Goal: Task Accomplishment & Management: Manage account settings

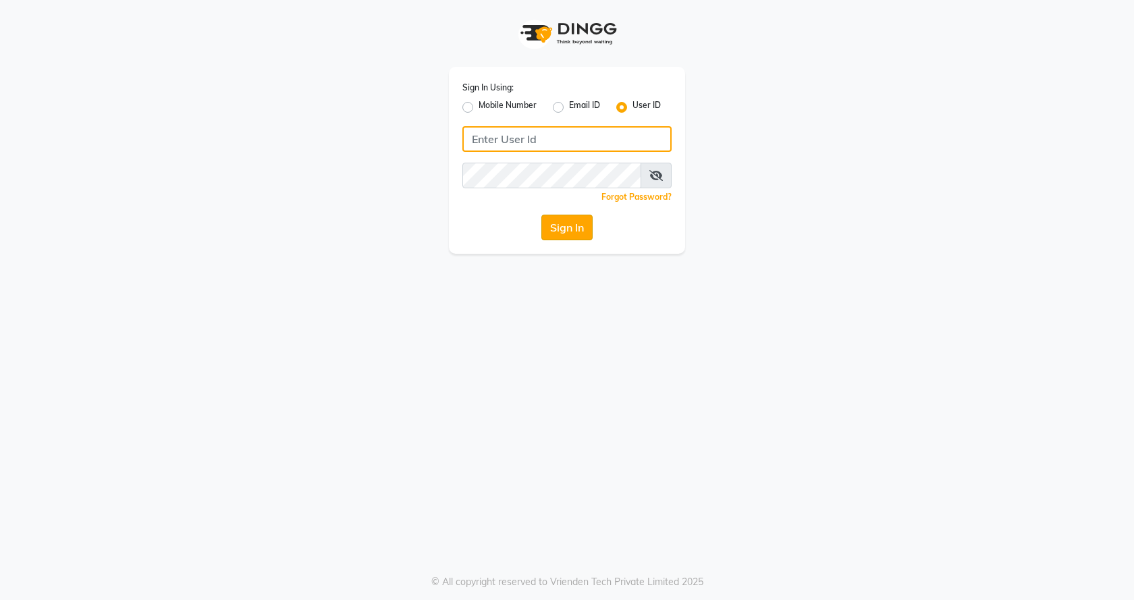
type input "flyingscissor"
click at [555, 227] on button "Sign In" at bounding box center [566, 228] width 51 height 26
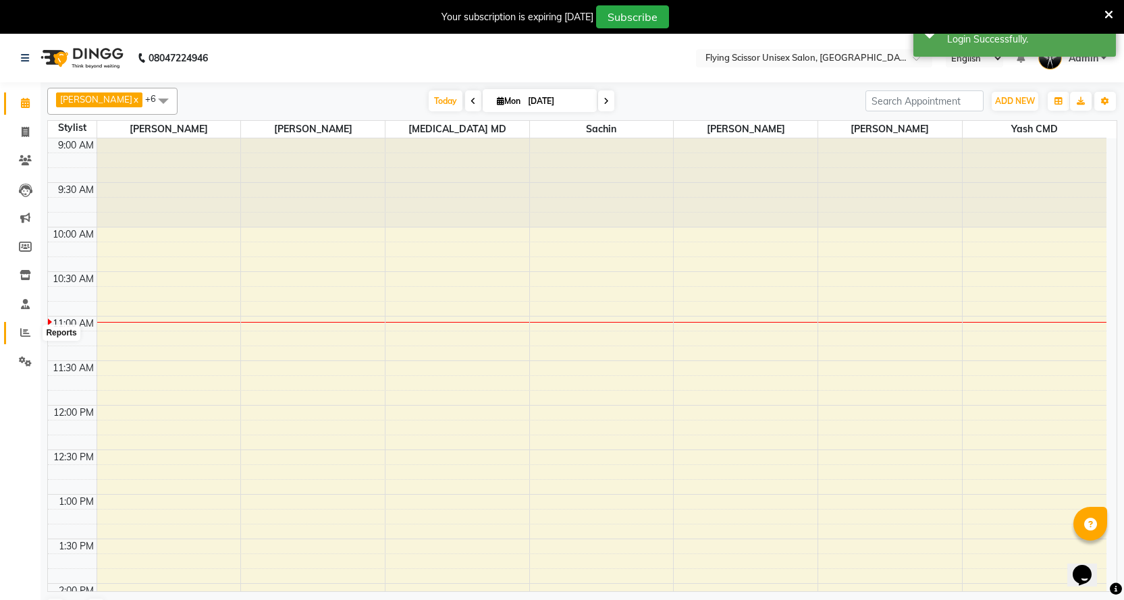
click at [20, 325] on span at bounding box center [25, 333] width 24 height 16
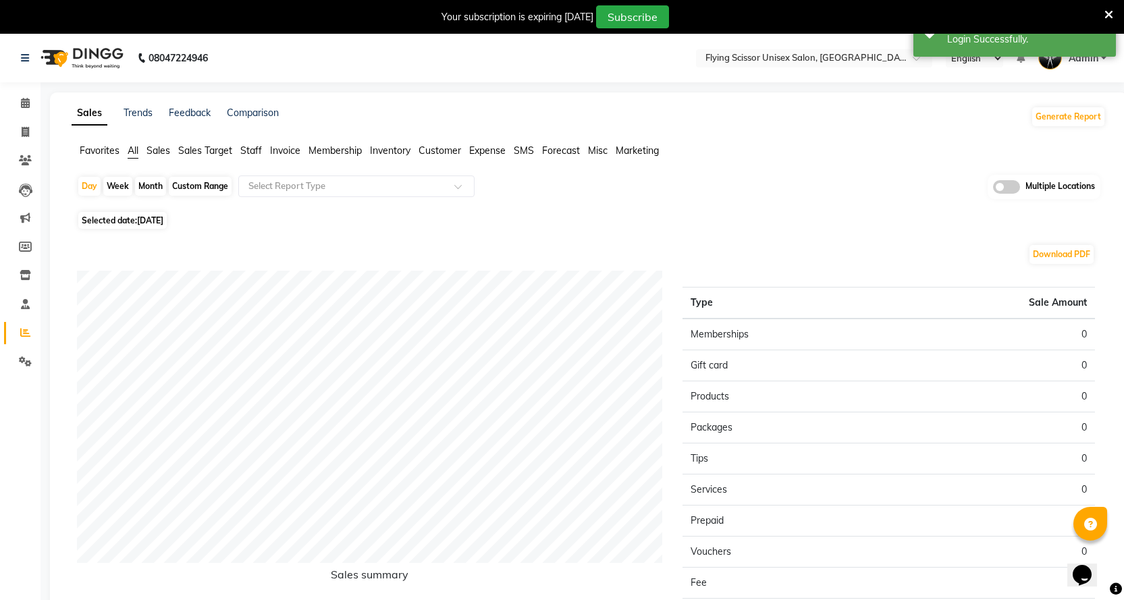
click at [160, 183] on div "Month" at bounding box center [150, 186] width 31 height 19
select select "9"
select select "2025"
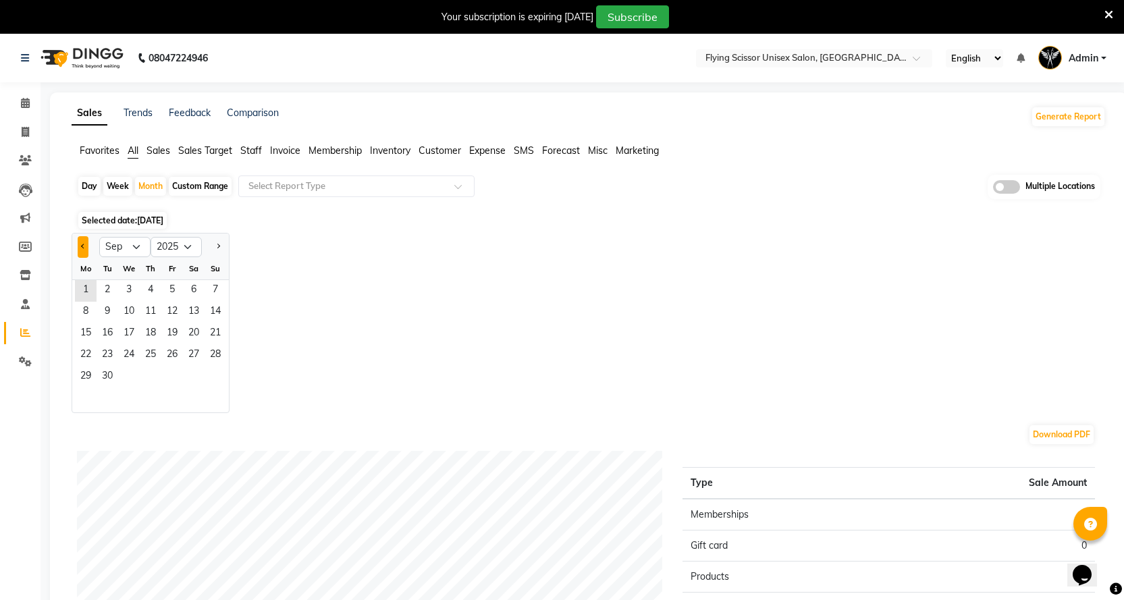
click at [86, 244] on button "Previous month" at bounding box center [83, 247] width 11 height 22
select select "8"
click at [167, 290] on span "1" at bounding box center [172, 291] width 22 height 22
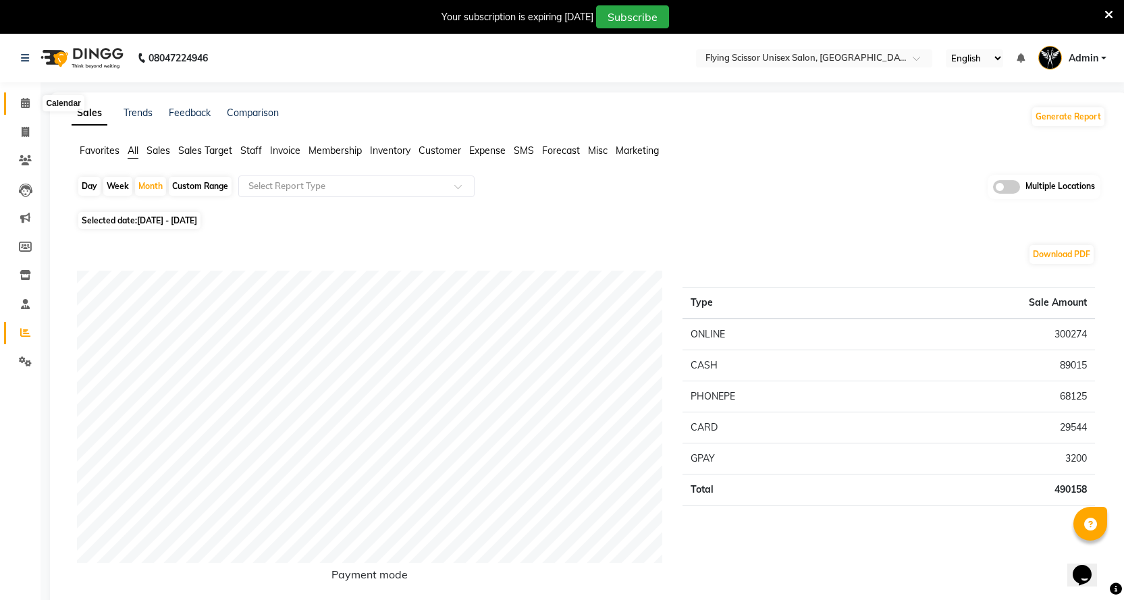
click at [24, 101] on icon at bounding box center [25, 103] width 9 height 10
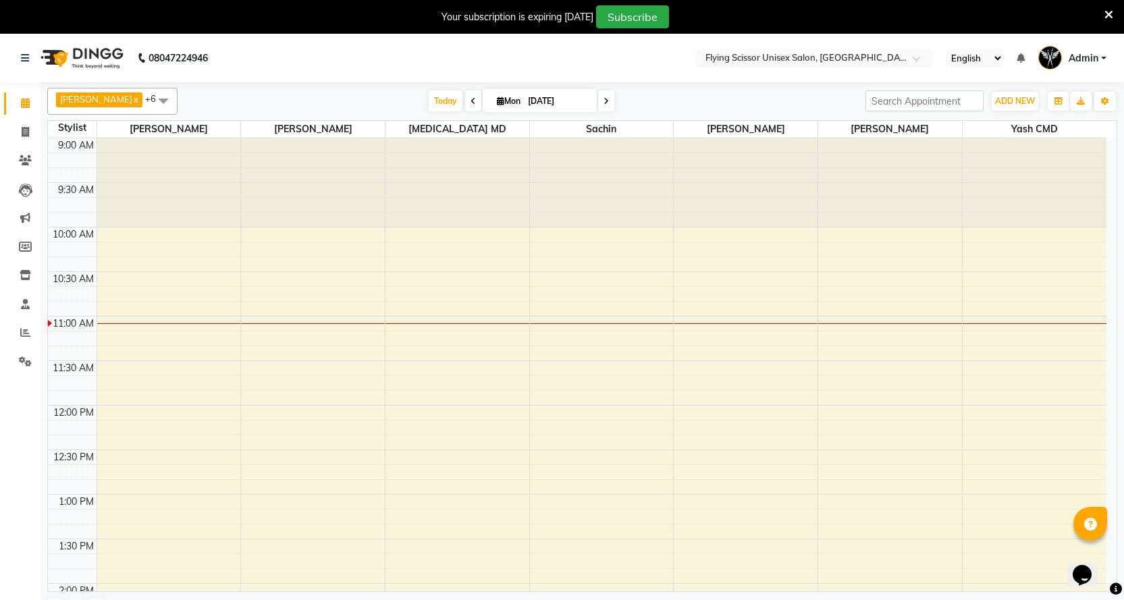
click at [465, 101] on span at bounding box center [473, 100] width 16 height 21
type input "[DATE]"
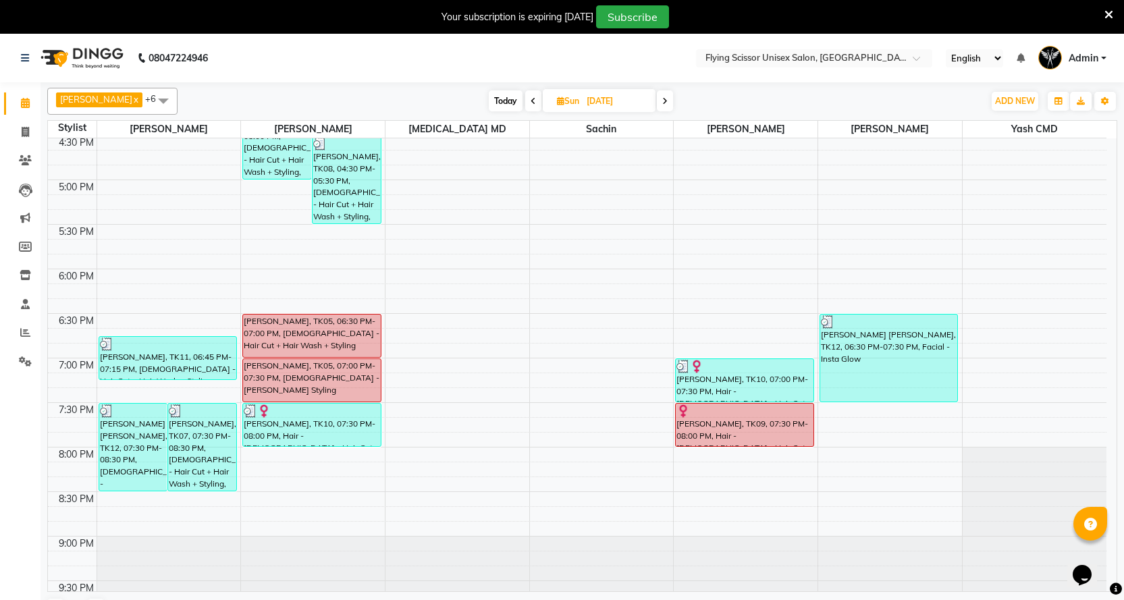
scroll to position [705, 0]
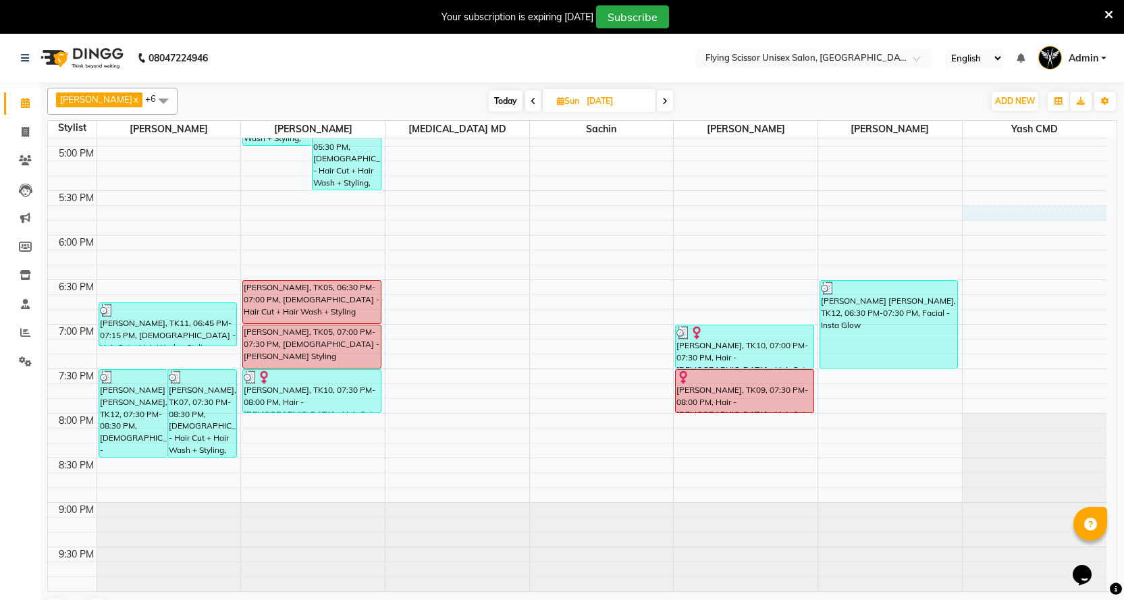
click at [1005, 207] on div "9:00 AM 9:30 AM 10:00 AM 10:30 AM 11:00 AM 11:30 AM 12:00 PM 12:30 PM 1:00 PM 1…" at bounding box center [577, 13] width 1058 height 1158
select select "1679"
select select "tentative"
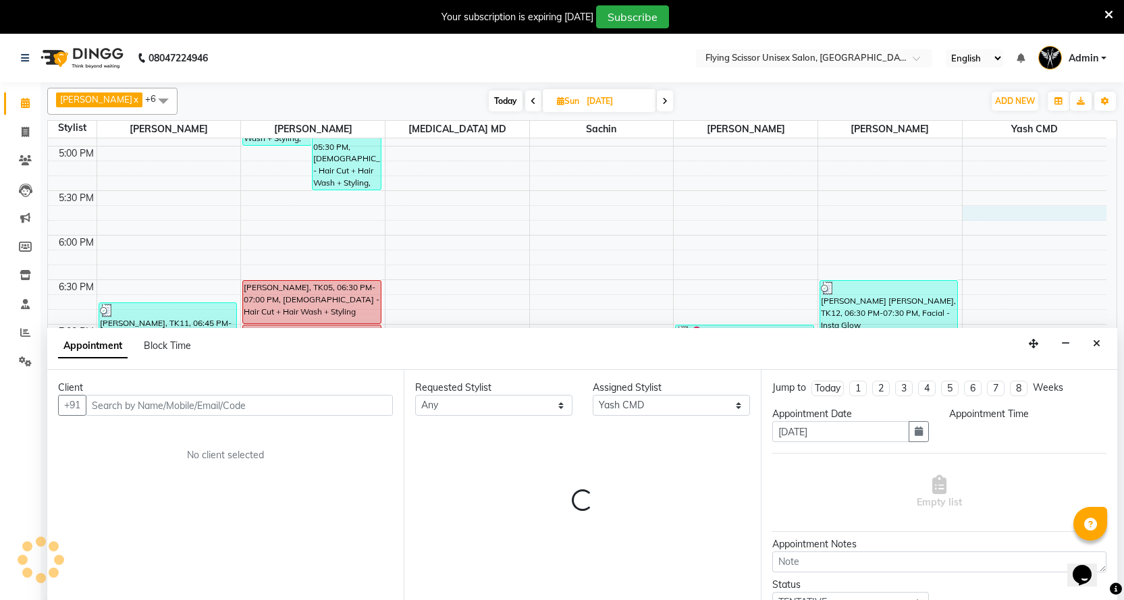
scroll to position [18, 0]
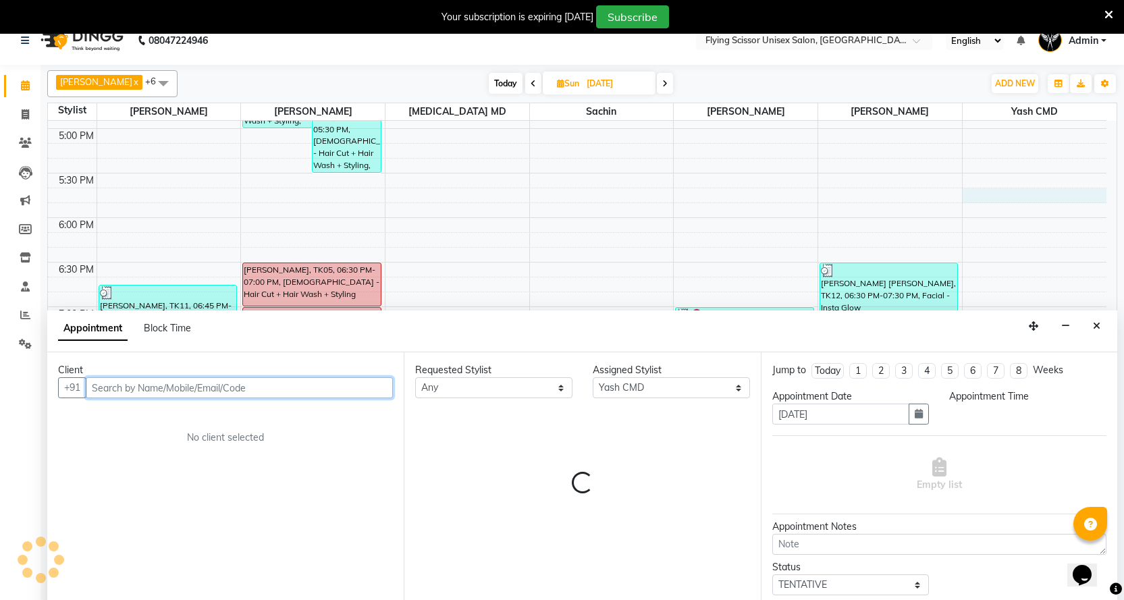
select select "1065"
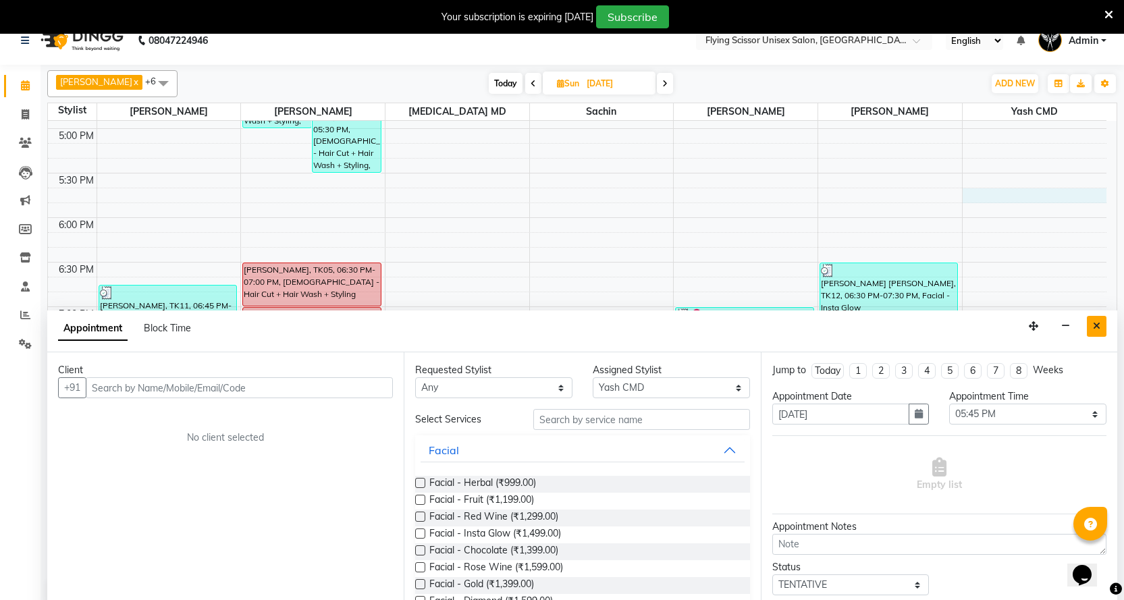
click at [1101, 323] on button "Close" at bounding box center [1097, 326] width 20 height 21
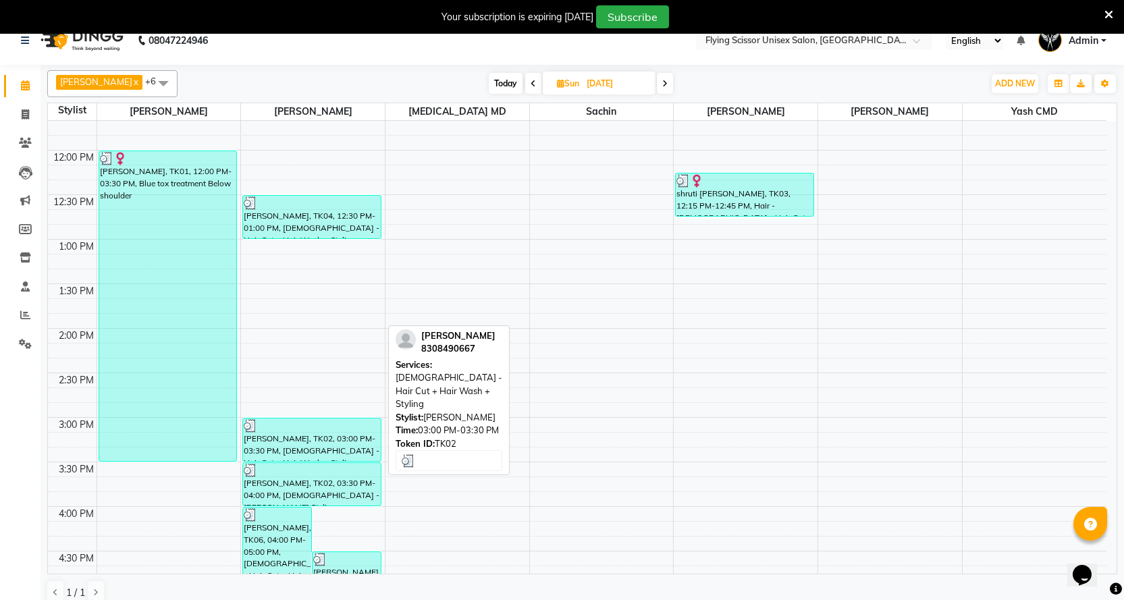
scroll to position [232, 0]
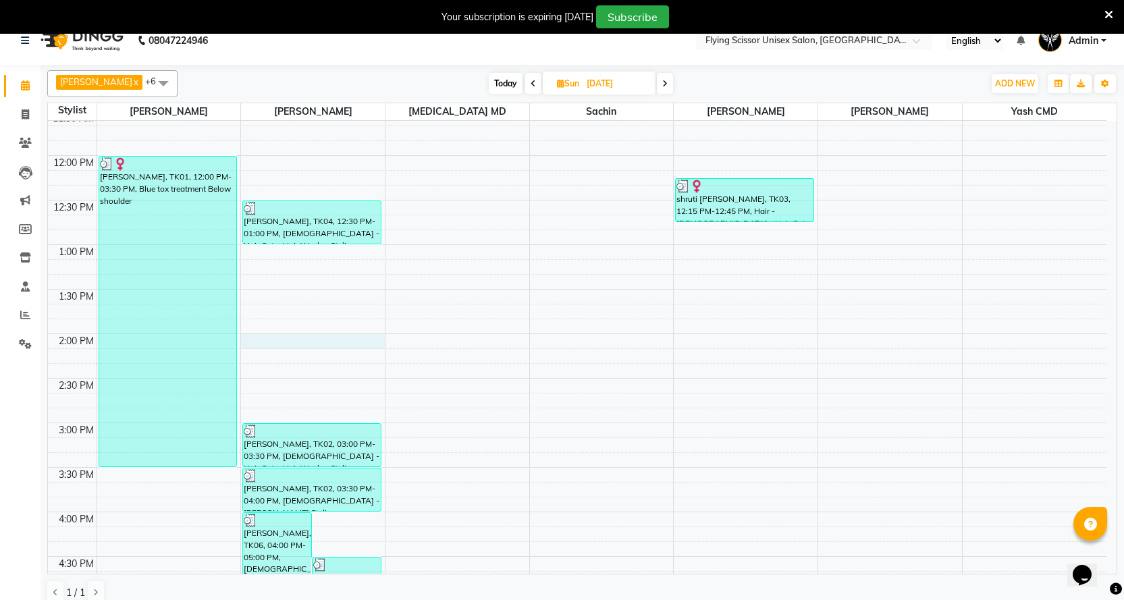
click at [261, 339] on div "9:00 AM 9:30 AM 10:00 AM 10:30 AM 11:00 AM 11:30 AM 12:00 PM 12:30 PM 1:00 PM 1…" at bounding box center [577, 468] width 1058 height 1158
select select "18390"
select select "840"
select select "tentative"
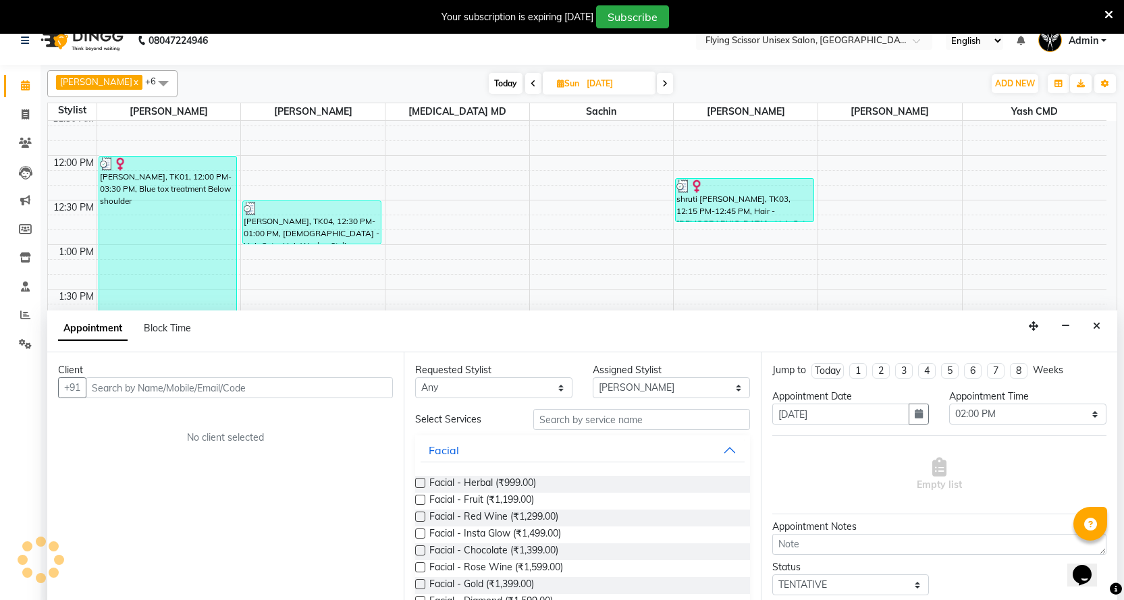
scroll to position [21, 0]
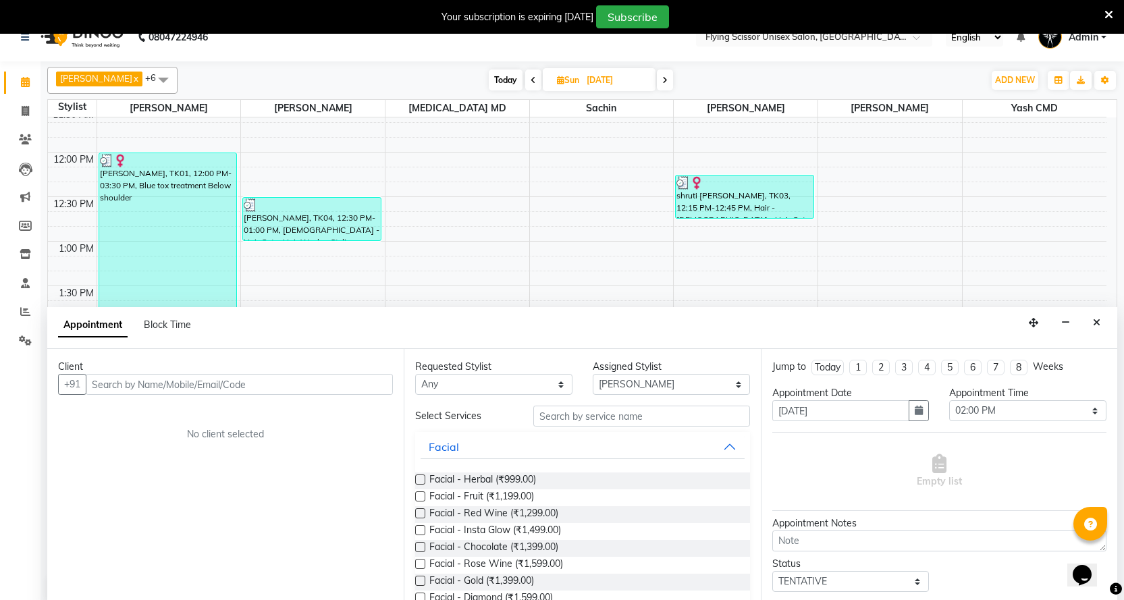
click at [134, 383] on input "text" at bounding box center [239, 384] width 307 height 21
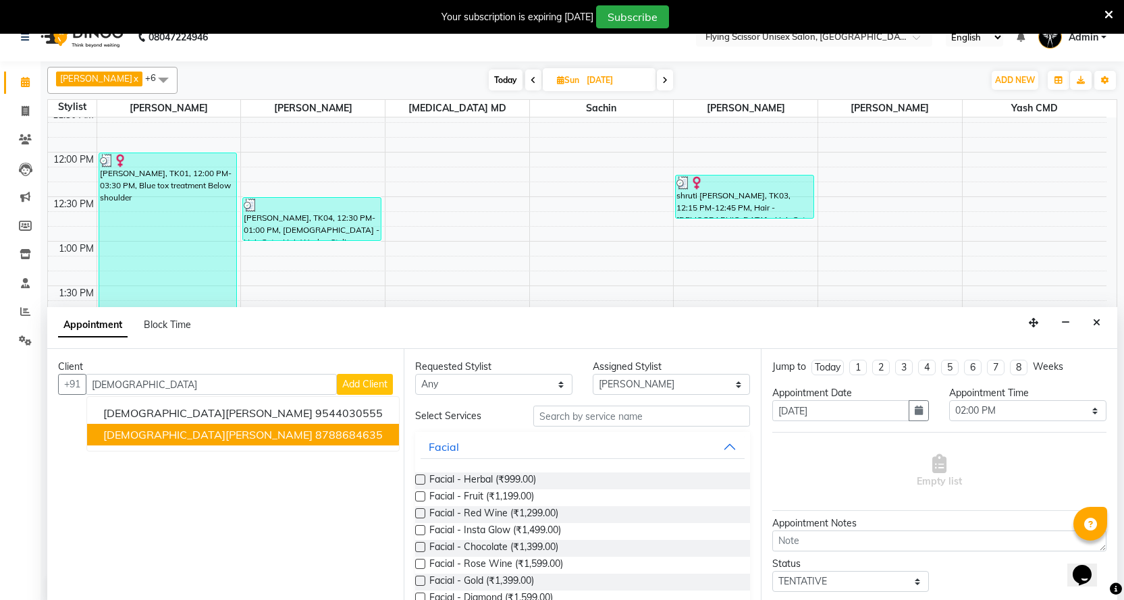
click at [142, 437] on span "[DEMOGRAPHIC_DATA][PERSON_NAME]" at bounding box center [207, 434] width 209 height 13
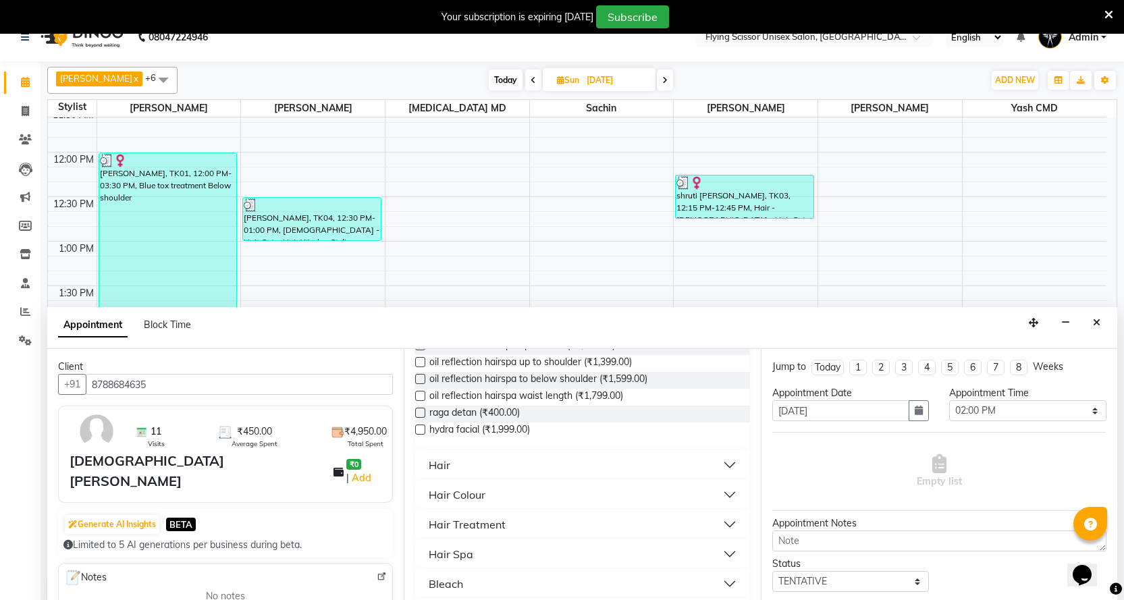
scroll to position [472, 0]
type input "8788684635"
click at [436, 466] on div "Hair" at bounding box center [440, 464] width 22 height 16
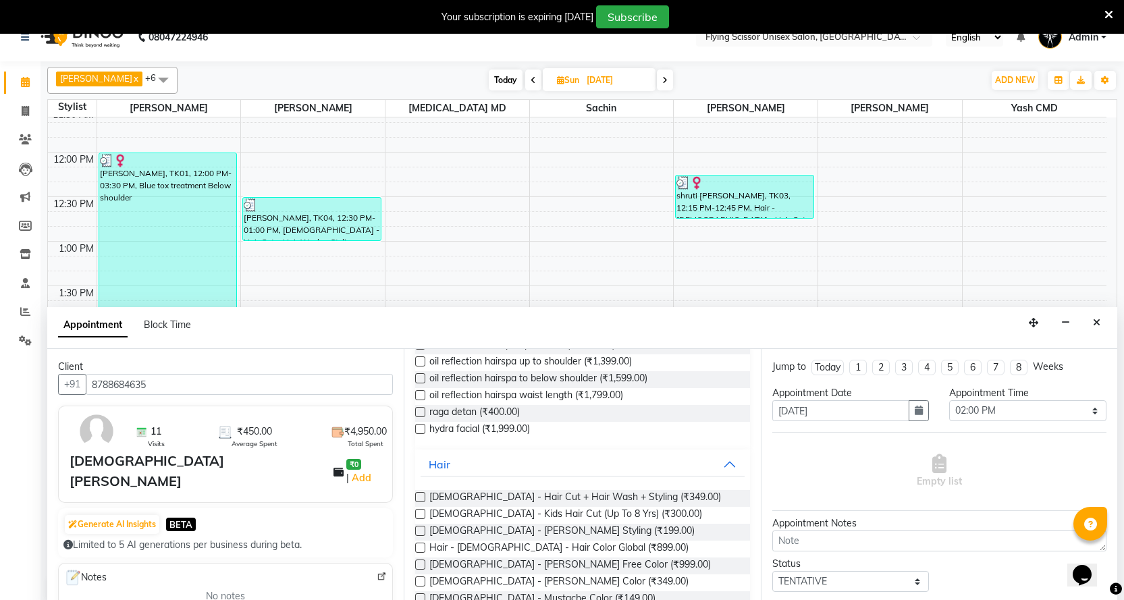
click at [418, 494] on label at bounding box center [420, 497] width 10 height 10
click at [418, 494] on input "checkbox" at bounding box center [419, 498] width 9 height 9
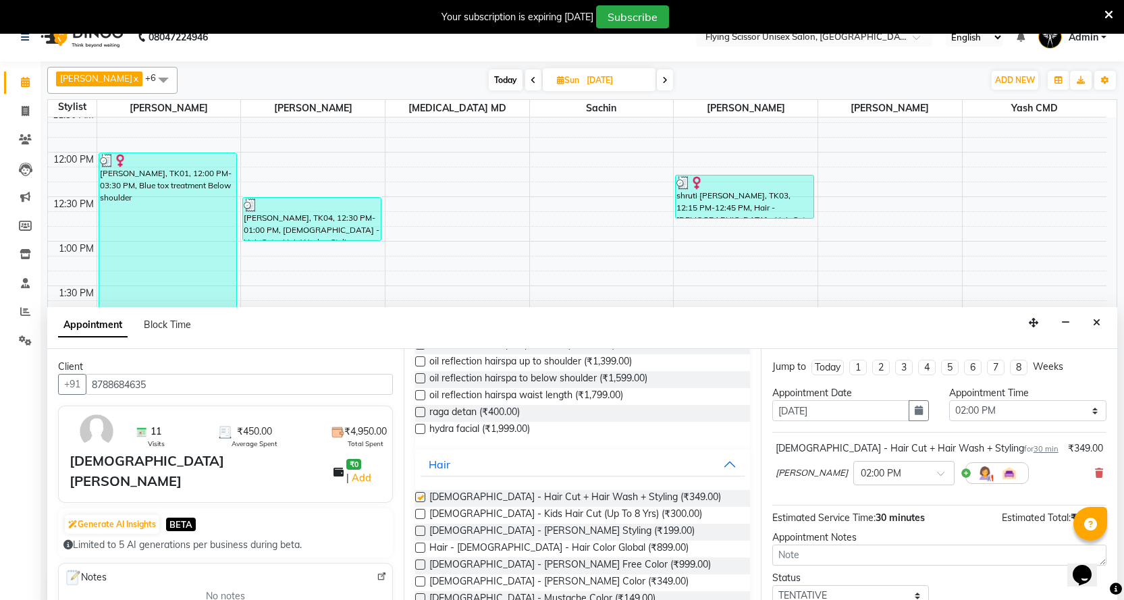
checkbox input "false"
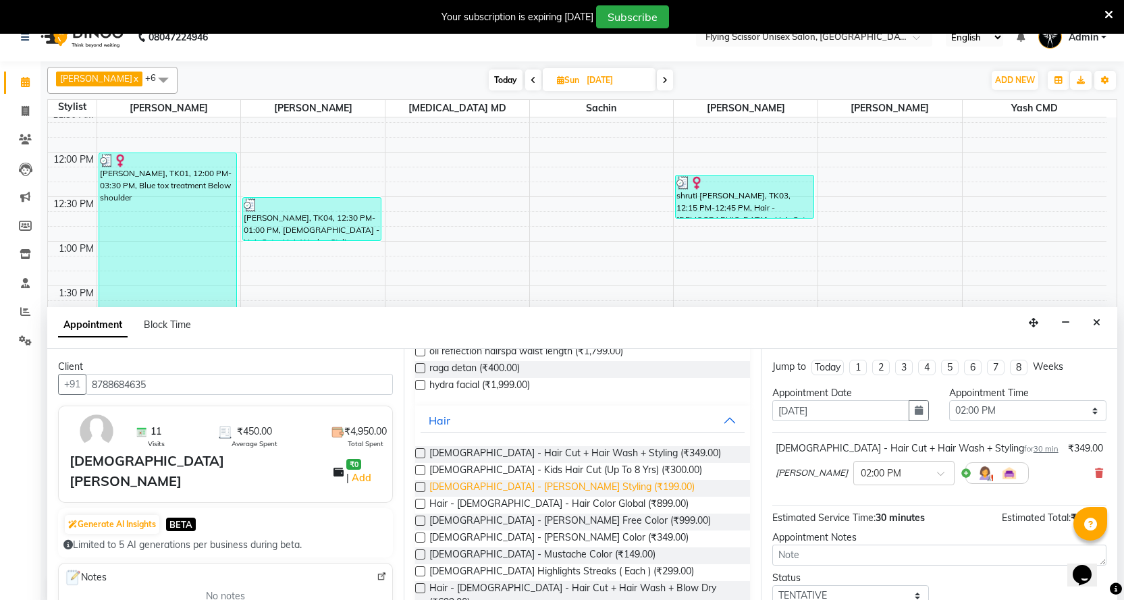
scroll to position [540, 0]
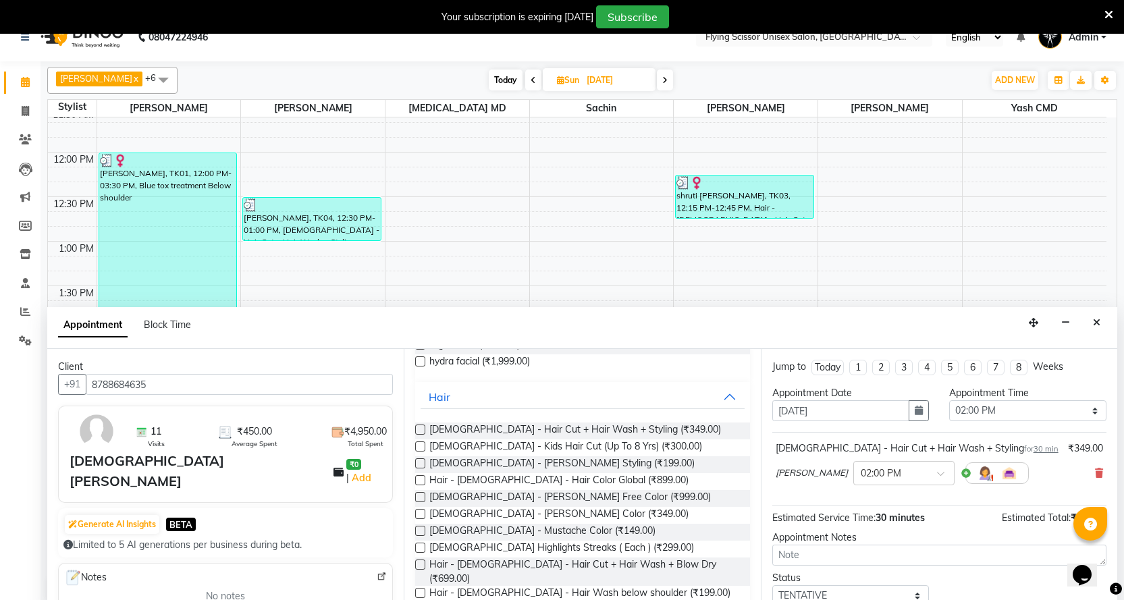
click at [419, 479] on label at bounding box center [420, 480] width 10 height 10
click at [419, 479] on input "checkbox" at bounding box center [419, 481] width 9 height 9
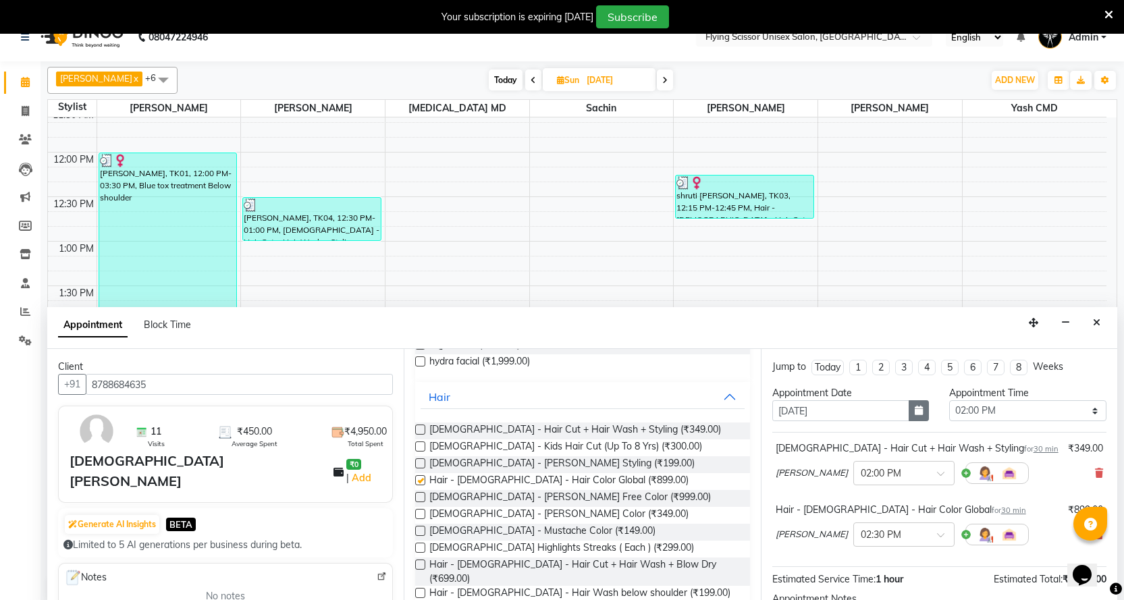
checkbox input "false"
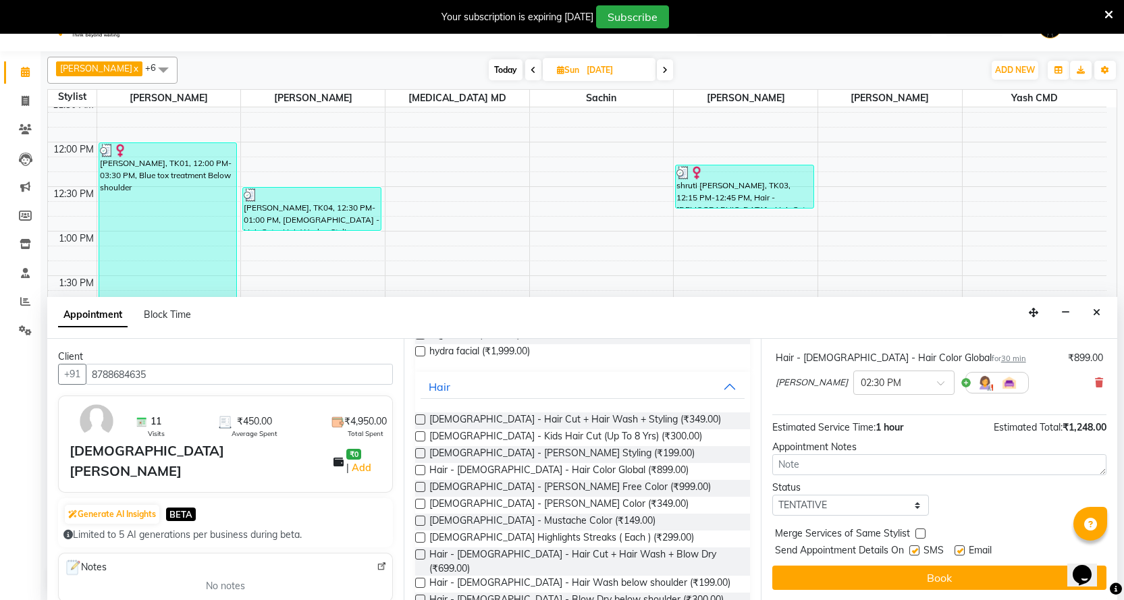
scroll to position [34, 0]
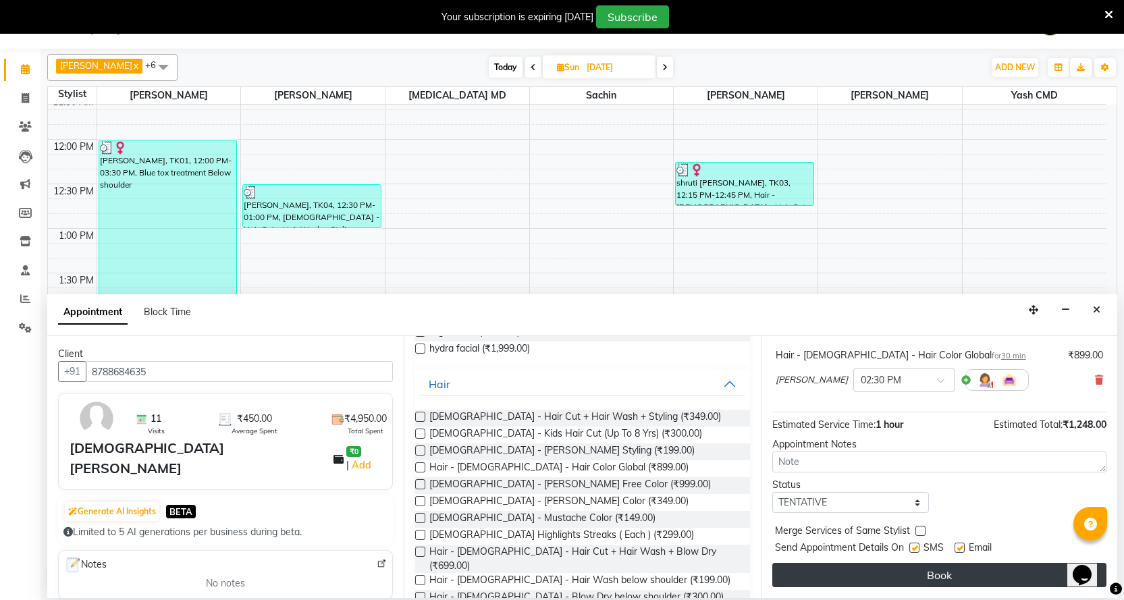
click at [889, 579] on button "Book" at bounding box center [939, 575] width 334 height 24
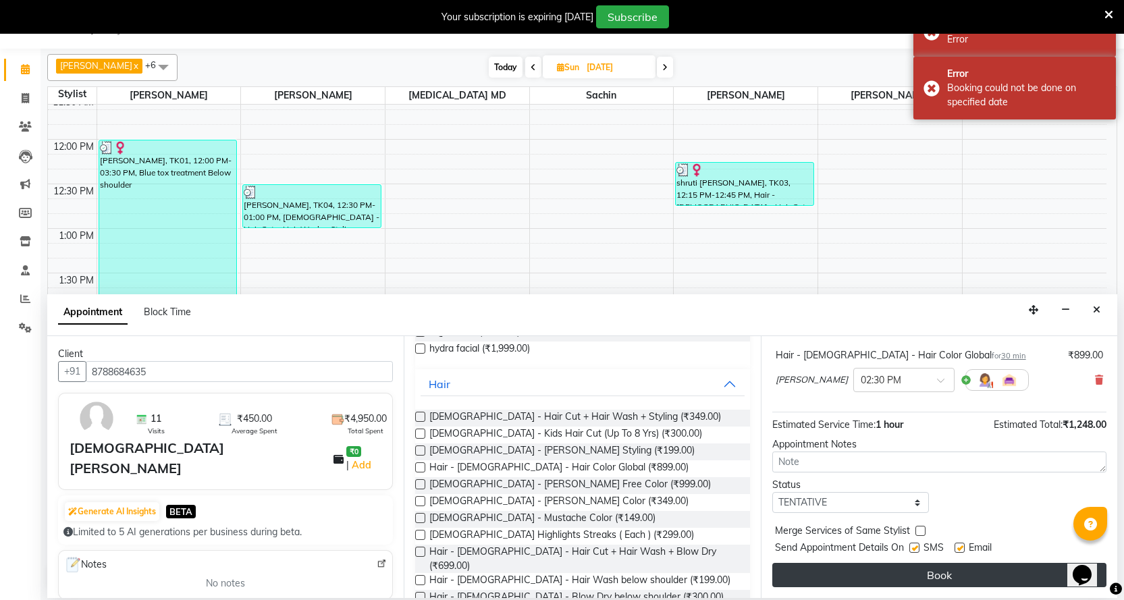
click at [889, 579] on button "Book" at bounding box center [939, 575] width 334 height 24
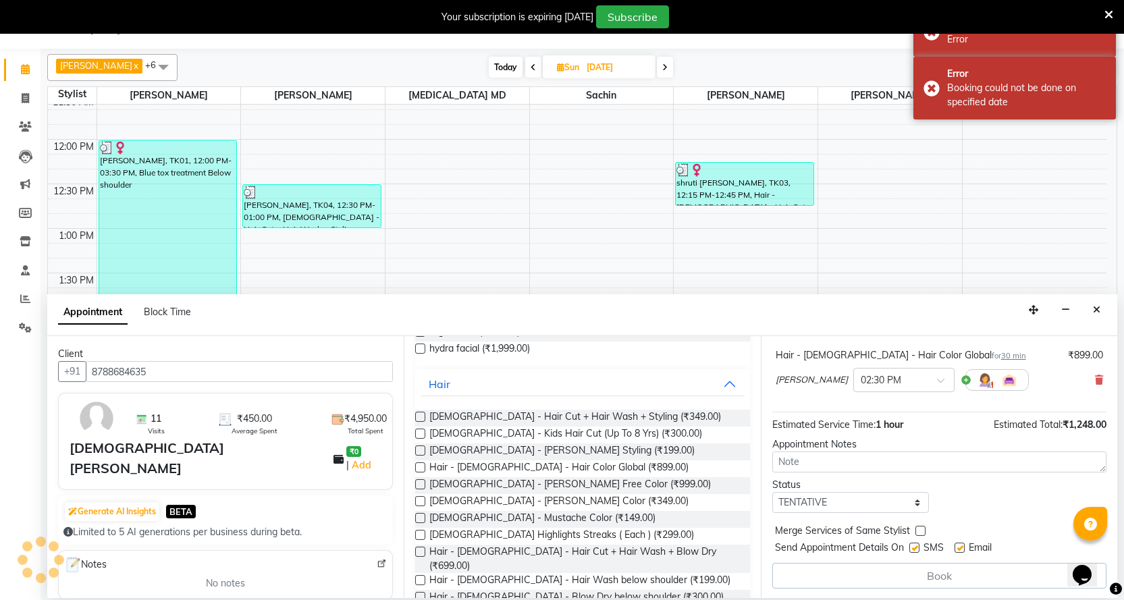
click at [889, 579] on button "Book" at bounding box center [939, 576] width 334 height 26
click at [889, 579] on div "Book" at bounding box center [939, 576] width 334 height 26
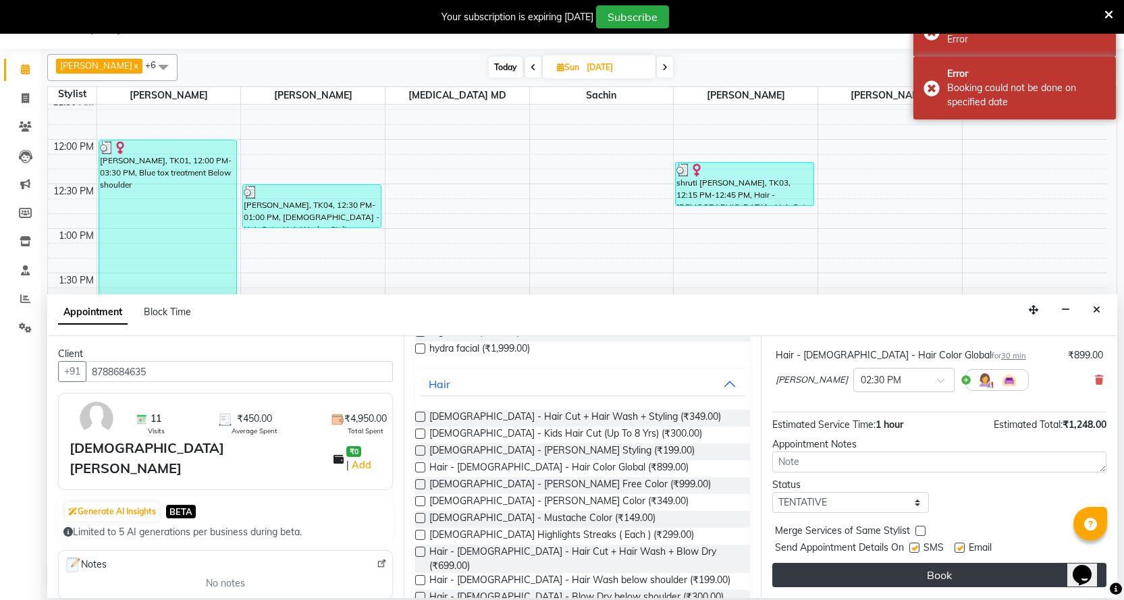
click at [889, 579] on button "Book" at bounding box center [939, 575] width 334 height 24
click at [889, 579] on div "Book" at bounding box center [939, 575] width 334 height 24
click at [889, 579] on button "Book" at bounding box center [939, 575] width 334 height 24
click at [889, 579] on div "Book" at bounding box center [939, 575] width 334 height 24
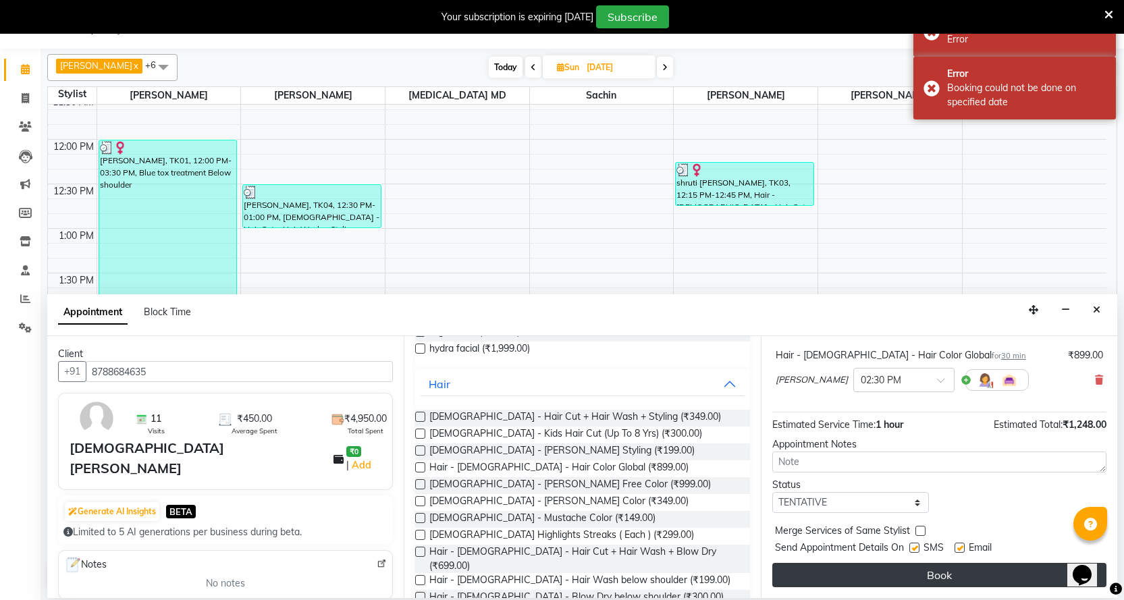
click at [889, 579] on button "Book" at bounding box center [939, 575] width 334 height 24
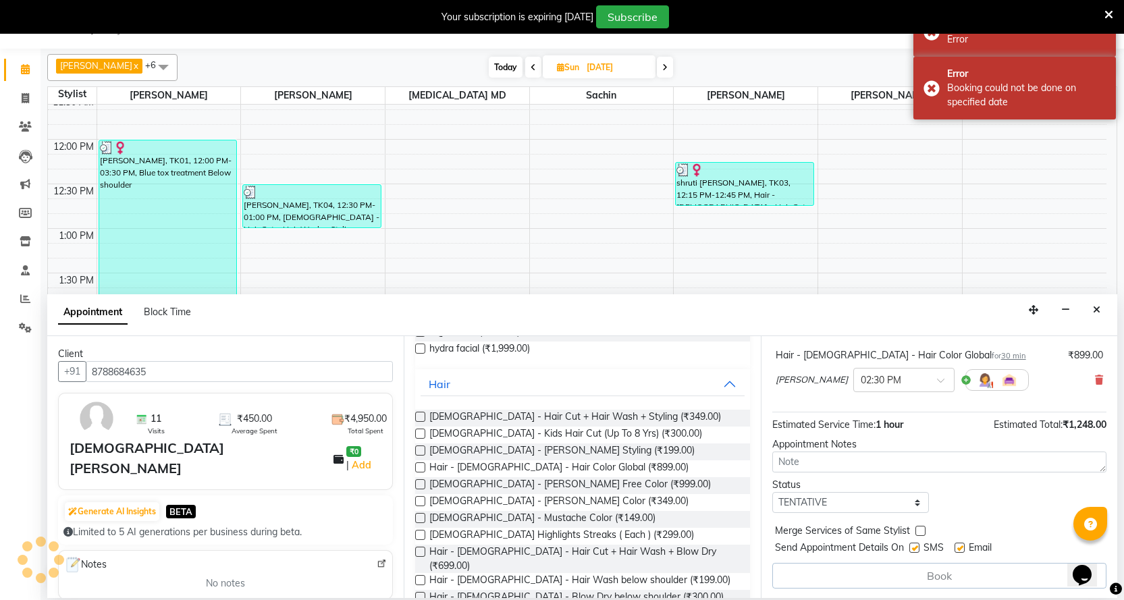
click at [889, 579] on button "Book" at bounding box center [939, 576] width 334 height 26
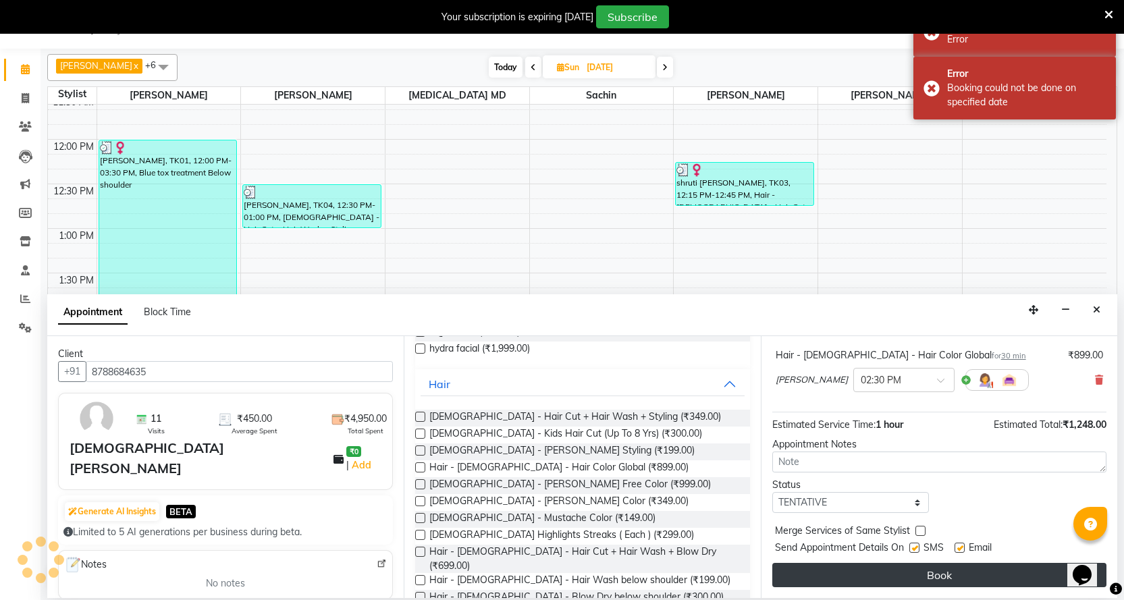
click at [889, 579] on button "Book" at bounding box center [939, 575] width 334 height 24
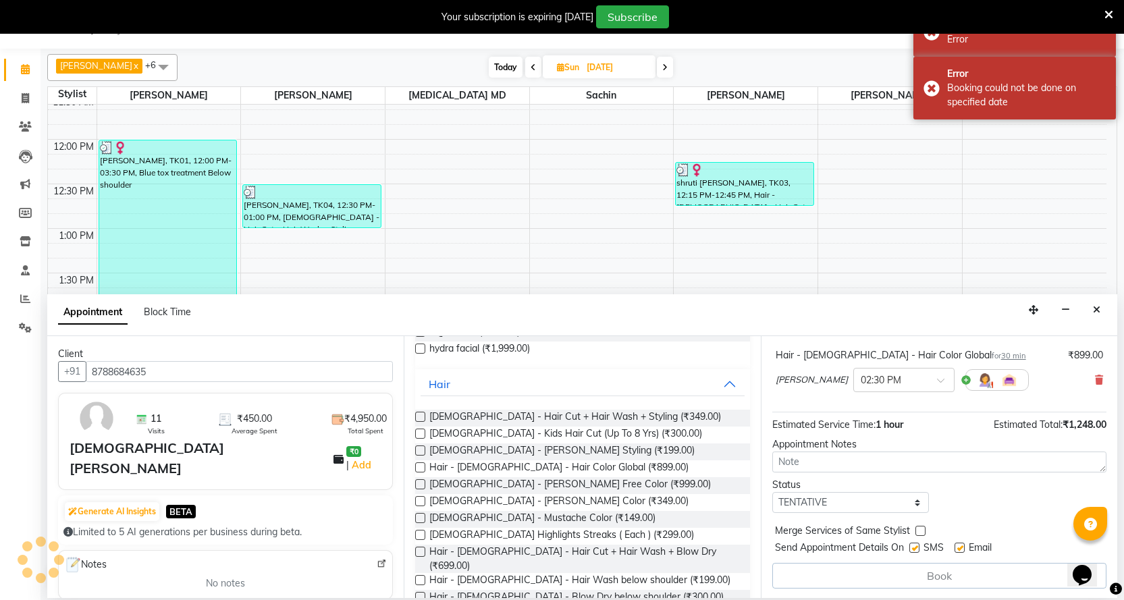
click at [889, 579] on button "Book" at bounding box center [939, 576] width 334 height 26
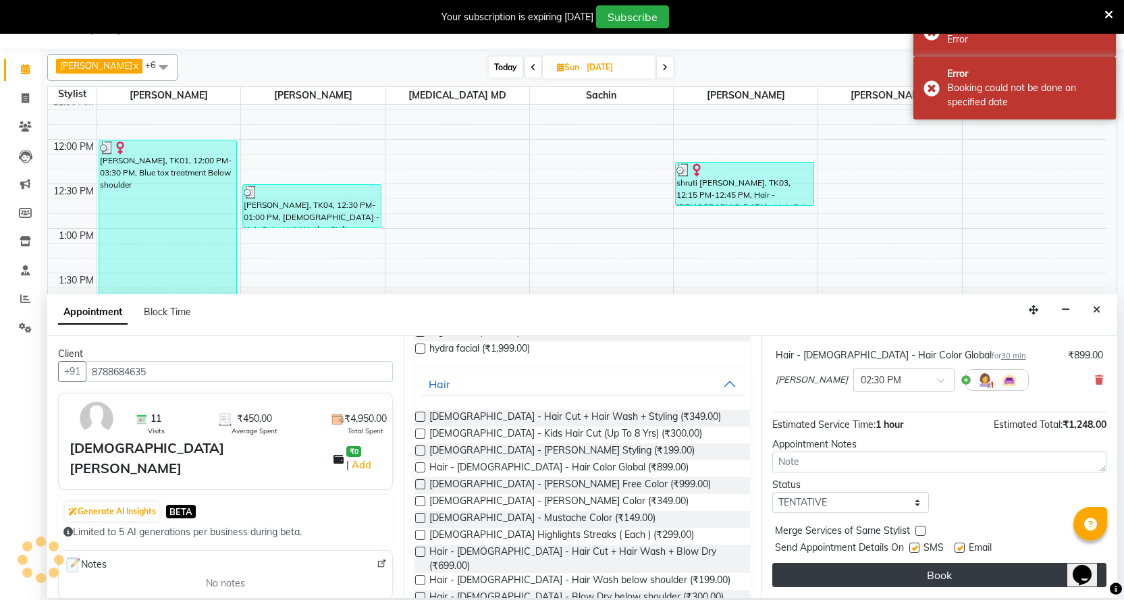
click at [889, 579] on button "Book" at bounding box center [939, 575] width 334 height 24
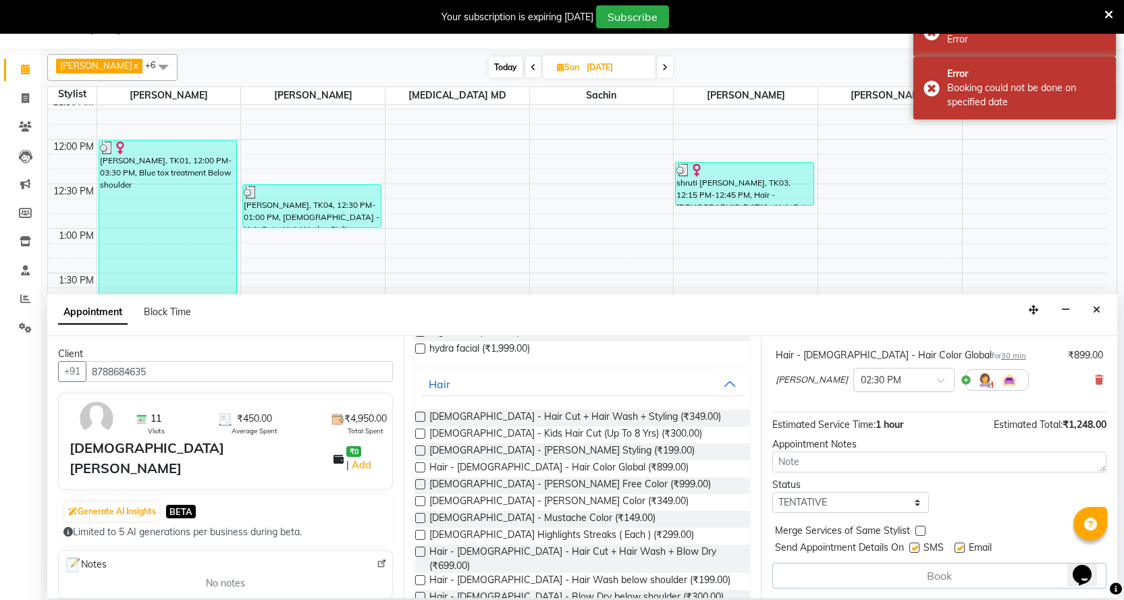
click at [889, 579] on div "Book" at bounding box center [939, 576] width 334 height 26
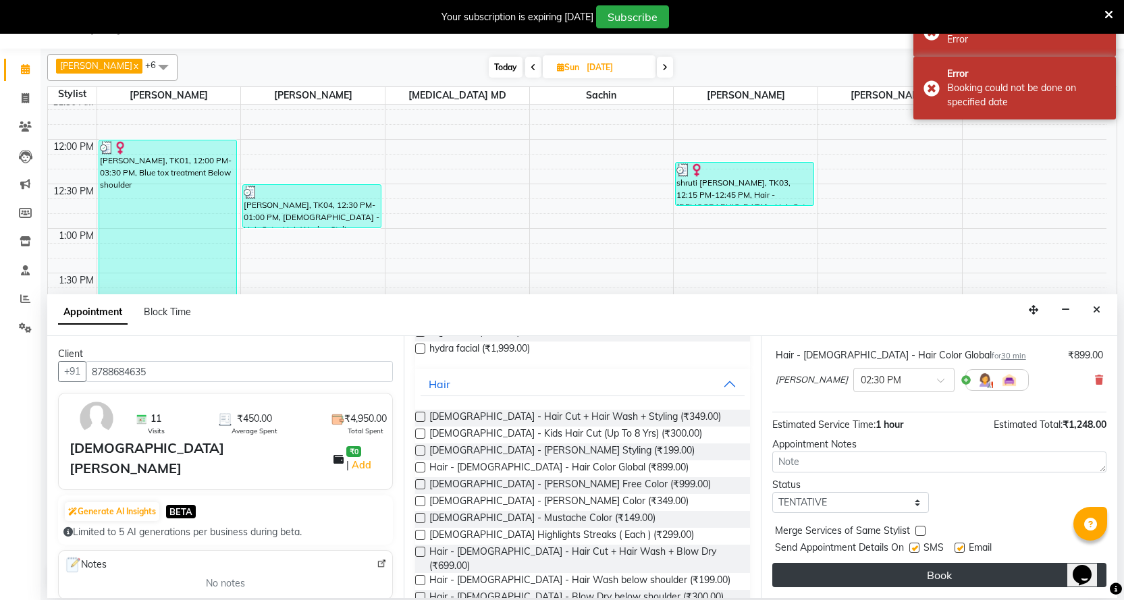
click at [889, 579] on button "Book" at bounding box center [939, 575] width 334 height 24
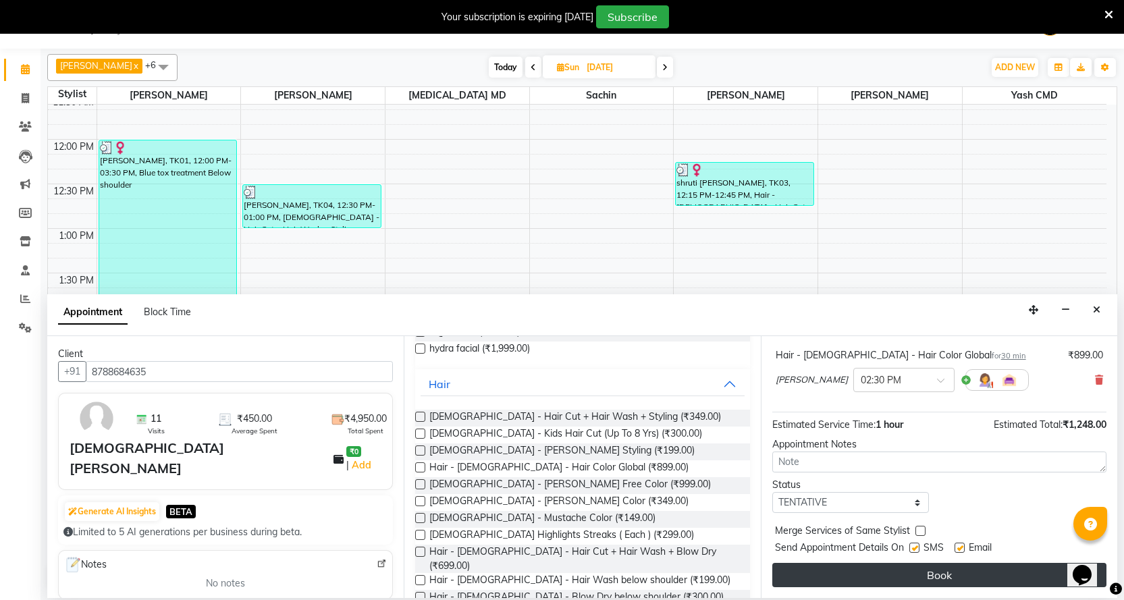
click at [874, 567] on button "Book" at bounding box center [939, 575] width 334 height 24
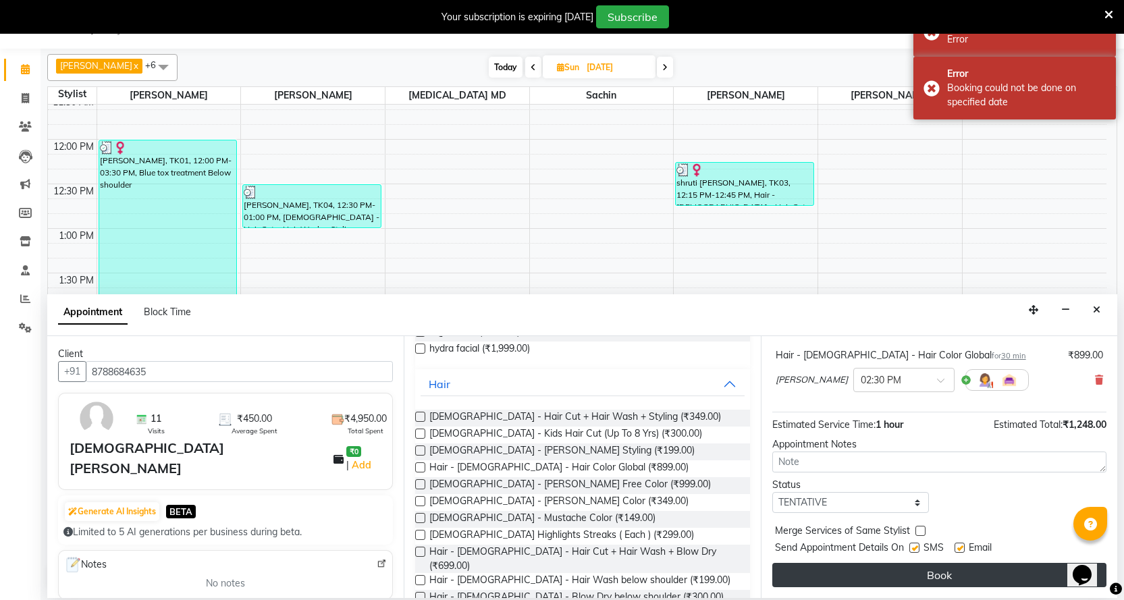
click at [875, 567] on button "Book" at bounding box center [939, 575] width 334 height 24
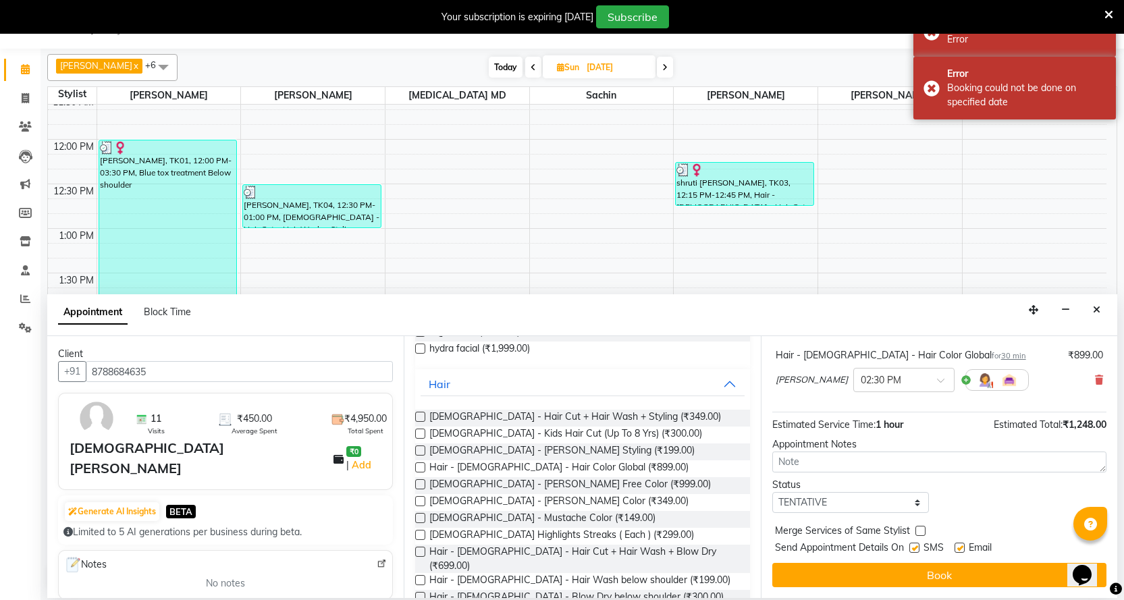
click at [876, 566] on button "Book" at bounding box center [939, 575] width 334 height 24
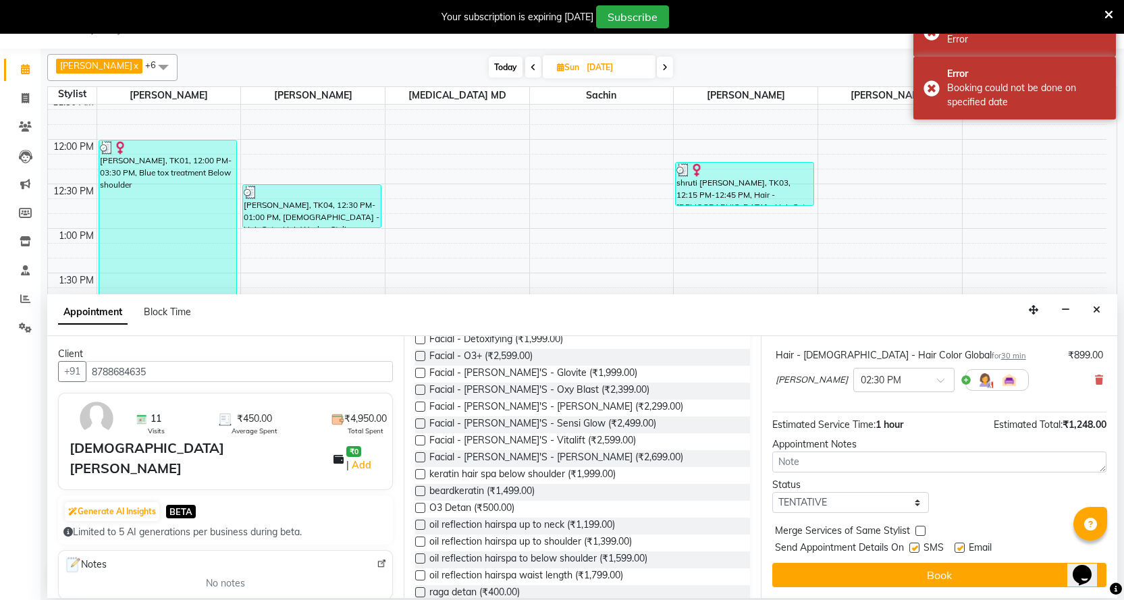
scroll to position [270, 0]
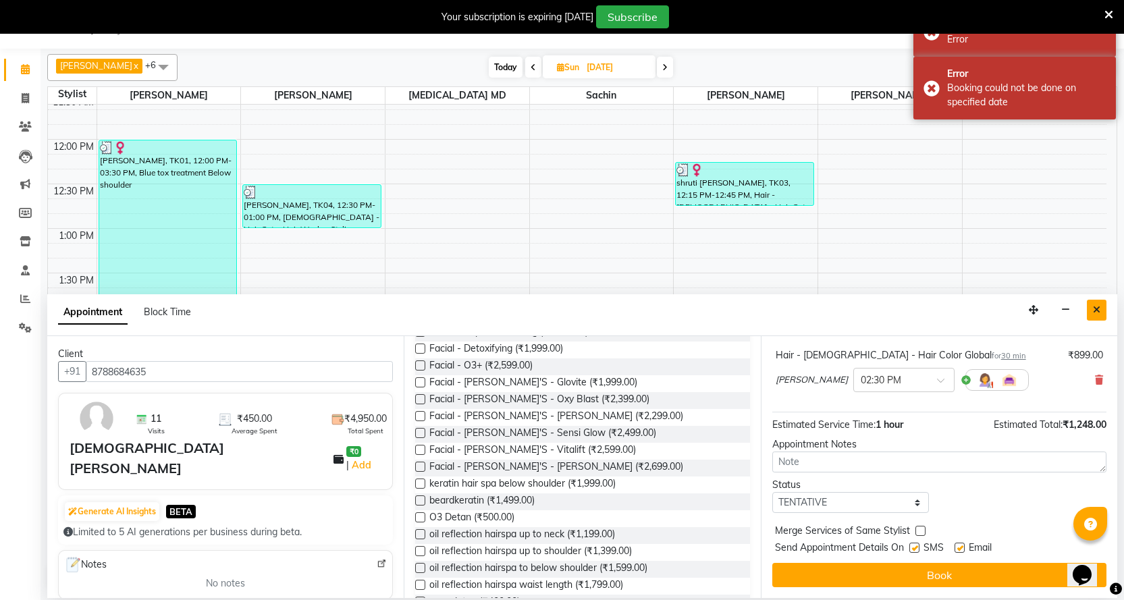
click at [1095, 311] on icon "Close" at bounding box center [1096, 309] width 7 height 9
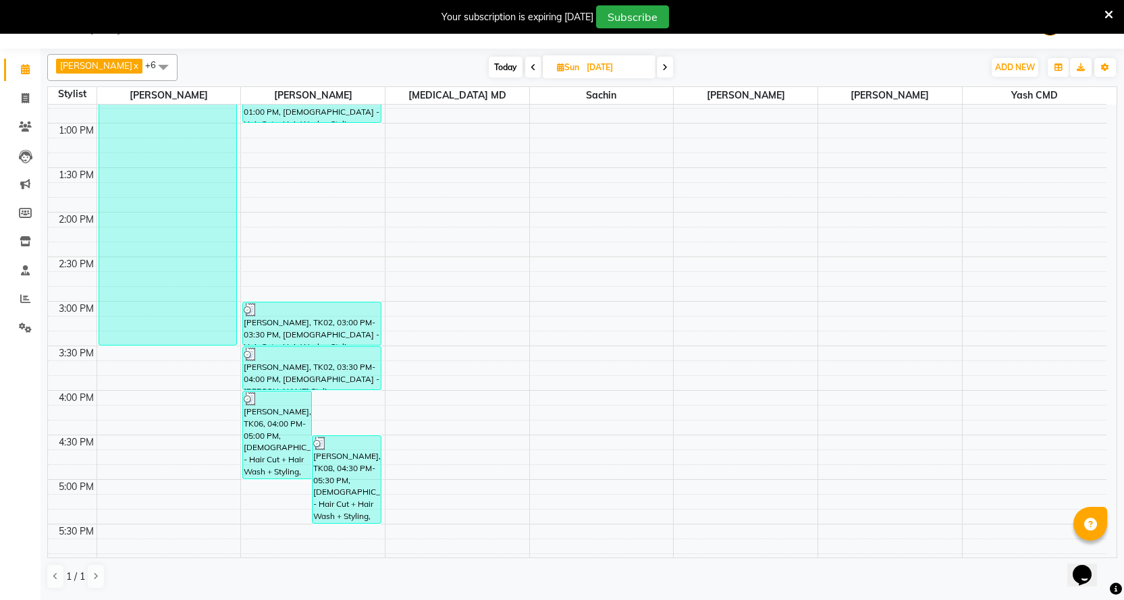
scroll to position [202, 0]
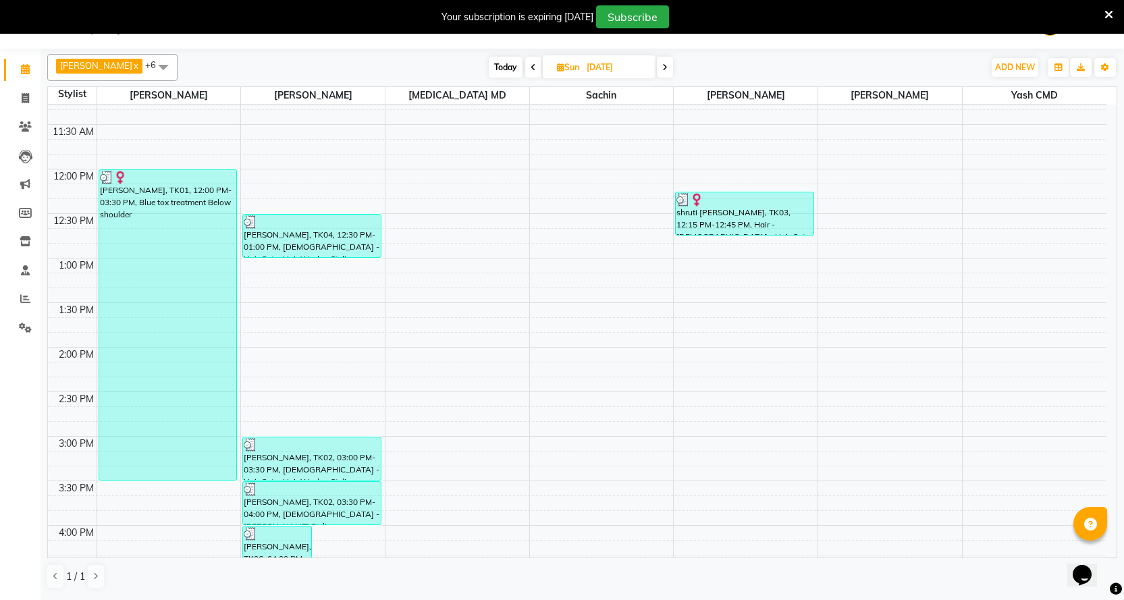
click at [255, 353] on div "9:00 AM 9:30 AM 10:00 AM 10:30 AM 11:00 AM 11:30 AM 12:00 PM 12:30 PM 1:00 PM 1…" at bounding box center [577, 481] width 1058 height 1158
select select "18390"
select select "tentative"
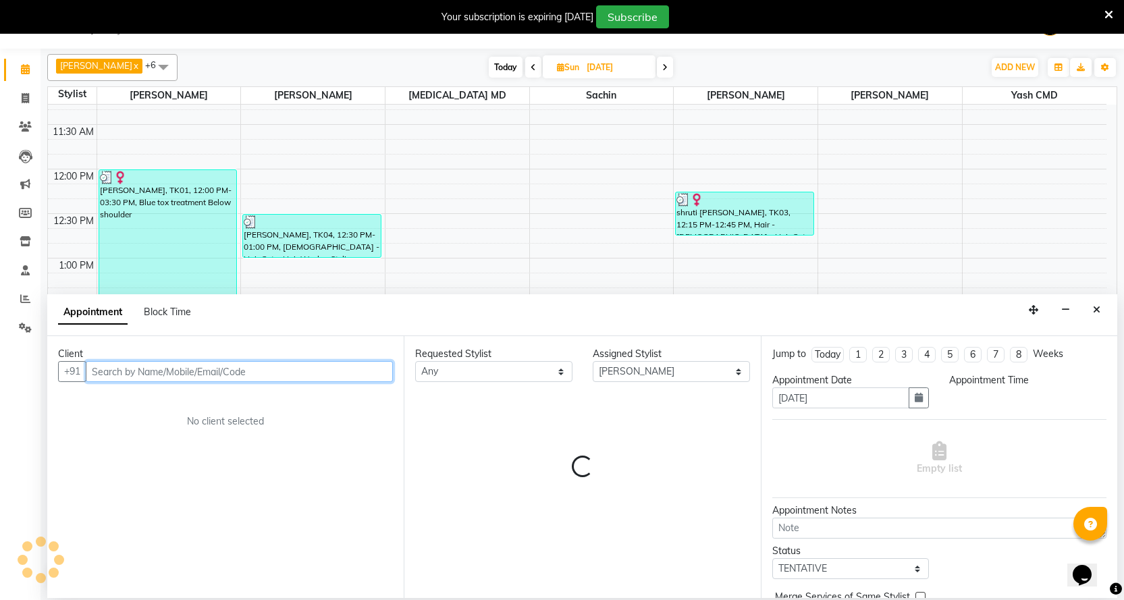
select select "840"
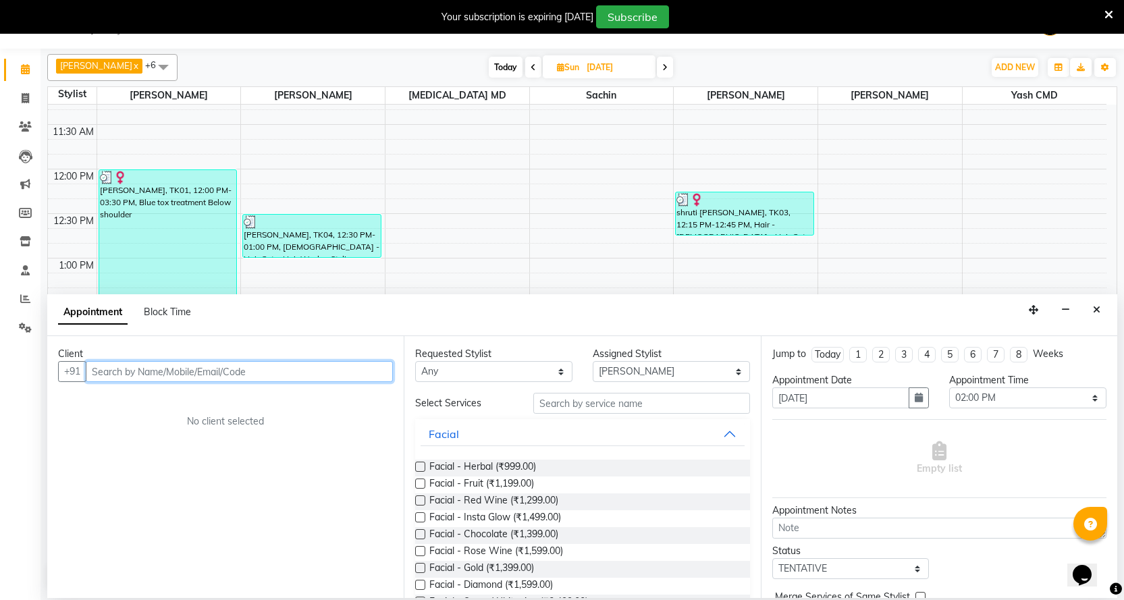
click at [188, 369] on input "text" at bounding box center [239, 371] width 307 height 21
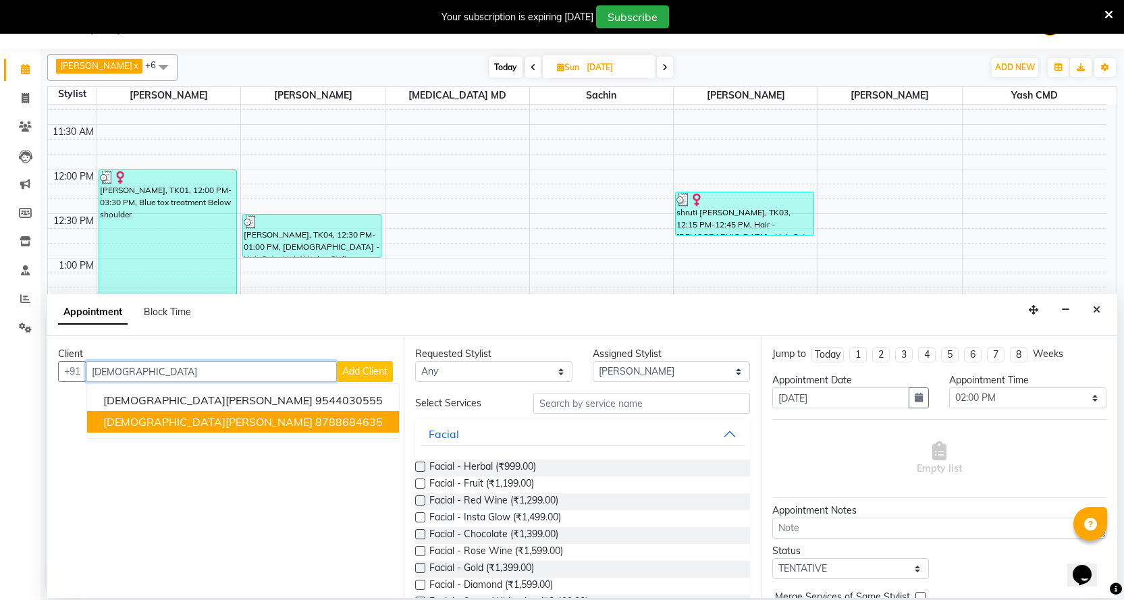
click at [315, 427] on ngb-highlight "8788684635" at bounding box center [348, 421] width 67 height 13
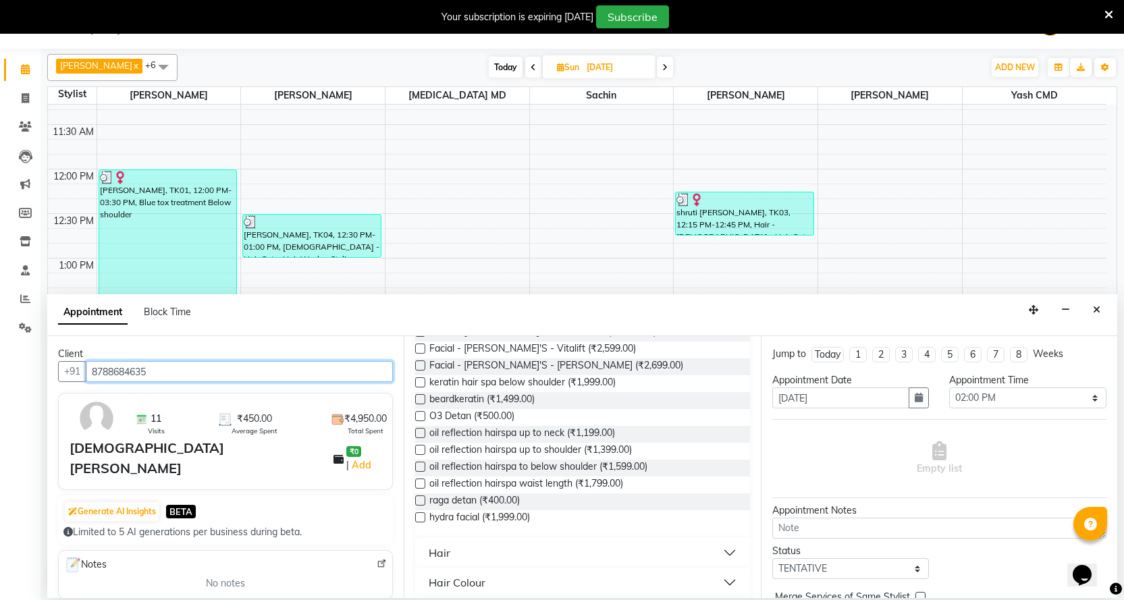
scroll to position [405, 0]
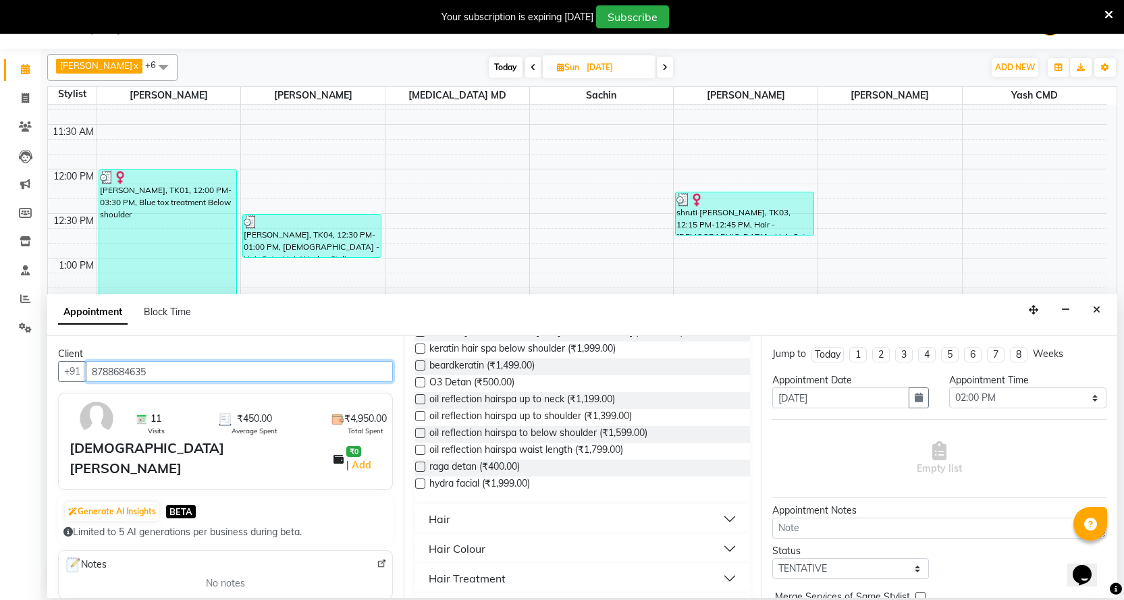
type input "8788684635"
click at [439, 520] on div "Hair" at bounding box center [440, 519] width 22 height 16
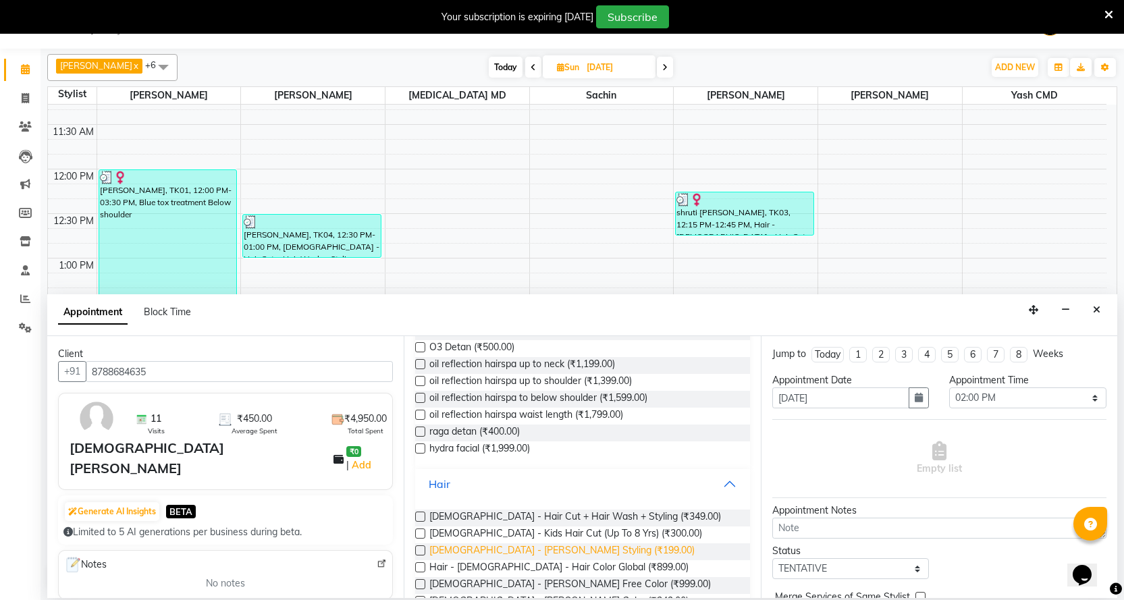
scroll to position [472, 0]
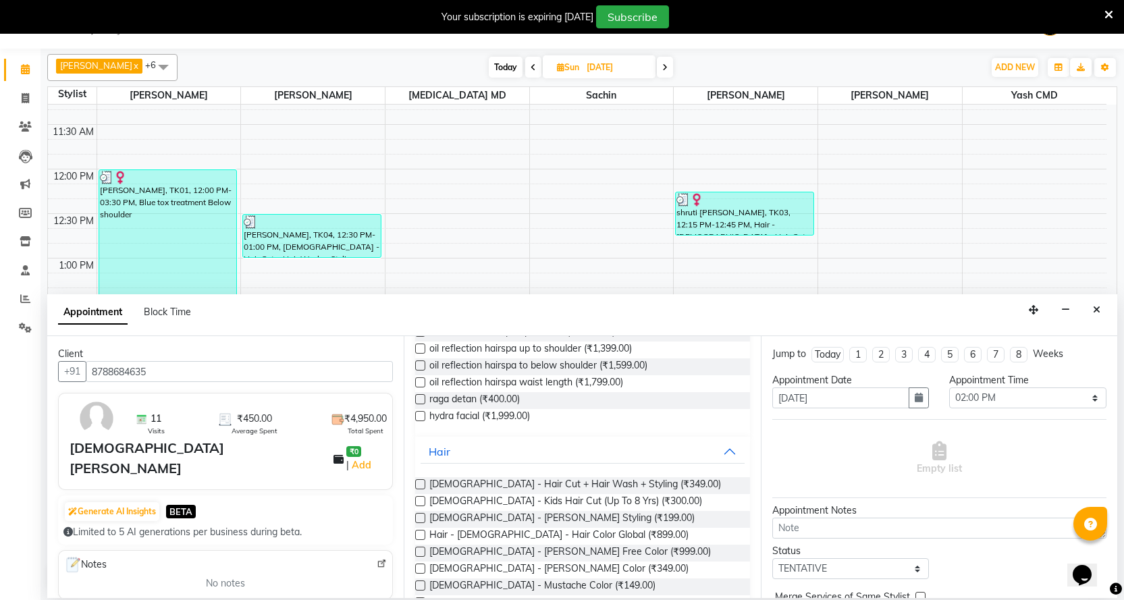
click at [421, 482] on label at bounding box center [420, 484] width 10 height 10
click at [421, 482] on input "checkbox" at bounding box center [419, 485] width 9 height 9
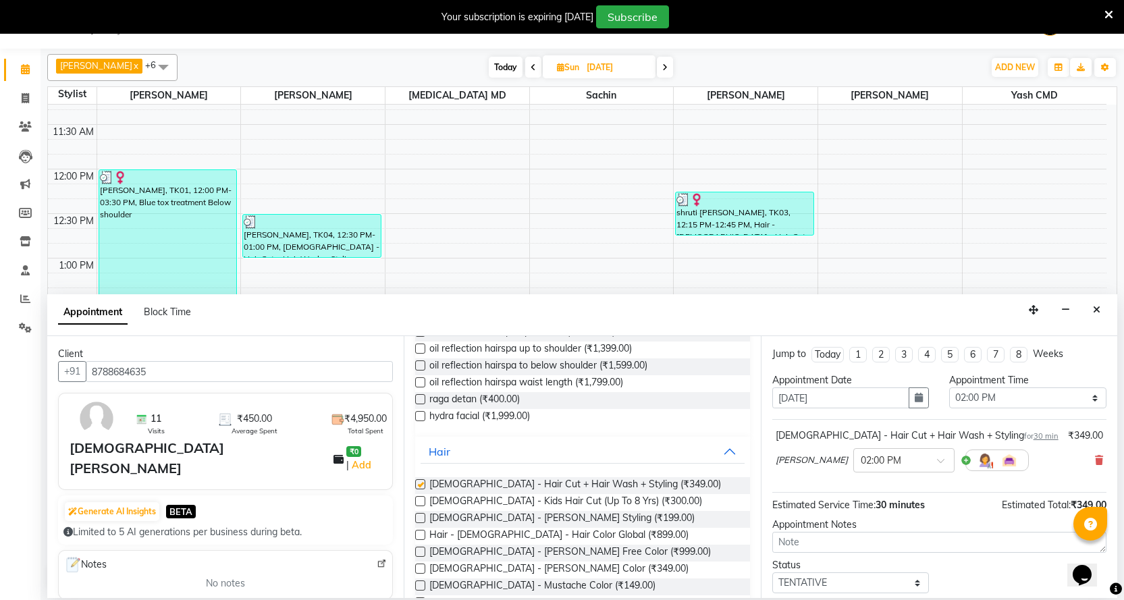
checkbox input "false"
click at [418, 535] on label at bounding box center [420, 535] width 10 height 10
click at [418, 535] on input "checkbox" at bounding box center [419, 536] width 9 height 9
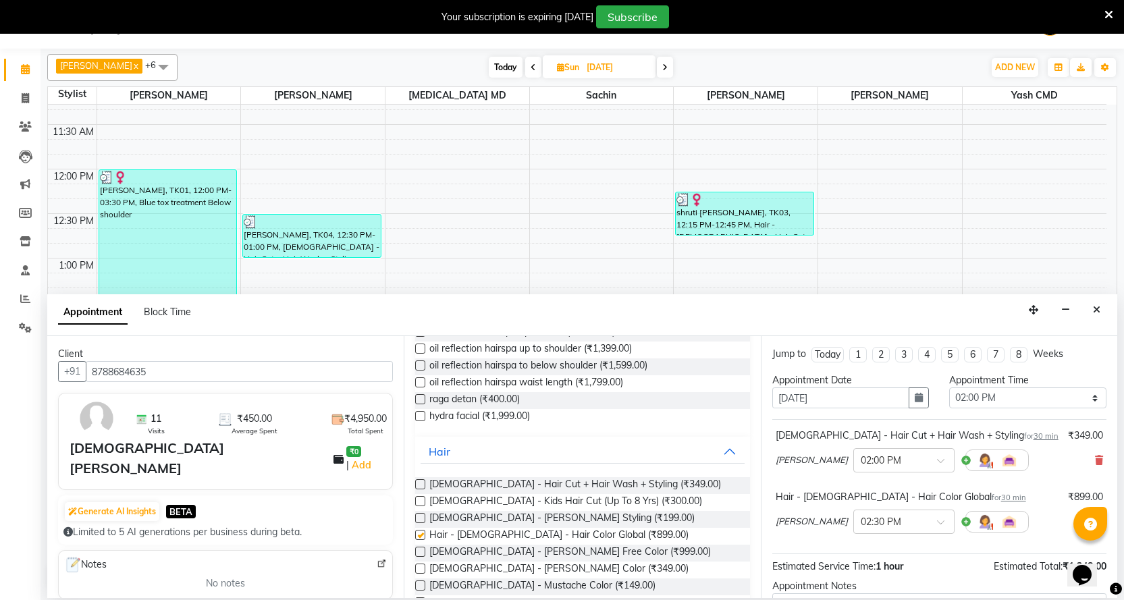
checkbox input "false"
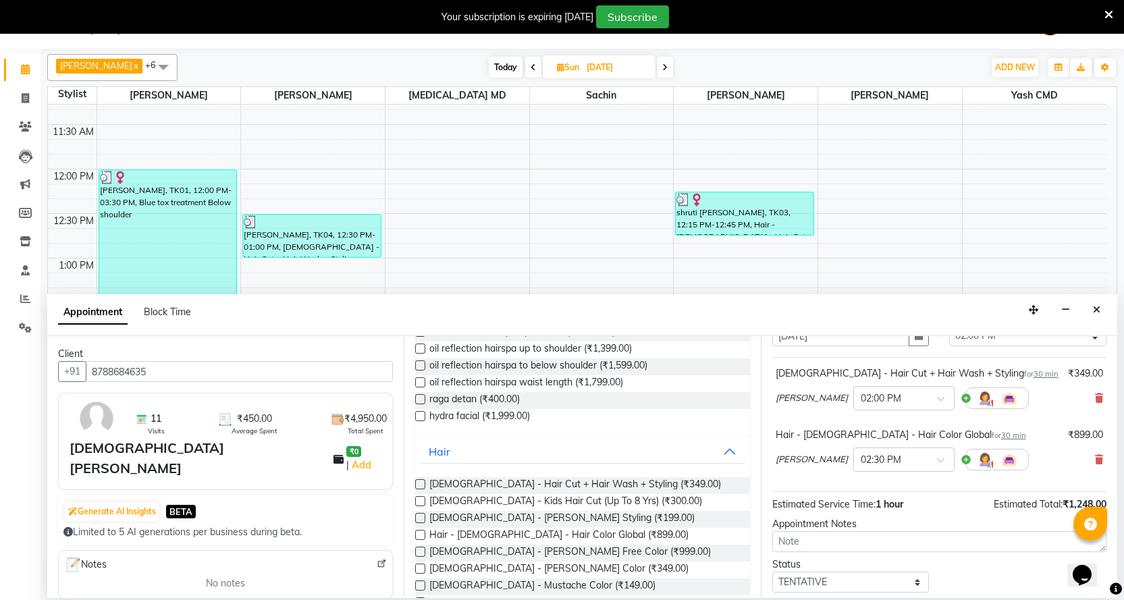
scroll to position [142, 0]
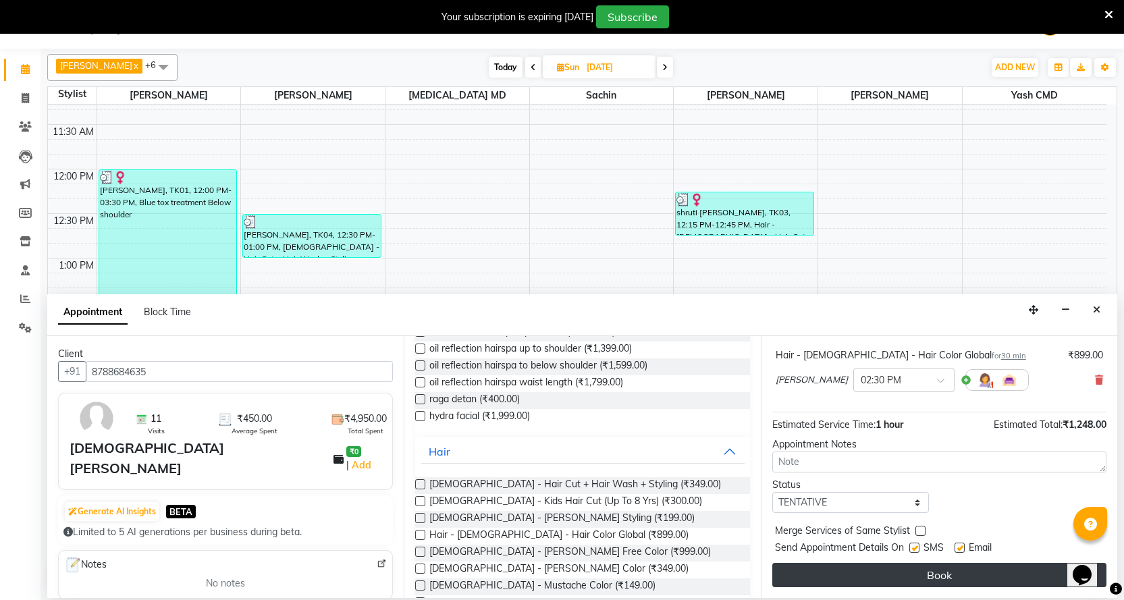
click at [872, 574] on button "Book" at bounding box center [939, 575] width 334 height 24
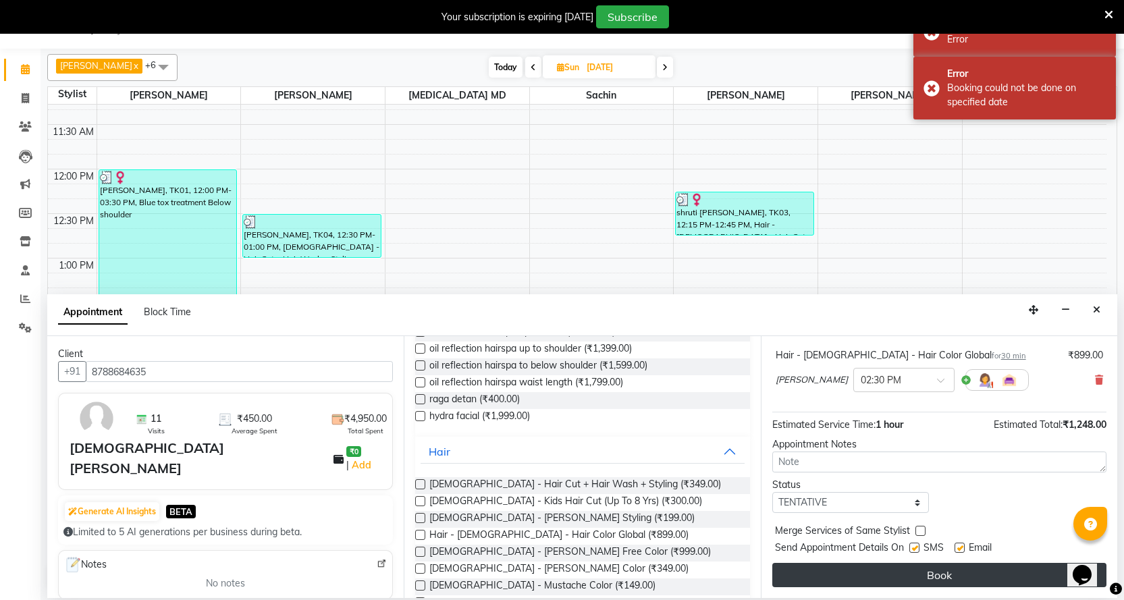
click at [872, 574] on button "Book" at bounding box center [939, 575] width 334 height 24
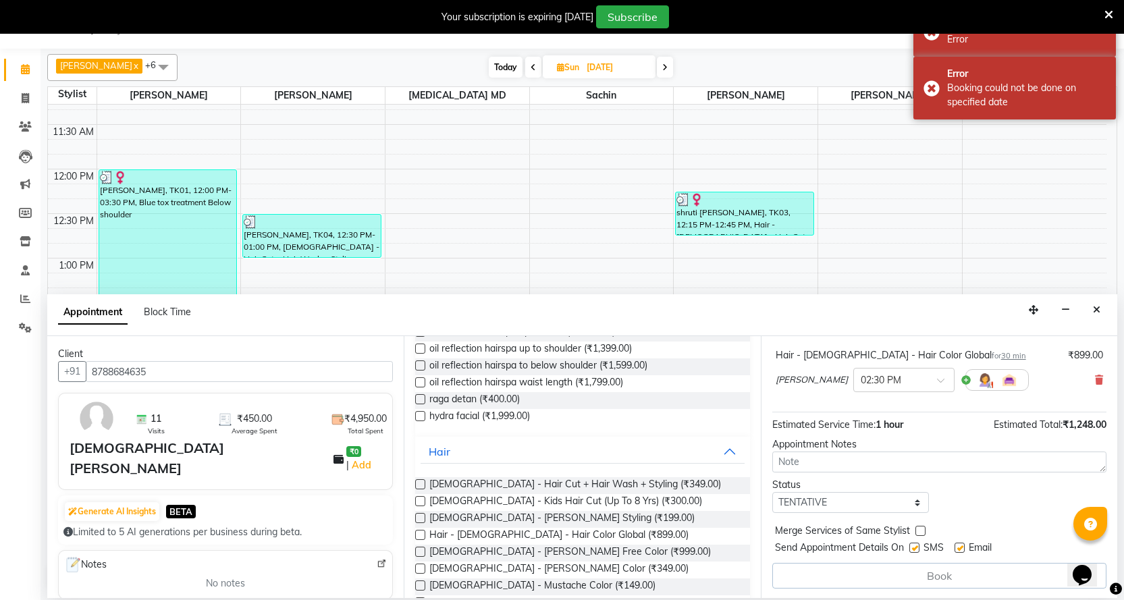
click at [872, 574] on button "Book" at bounding box center [939, 576] width 334 height 26
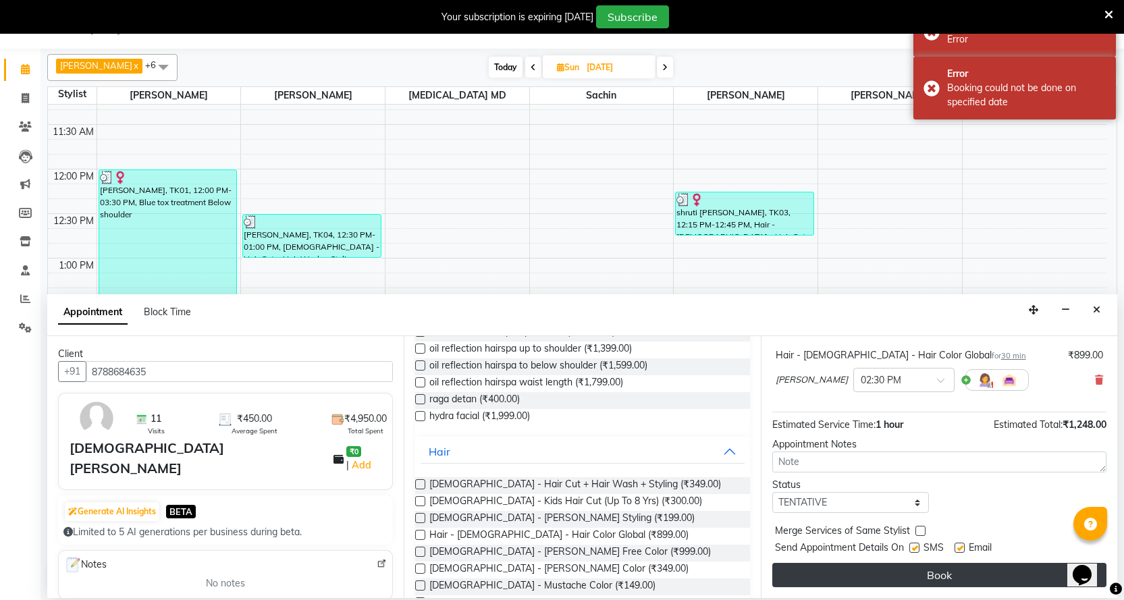
click at [872, 574] on button "Book" at bounding box center [939, 575] width 334 height 24
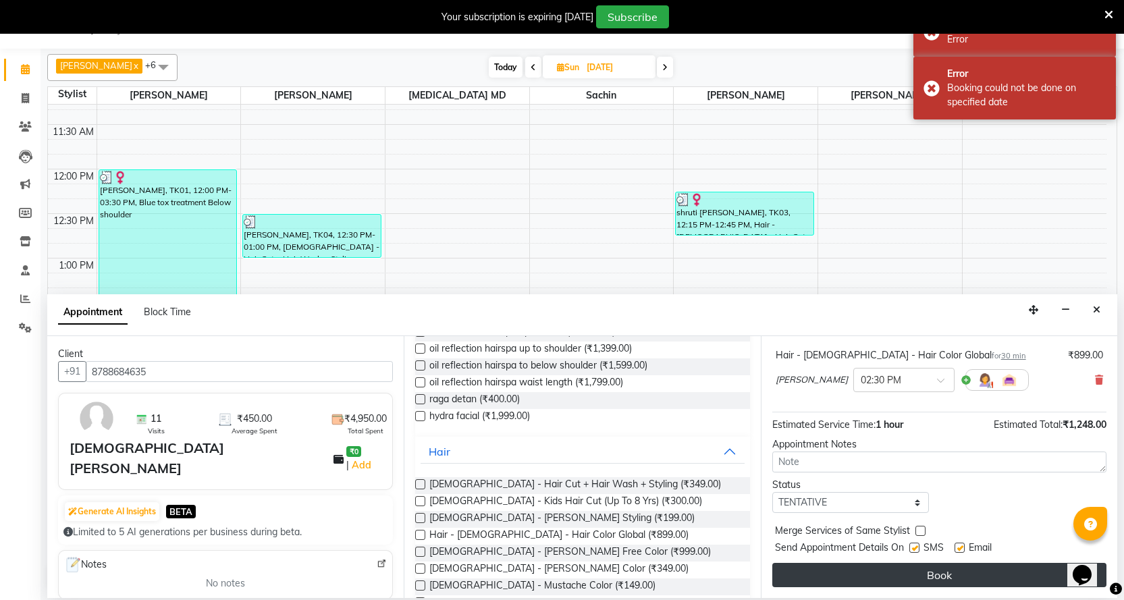
click at [872, 574] on button "Book" at bounding box center [939, 575] width 334 height 24
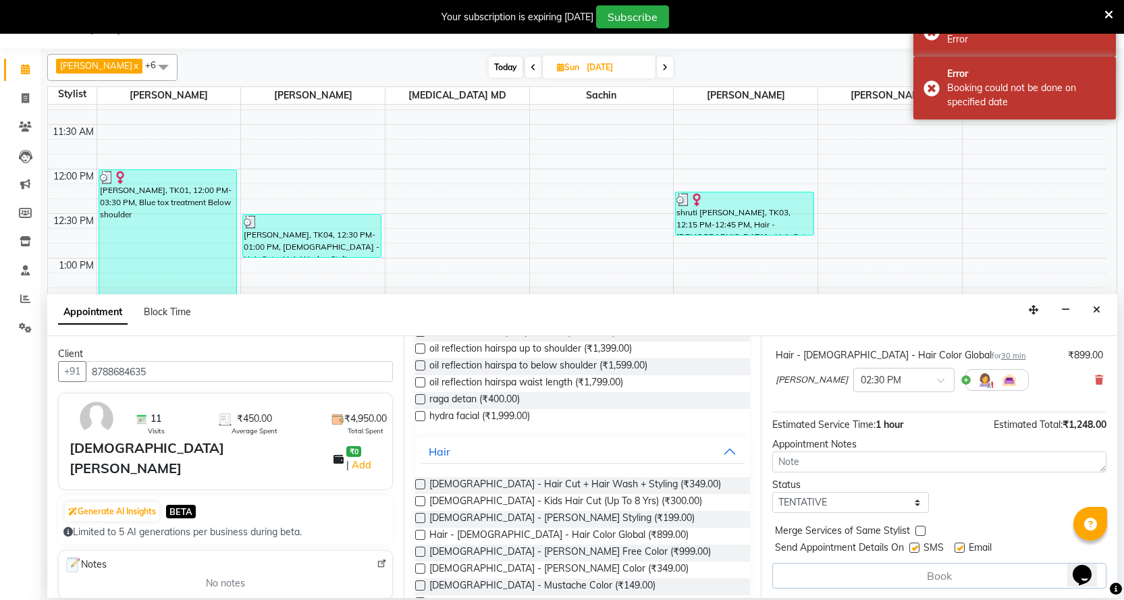
click at [872, 574] on button "Book" at bounding box center [939, 576] width 334 height 26
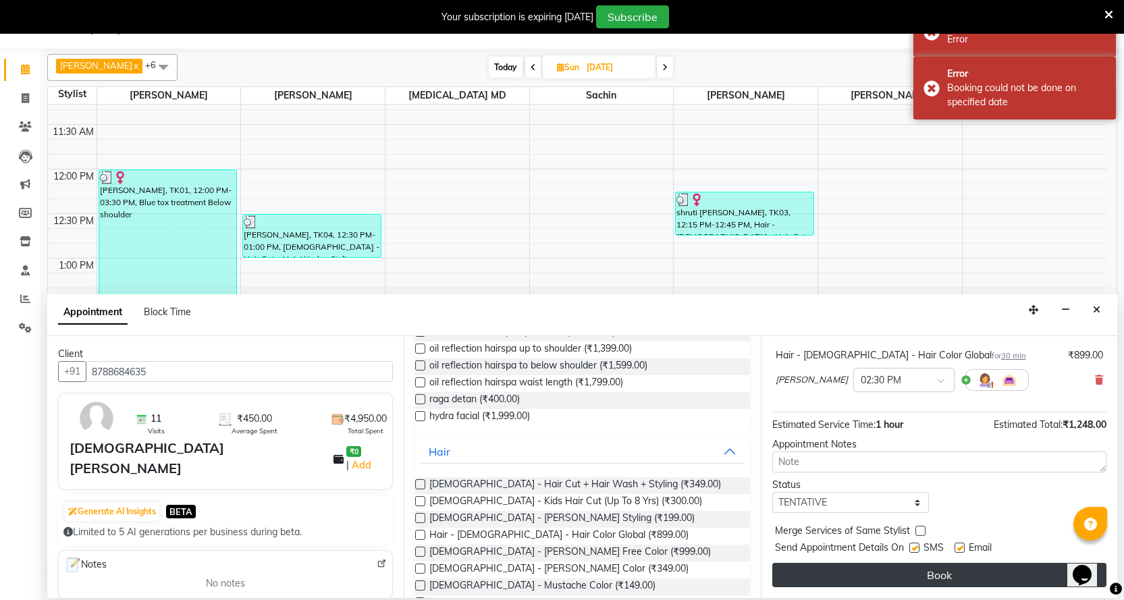
click at [872, 574] on button "Book" at bounding box center [939, 575] width 334 height 24
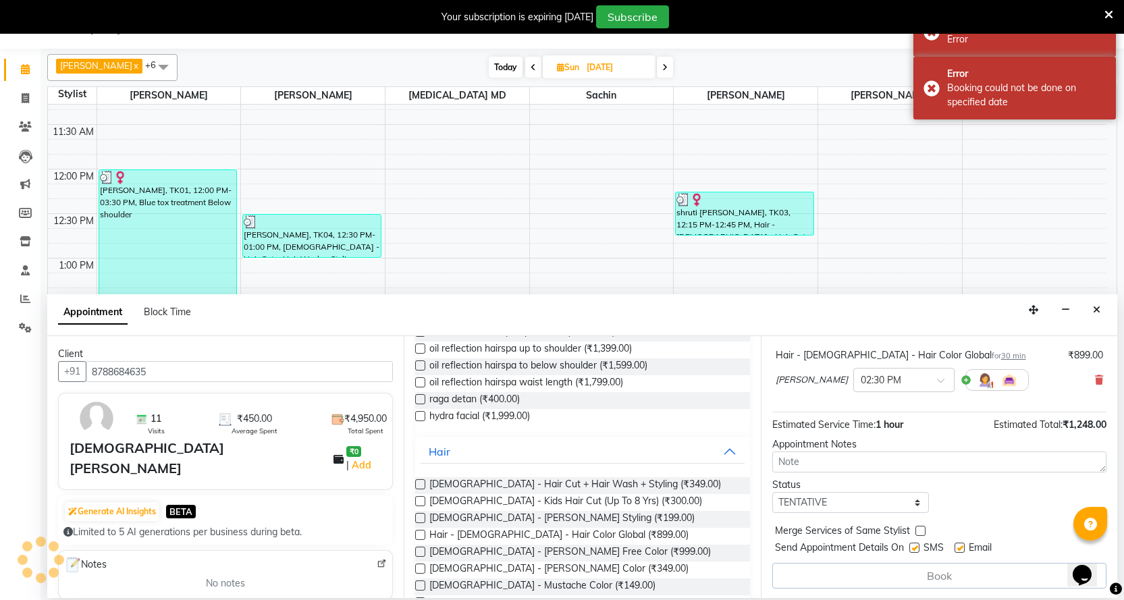
click at [872, 574] on button "Book" at bounding box center [939, 576] width 334 height 26
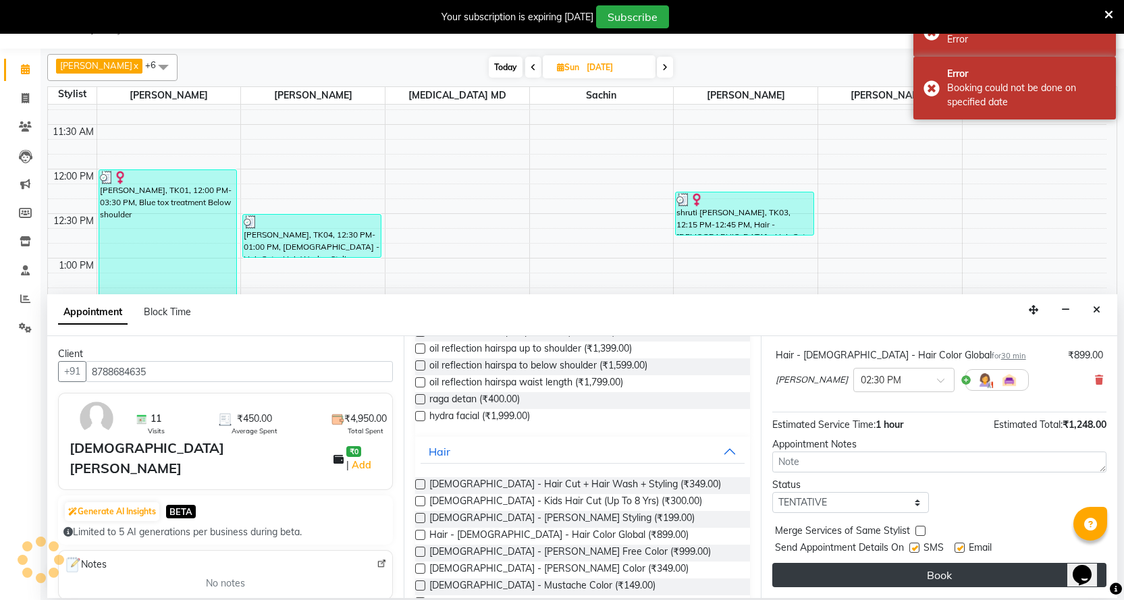
click at [872, 574] on button "Book" at bounding box center [939, 575] width 334 height 24
click at [872, 574] on div "Book" at bounding box center [939, 575] width 334 height 24
click at [872, 574] on button "Book" at bounding box center [939, 575] width 334 height 24
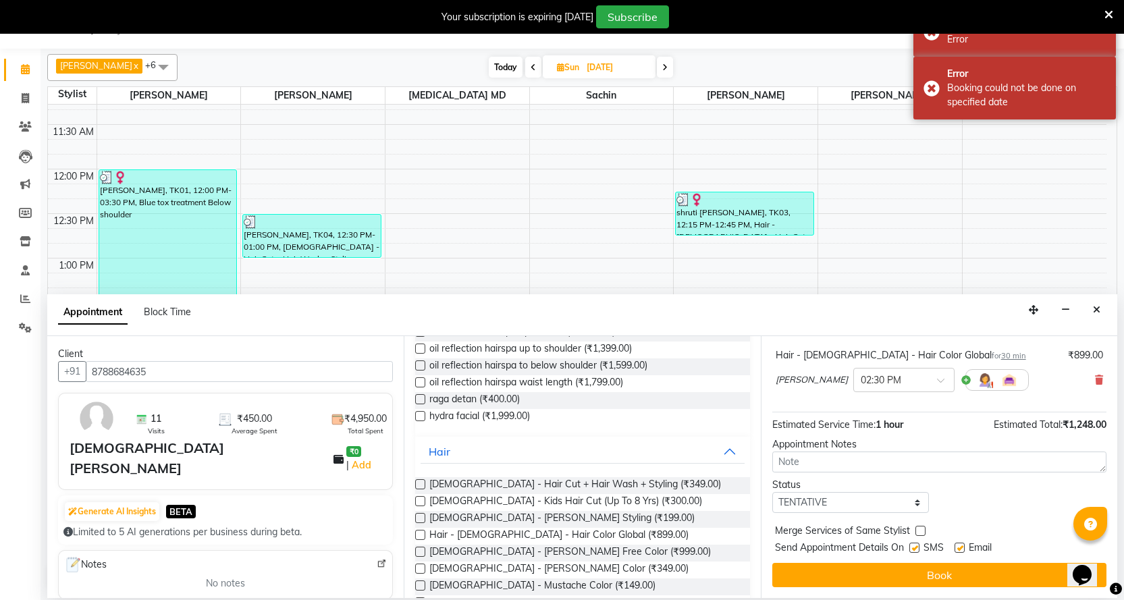
click at [869, 574] on button "Book" at bounding box center [939, 575] width 334 height 24
click at [867, 574] on button "Book" at bounding box center [939, 575] width 334 height 24
click at [869, 573] on button "Book" at bounding box center [939, 575] width 334 height 24
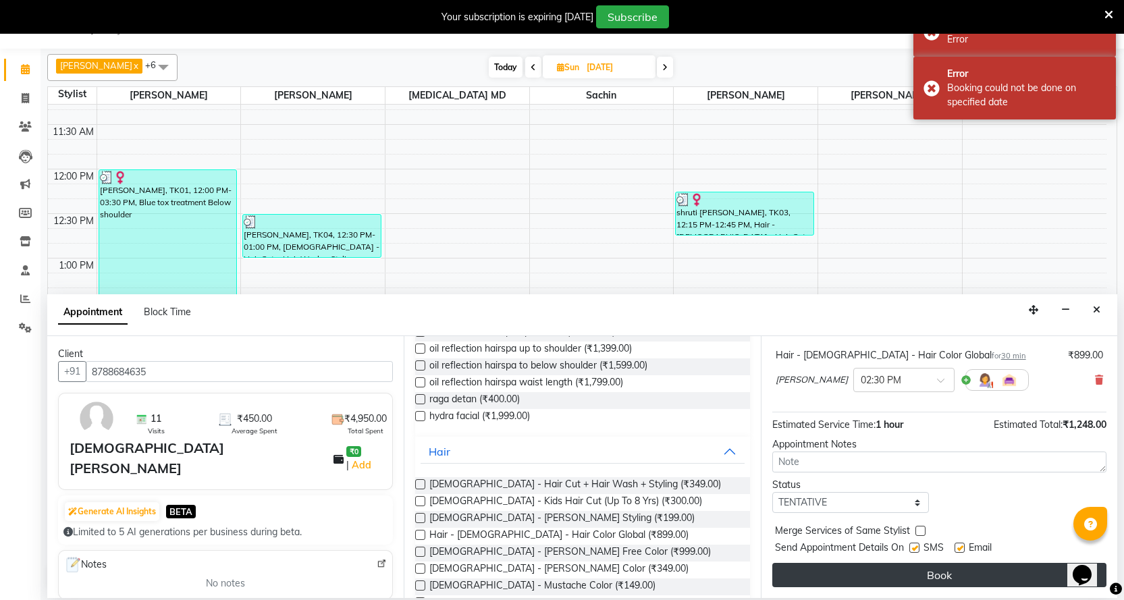
click at [873, 573] on button "Book" at bounding box center [939, 575] width 334 height 24
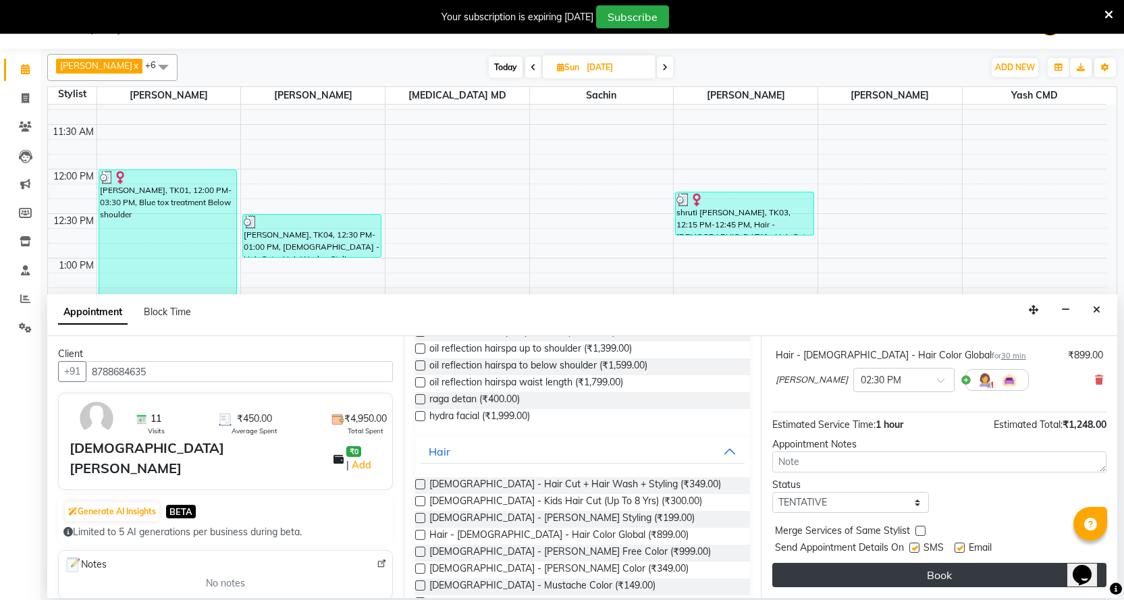
click at [905, 571] on button "Book" at bounding box center [939, 575] width 334 height 24
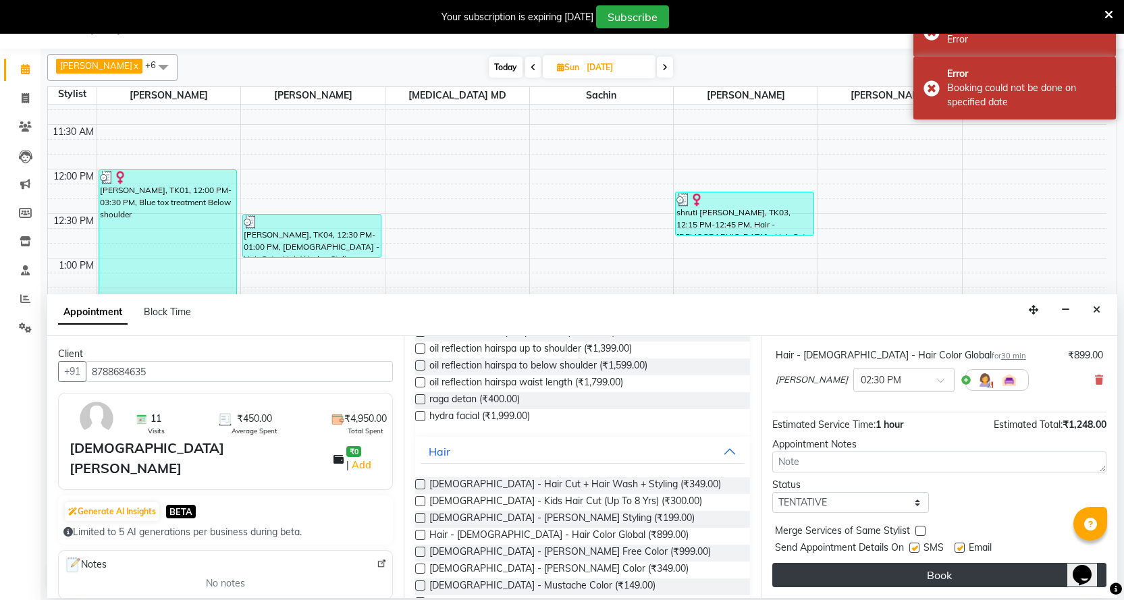
click at [905, 571] on button "Book" at bounding box center [939, 575] width 334 height 24
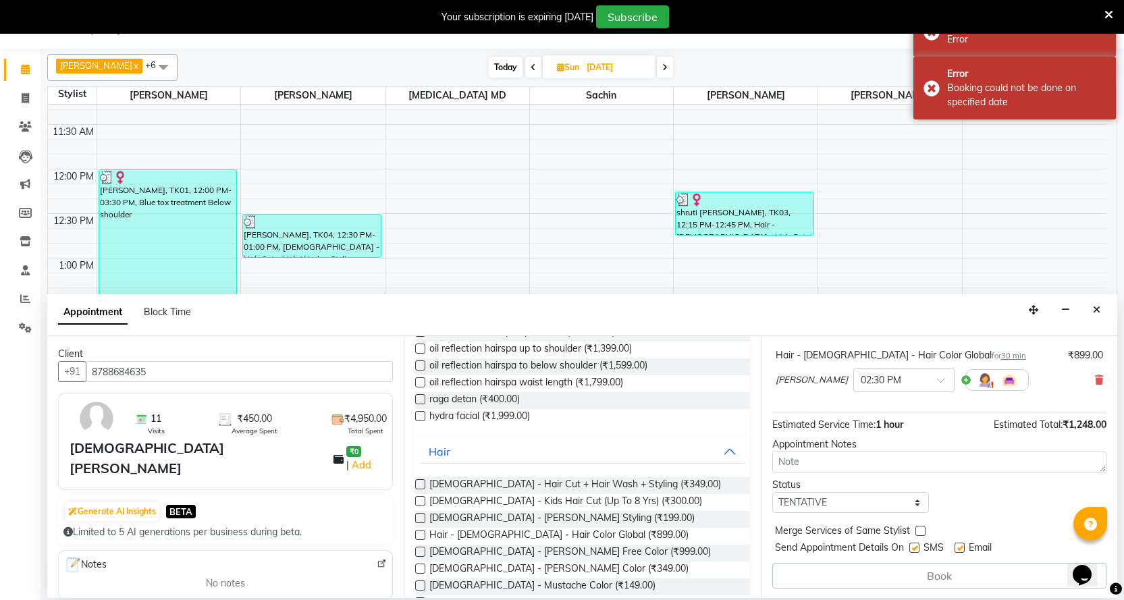
click at [905, 571] on button "Book" at bounding box center [939, 576] width 334 height 26
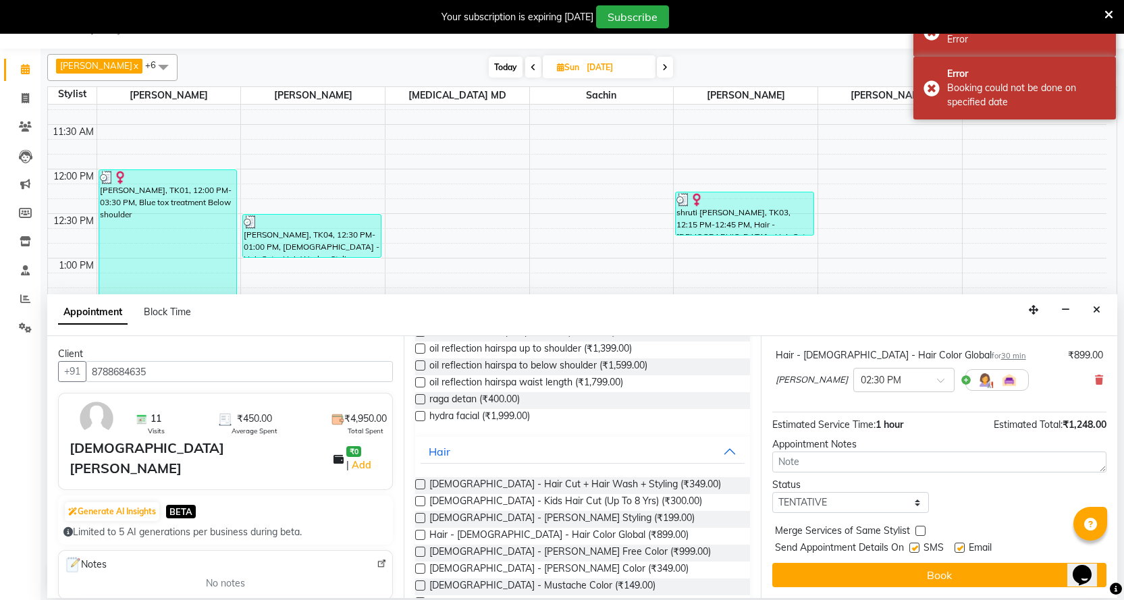
scroll to position [67, 0]
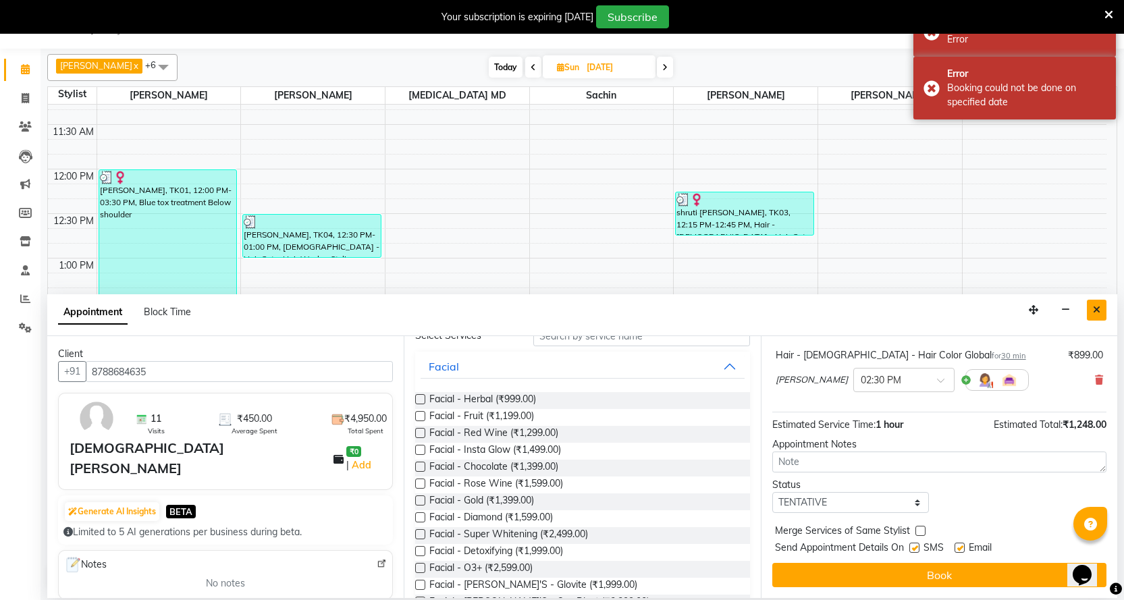
click at [1102, 312] on button "Close" at bounding box center [1097, 310] width 20 height 21
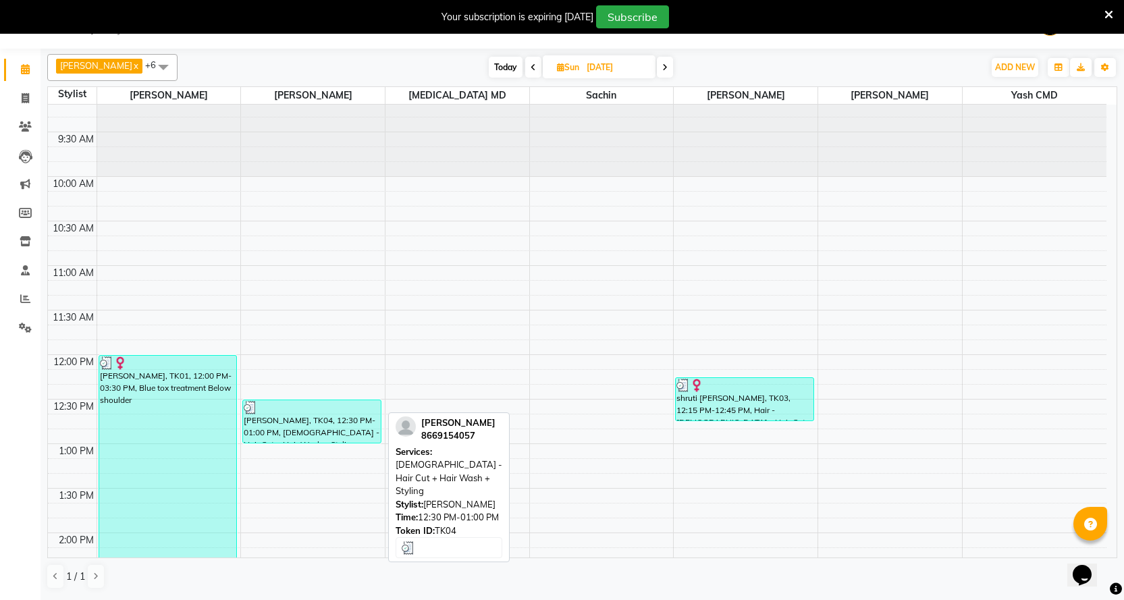
scroll to position [0, 0]
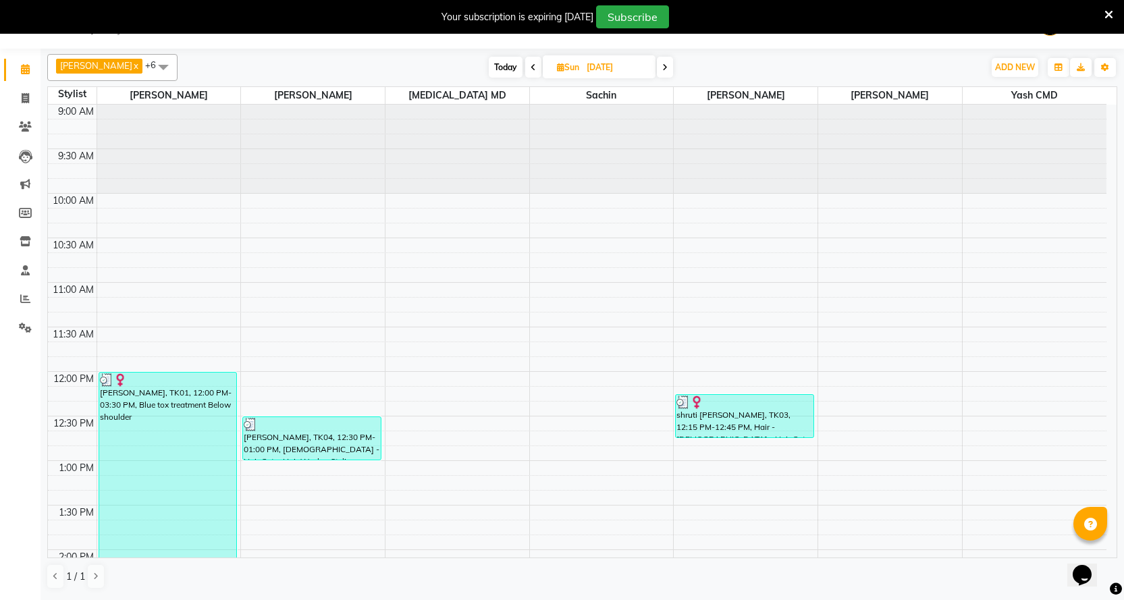
click at [525, 72] on span at bounding box center [533, 67] width 16 height 21
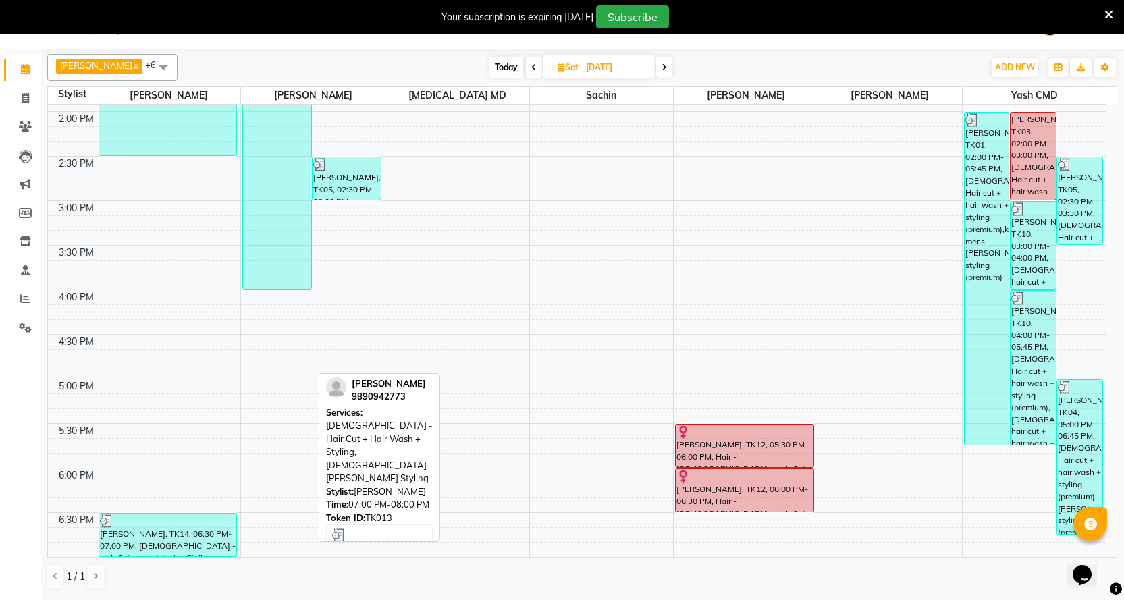
scroll to position [435, 0]
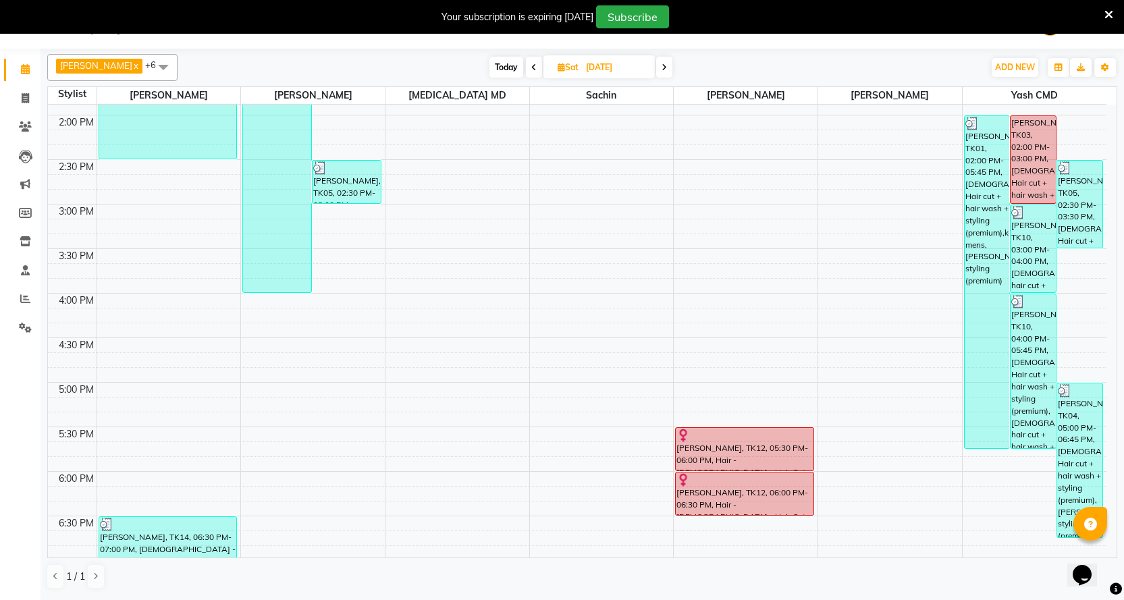
click at [656, 72] on span at bounding box center [664, 67] width 16 height 21
type input "[DATE]"
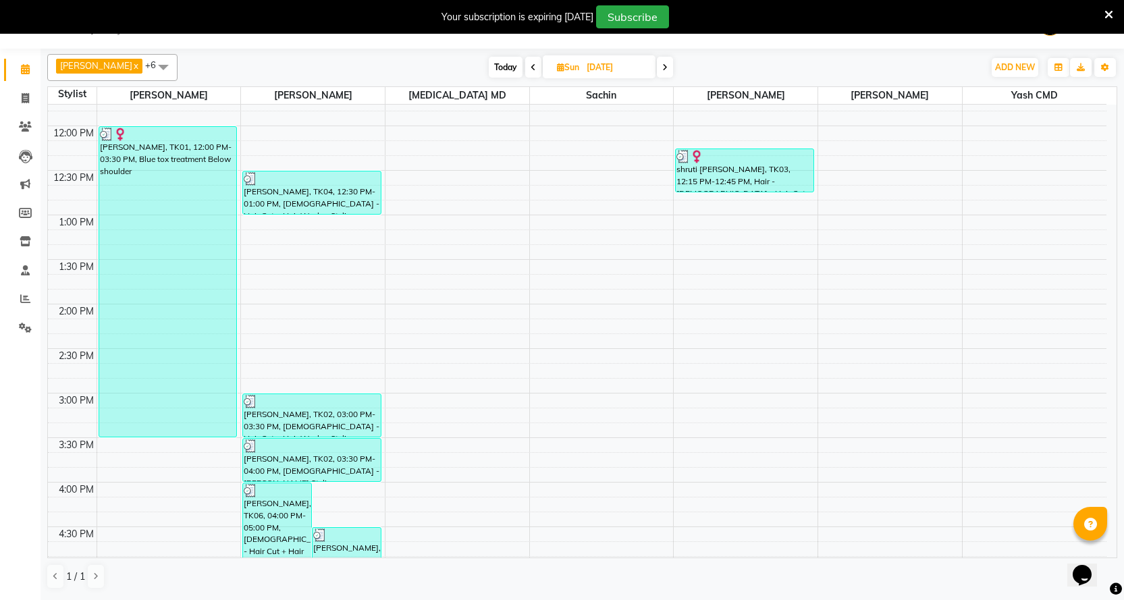
scroll to position [232, 0]
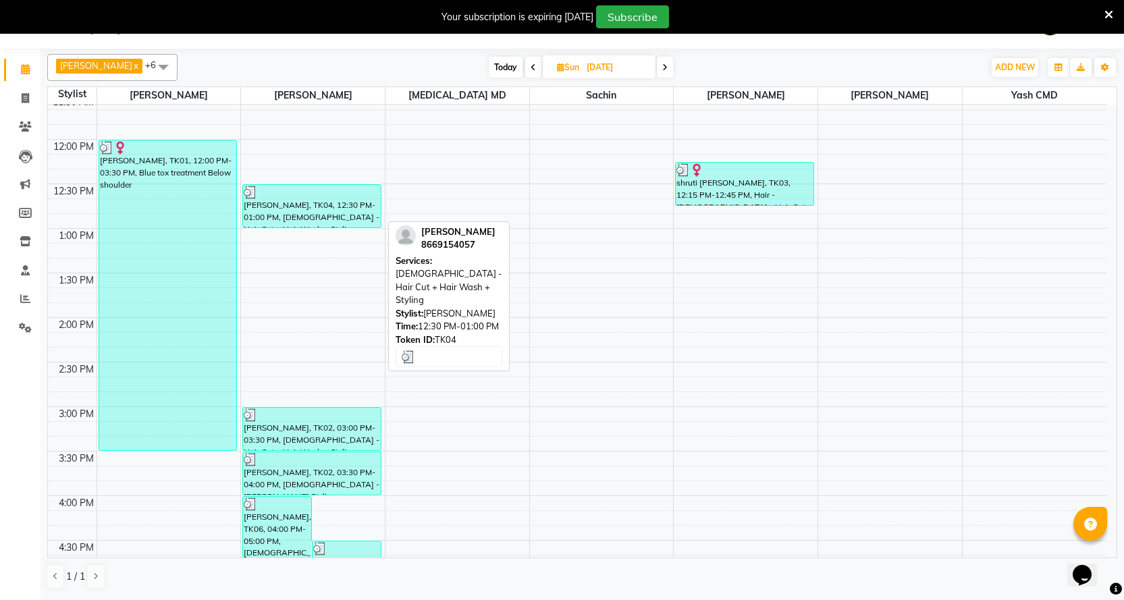
click at [289, 210] on div "[PERSON_NAME], TK04, 12:30 PM-01:00 PM, [DEMOGRAPHIC_DATA] - Hair Cut + Hair Wa…" at bounding box center [311, 206] width 137 height 43
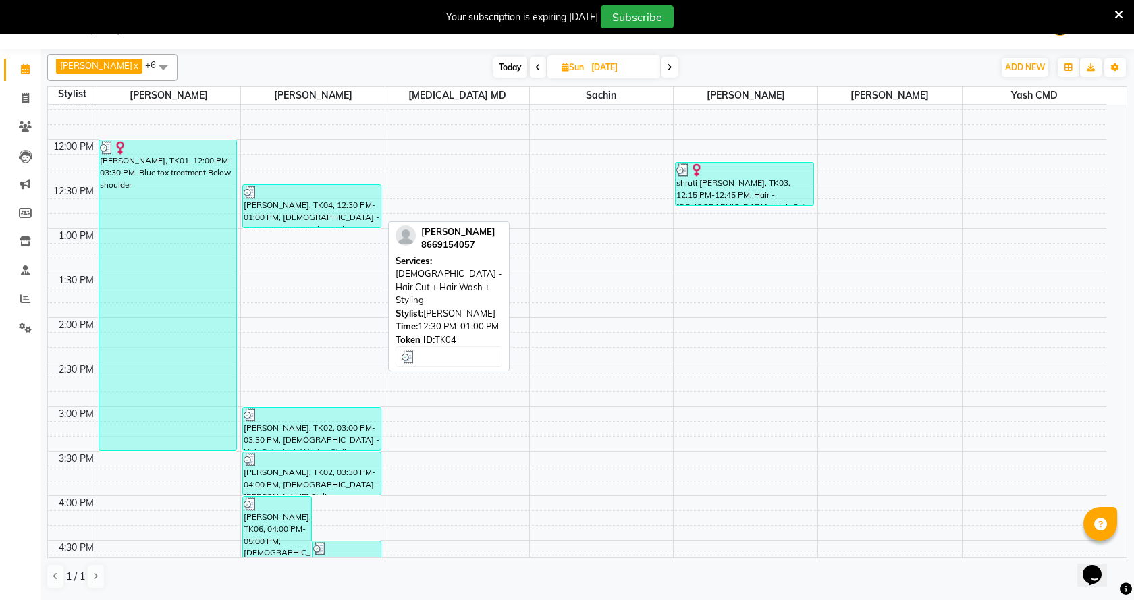
select select "3"
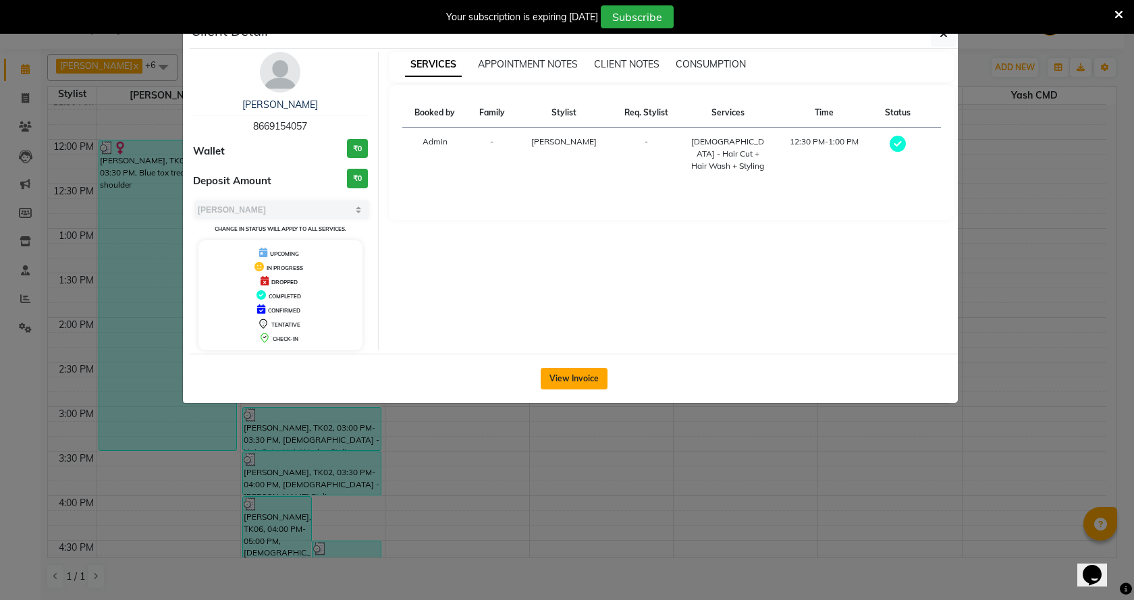
click at [559, 377] on button "View Invoice" at bounding box center [574, 379] width 67 height 22
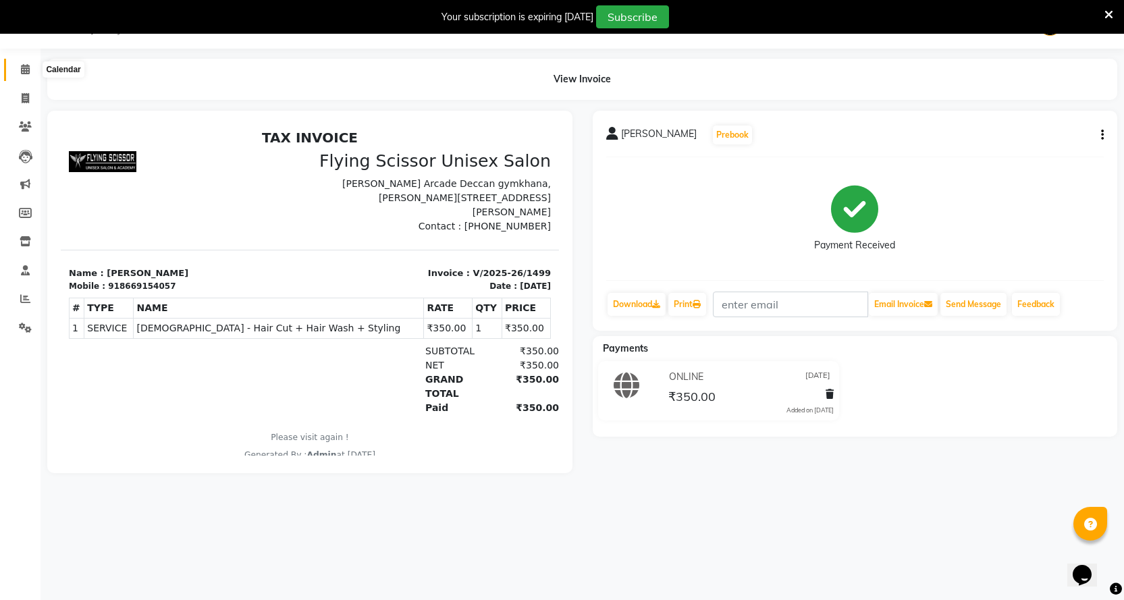
click at [27, 67] on icon at bounding box center [25, 69] width 9 height 10
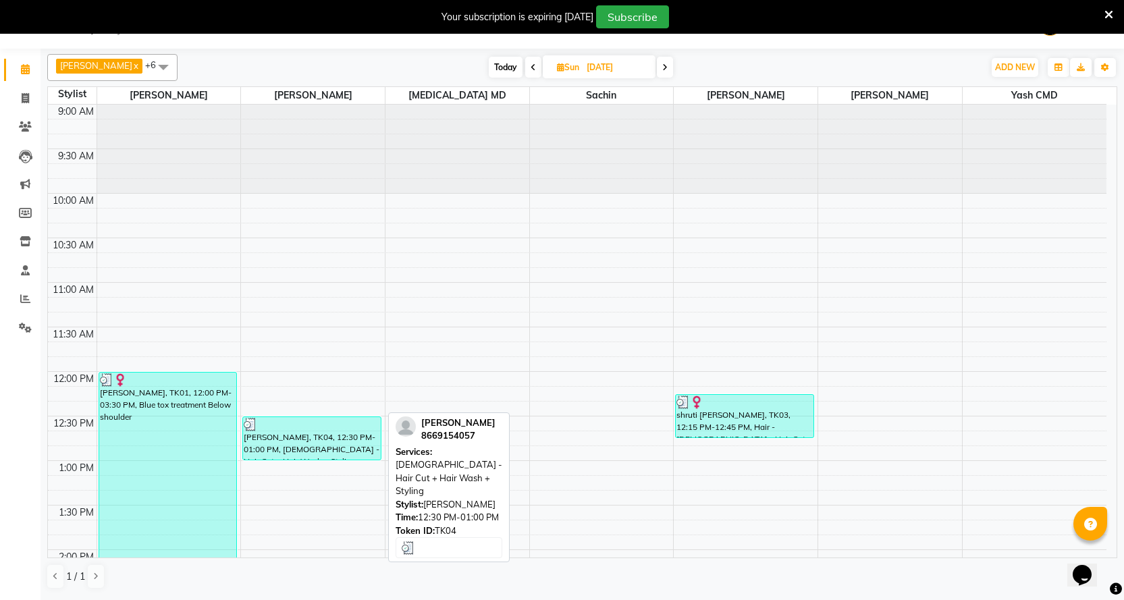
click at [287, 431] on div "[PERSON_NAME], TK04, 12:30 PM-01:00 PM, [DEMOGRAPHIC_DATA] - Hair Cut + Hair Wa…" at bounding box center [311, 438] width 137 height 43
select select "3"
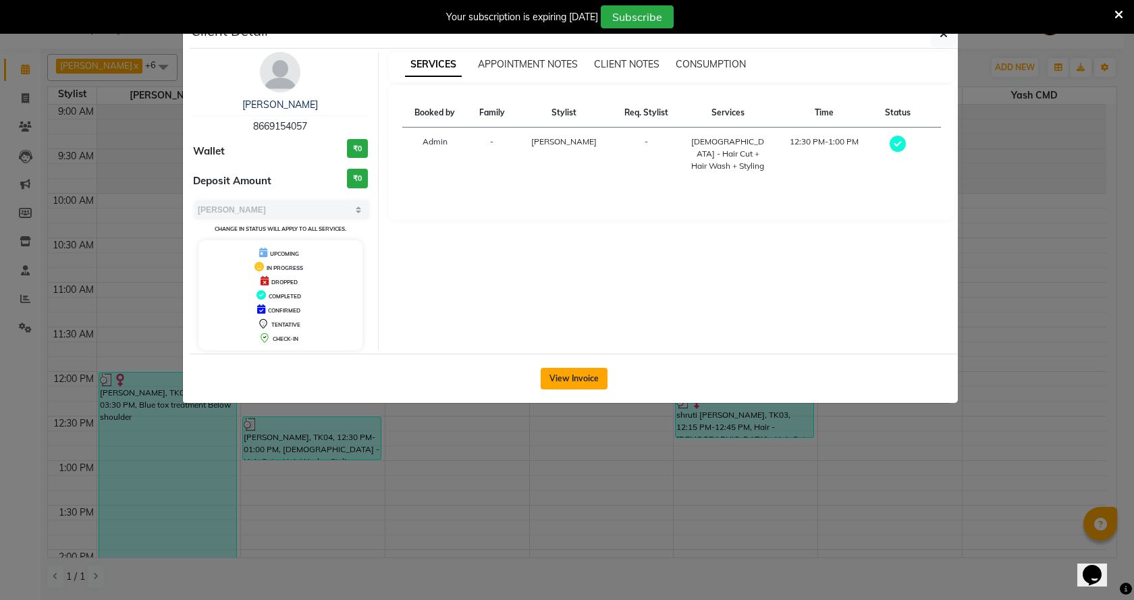
click at [573, 381] on button "View Invoice" at bounding box center [574, 379] width 67 height 22
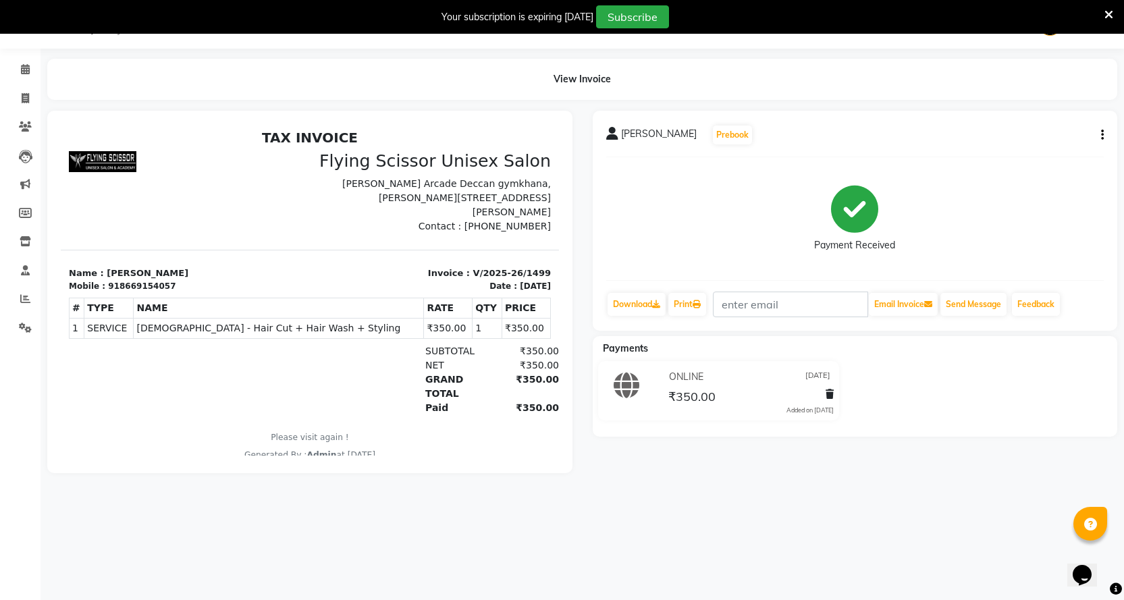
click at [1101, 135] on icon "button" at bounding box center [1102, 135] width 3 height 1
click at [1044, 157] on div "Edit Invoice" at bounding box center [1035, 152] width 92 height 17
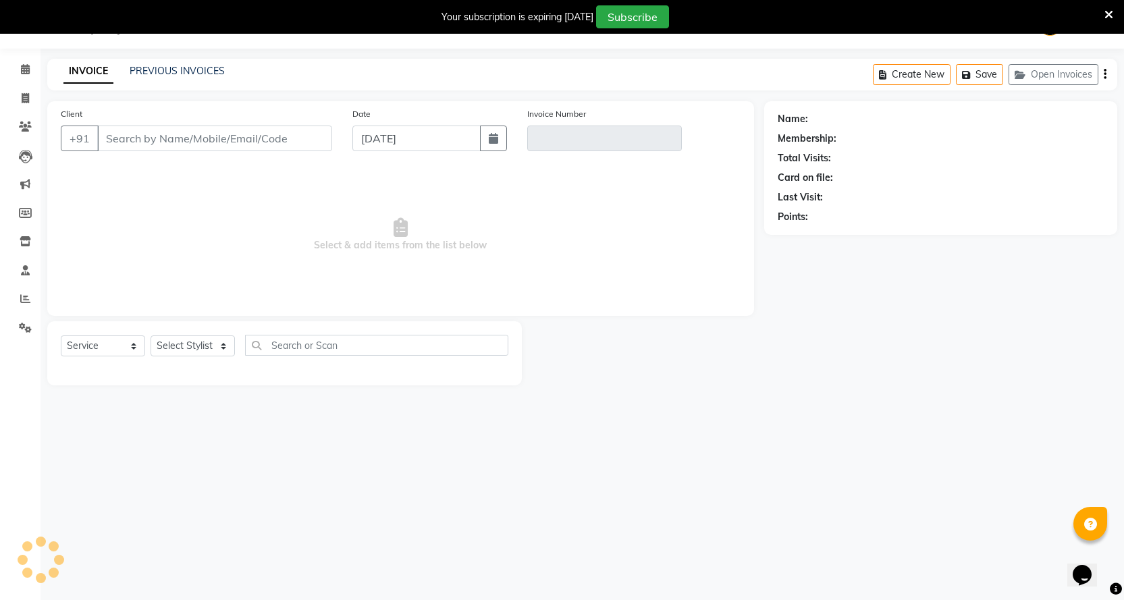
select select "membership"
select select "18390"
type input "8669154057"
type input "V/2025-26/1499"
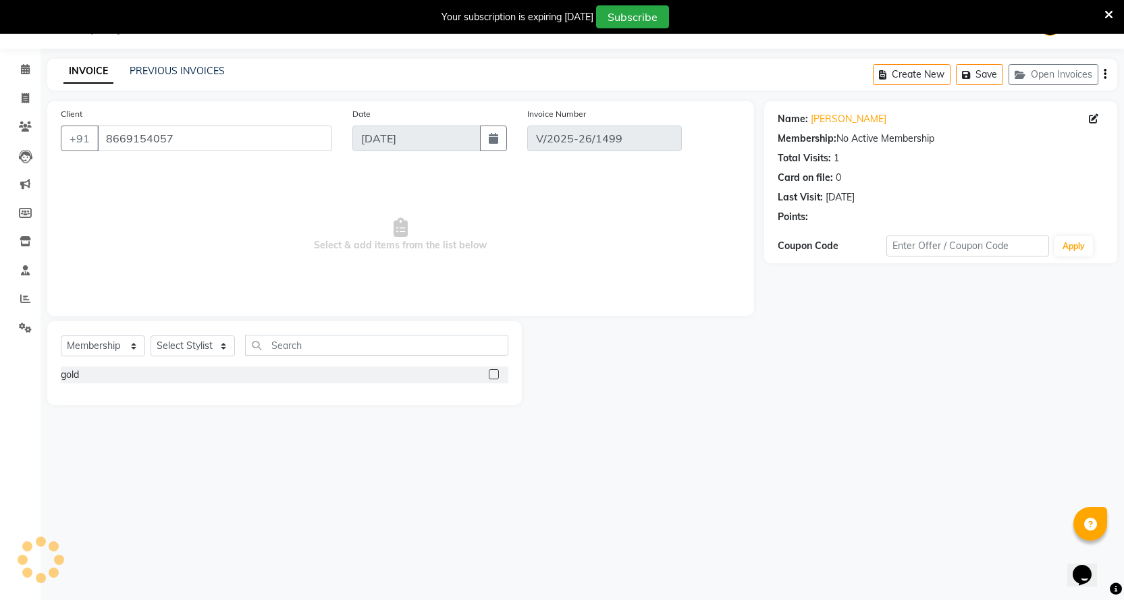
type input "[DATE]"
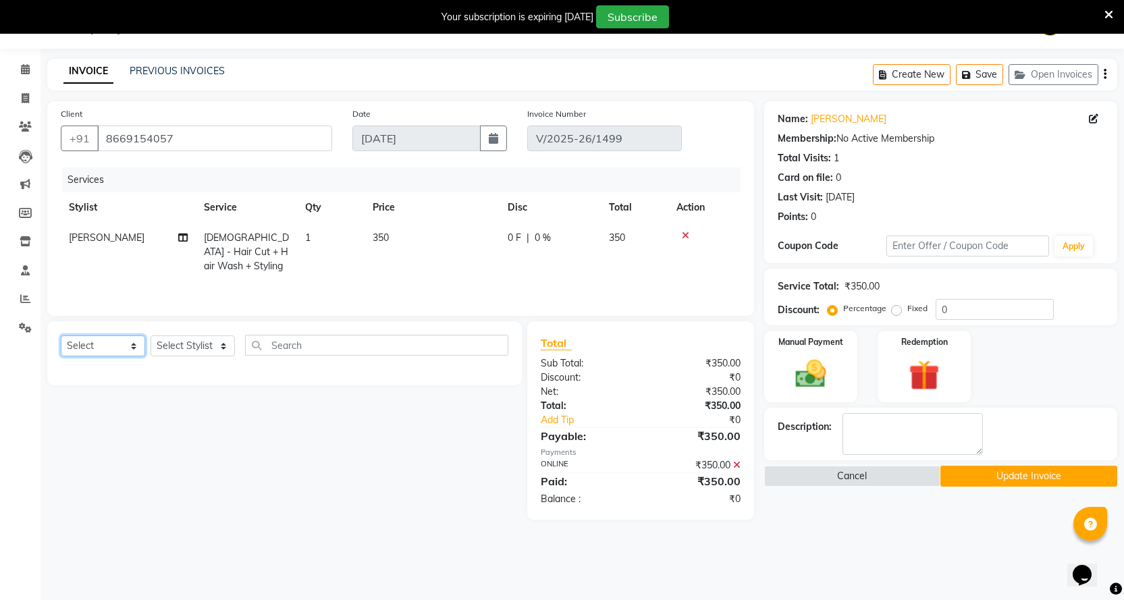
click at [115, 350] on select "Select Service Product Membership Package Voucher Prepaid Gift Card" at bounding box center [103, 345] width 84 height 21
select select "service"
click at [61, 335] on select "Select Service Product Membership Package Voucher Prepaid Gift Card" at bounding box center [103, 345] width 84 height 21
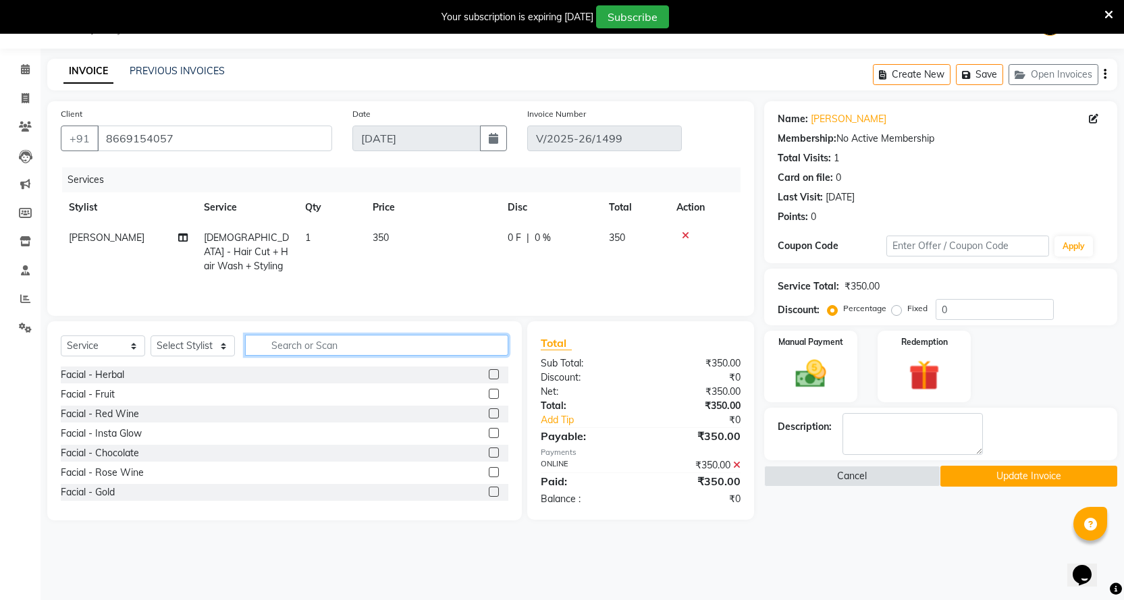
click at [314, 344] on input "text" at bounding box center [376, 345] width 263 height 21
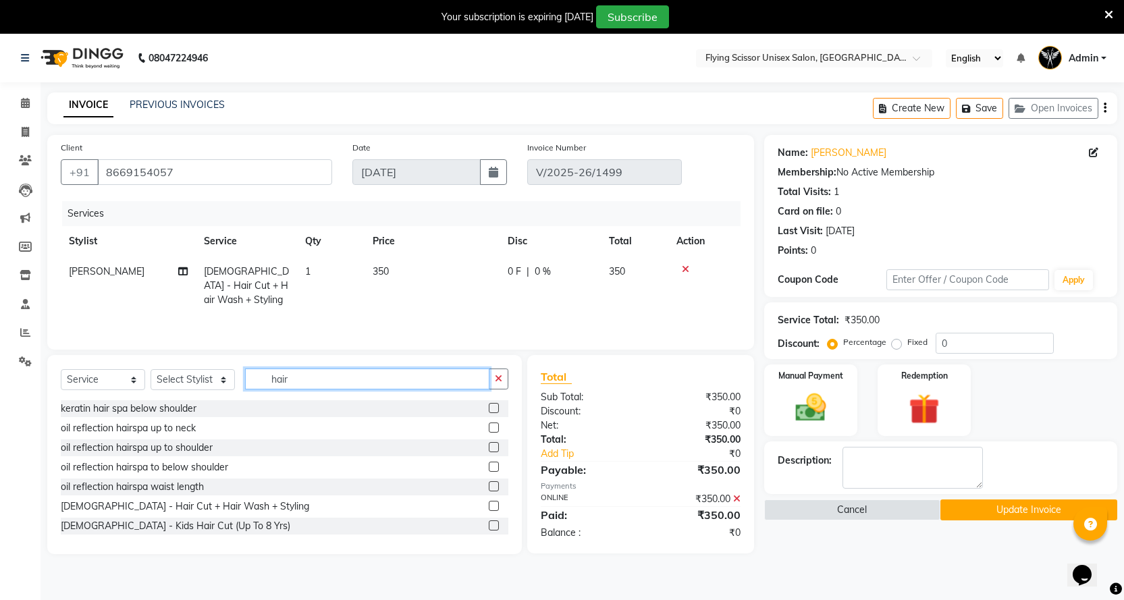
click at [296, 383] on input "hair" at bounding box center [367, 379] width 244 height 21
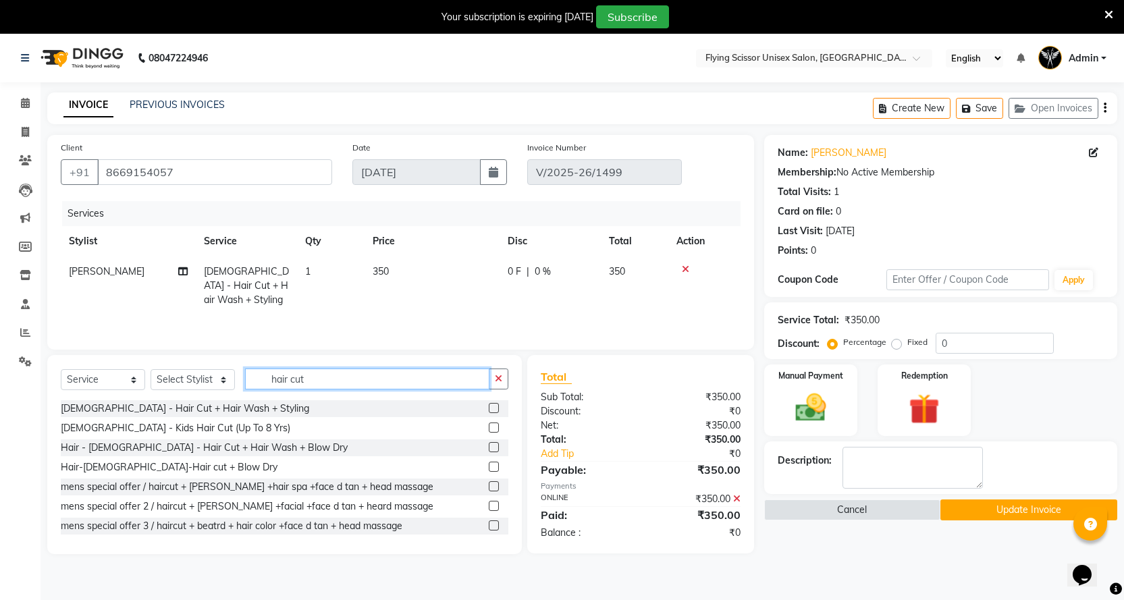
type input "hair cut"
click at [489, 408] on label at bounding box center [494, 408] width 10 height 10
click at [489, 408] on input "checkbox" at bounding box center [493, 408] width 9 height 9
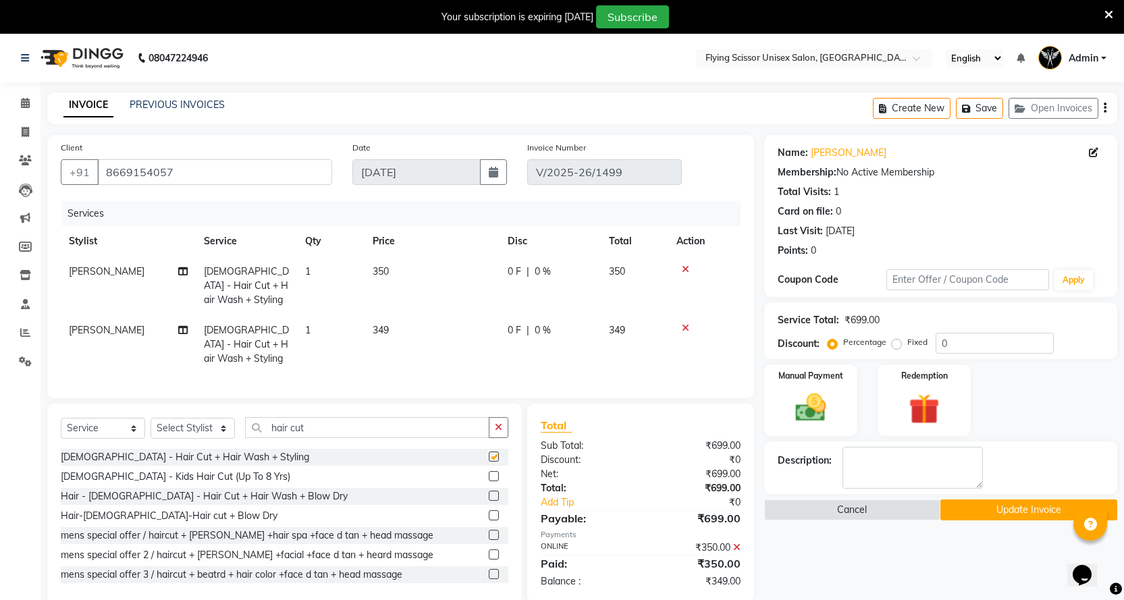
checkbox input "false"
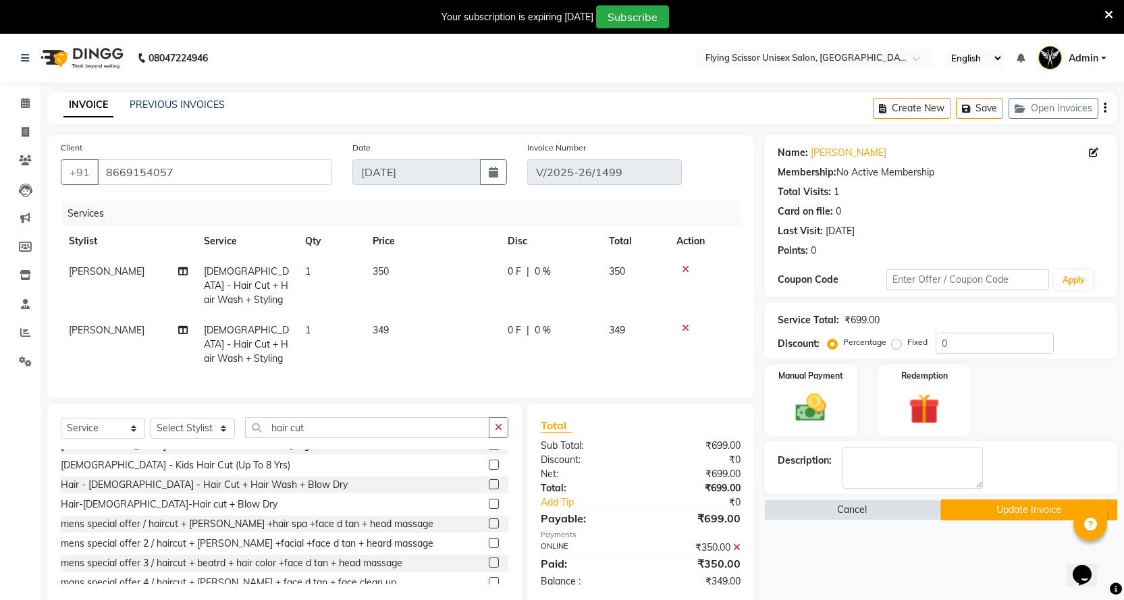
scroll to position [22, 0]
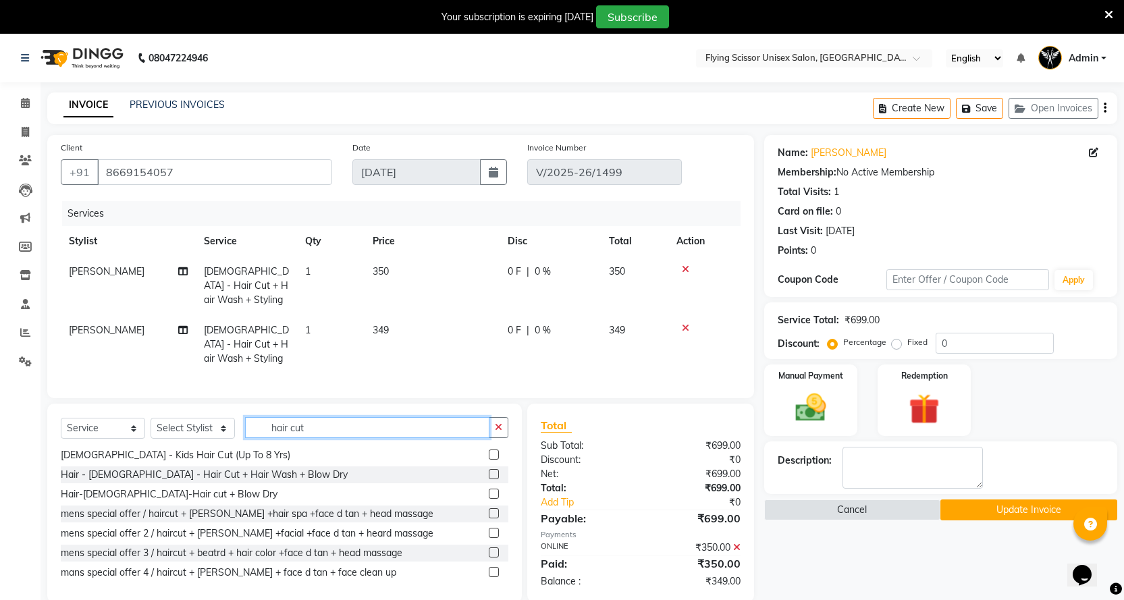
click at [323, 417] on input "hair cut" at bounding box center [367, 427] width 244 height 21
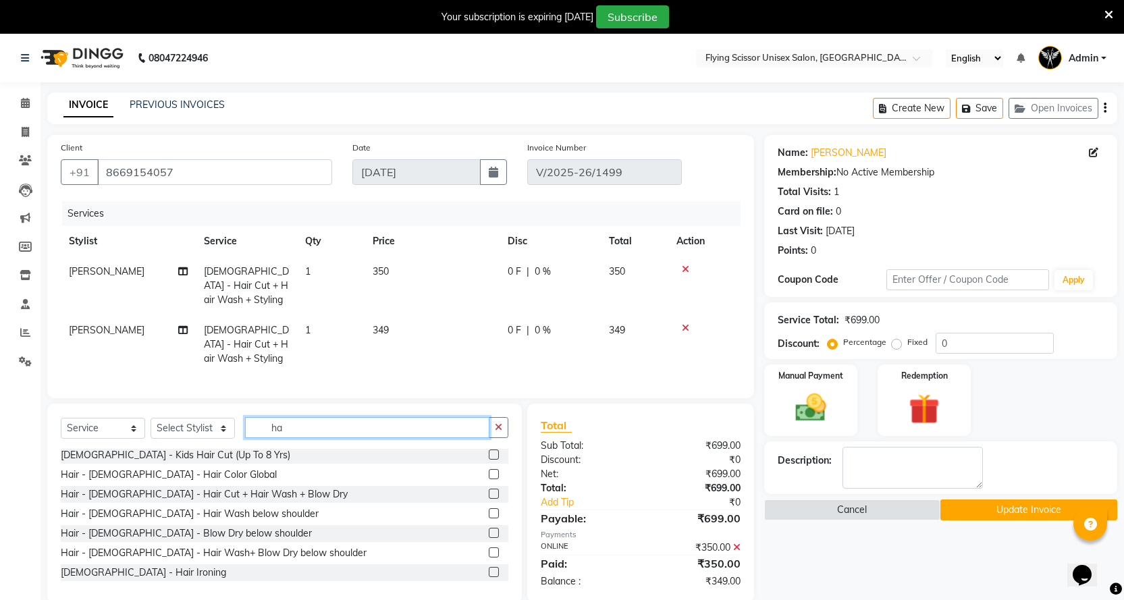
type input "h"
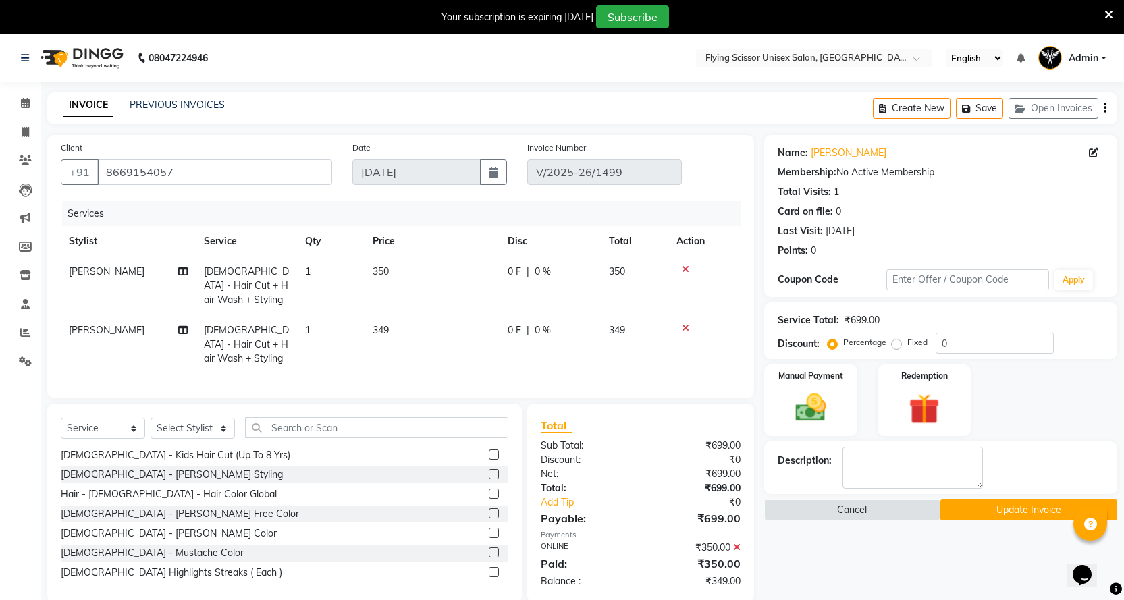
click at [682, 323] on icon at bounding box center [685, 327] width 7 height 9
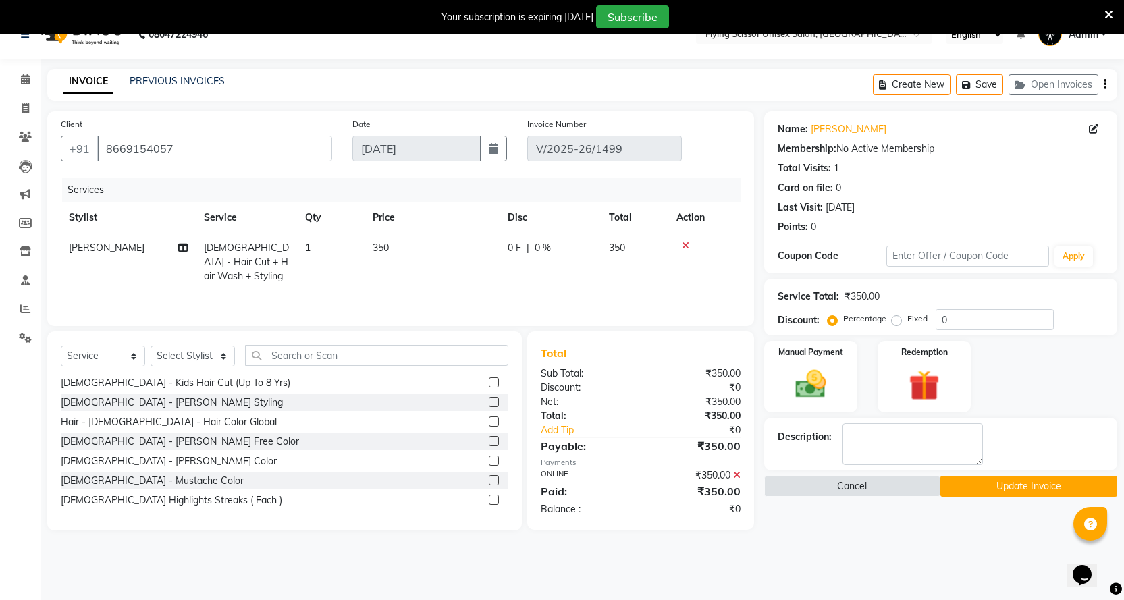
scroll to position [34, 0]
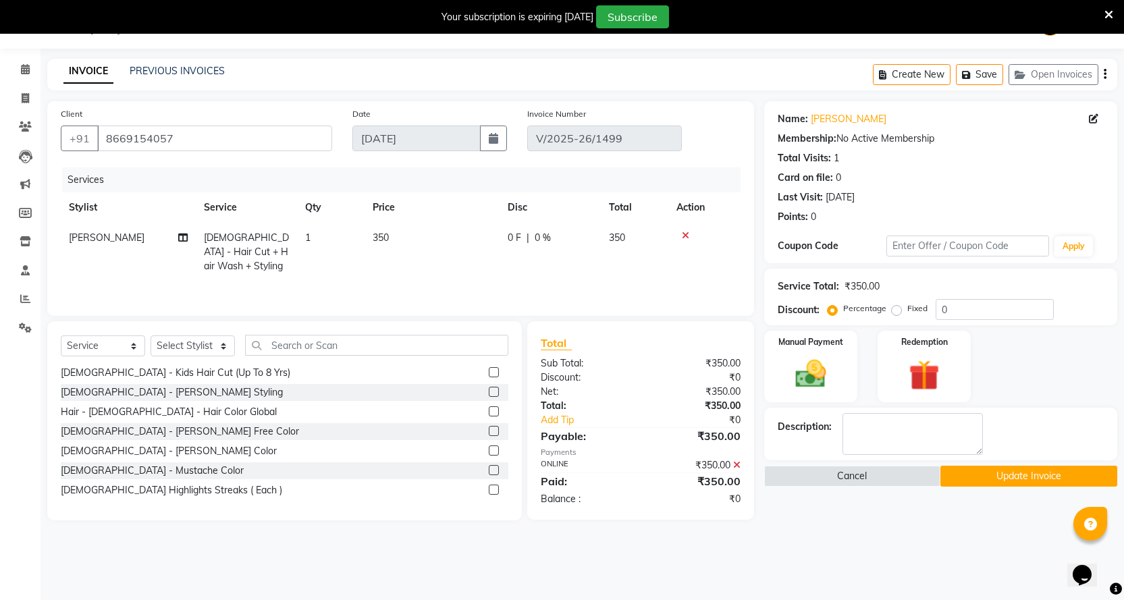
click at [995, 476] on button "Update Invoice" at bounding box center [1028, 476] width 177 height 21
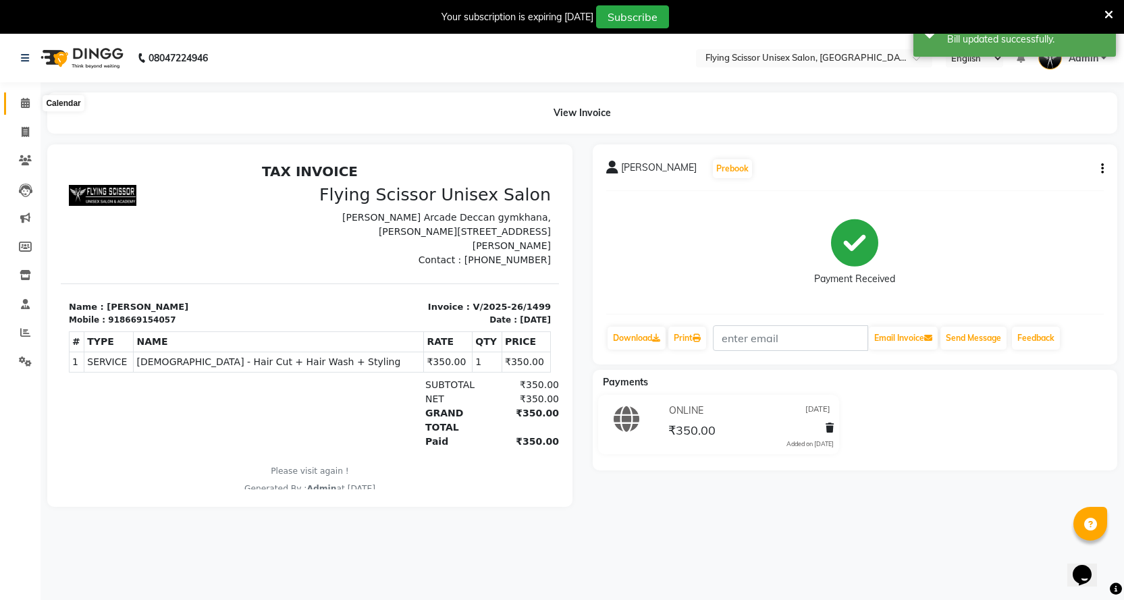
click at [26, 102] on icon at bounding box center [25, 103] width 9 height 10
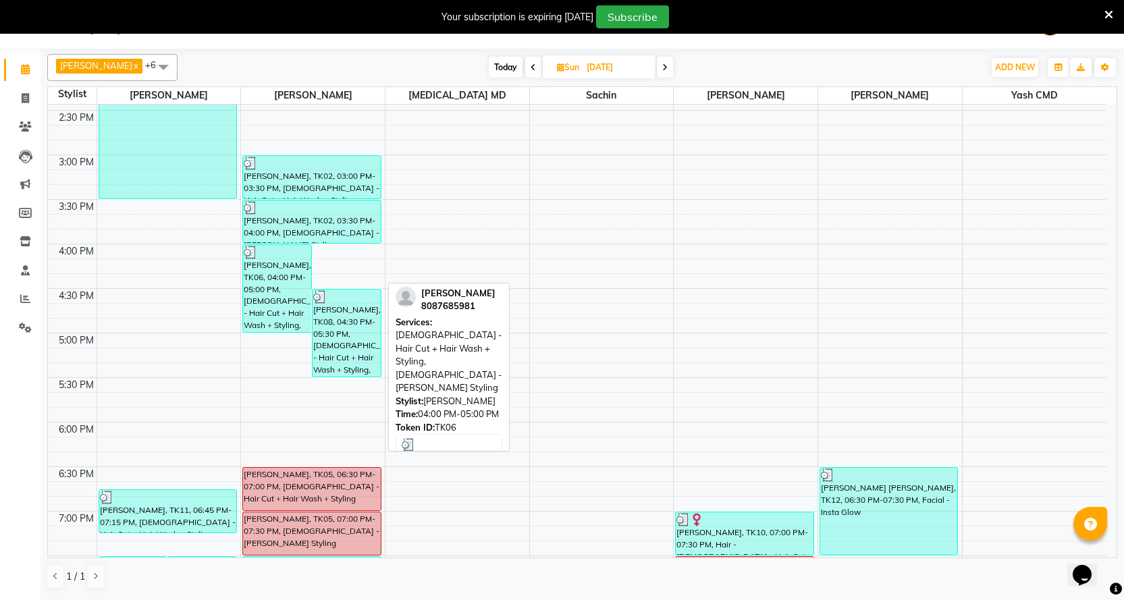
scroll to position [705, 0]
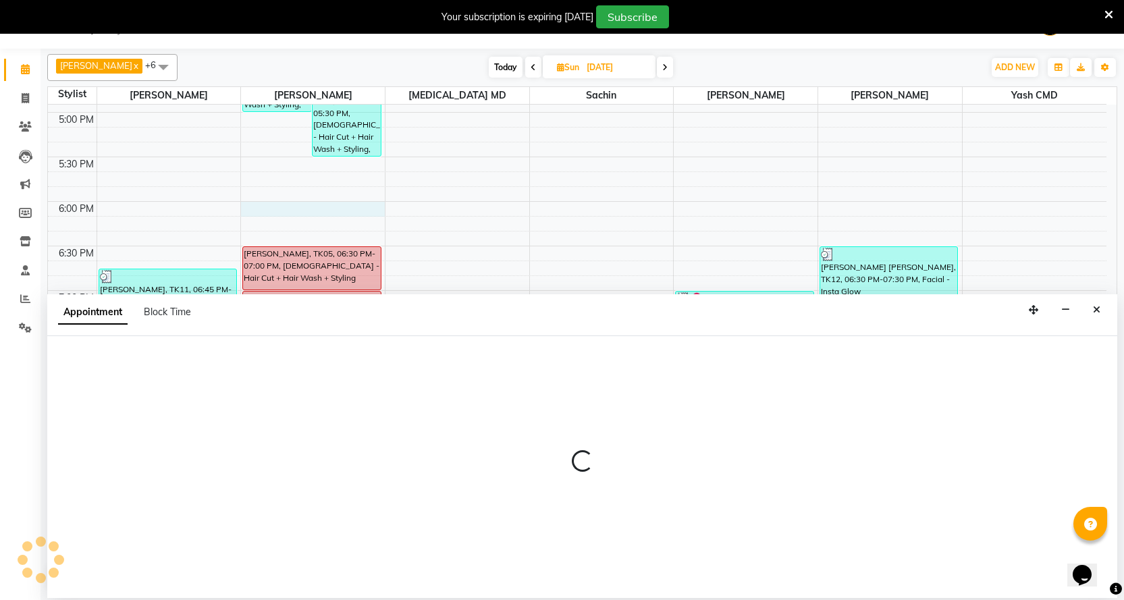
select select "18390"
select select "tentative"
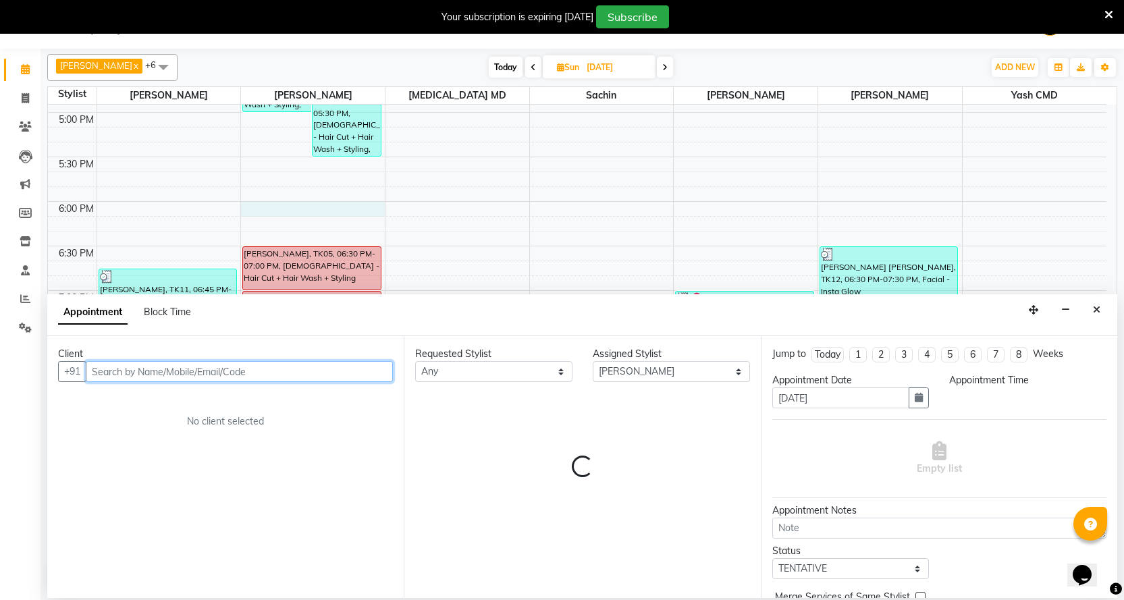
select select "1080"
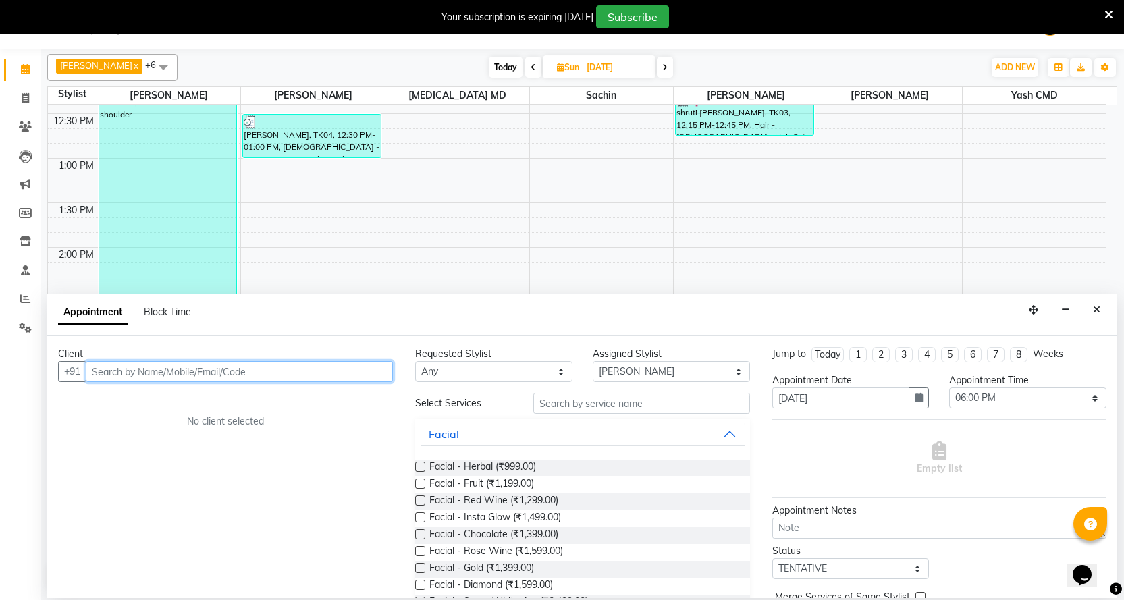
scroll to position [300, 0]
click at [258, 211] on div "9:00 AM 9:30 AM 10:00 AM 10:30 AM 11:00 AM 11:30 AM 12:00 PM 12:30 PM 1:00 PM 1…" at bounding box center [577, 384] width 1058 height 1158
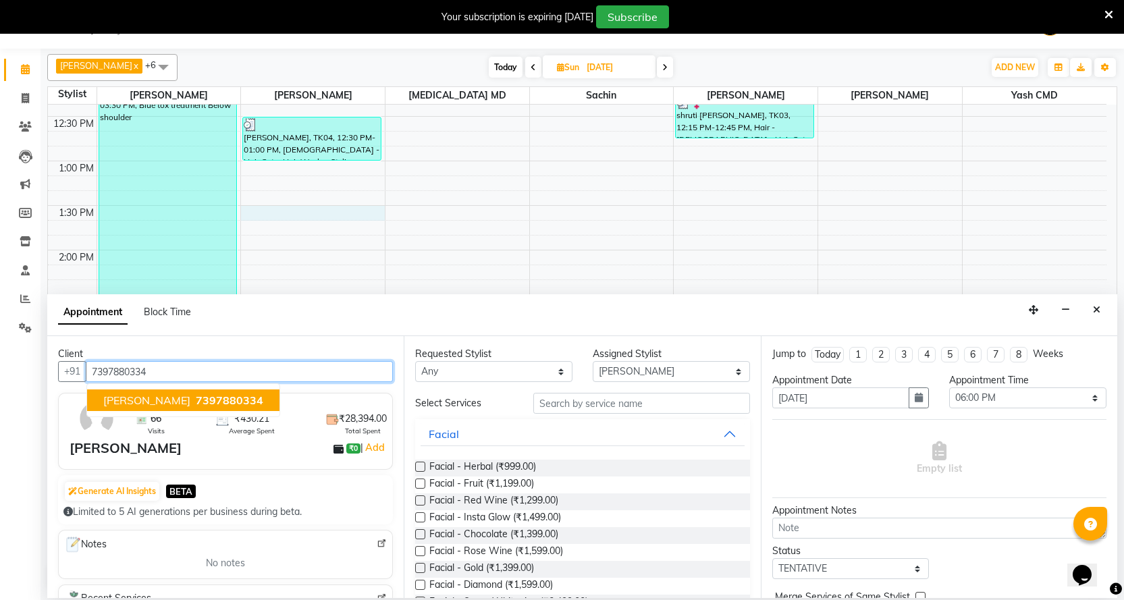
click at [215, 406] on span "7397880334" at bounding box center [229, 400] width 67 height 13
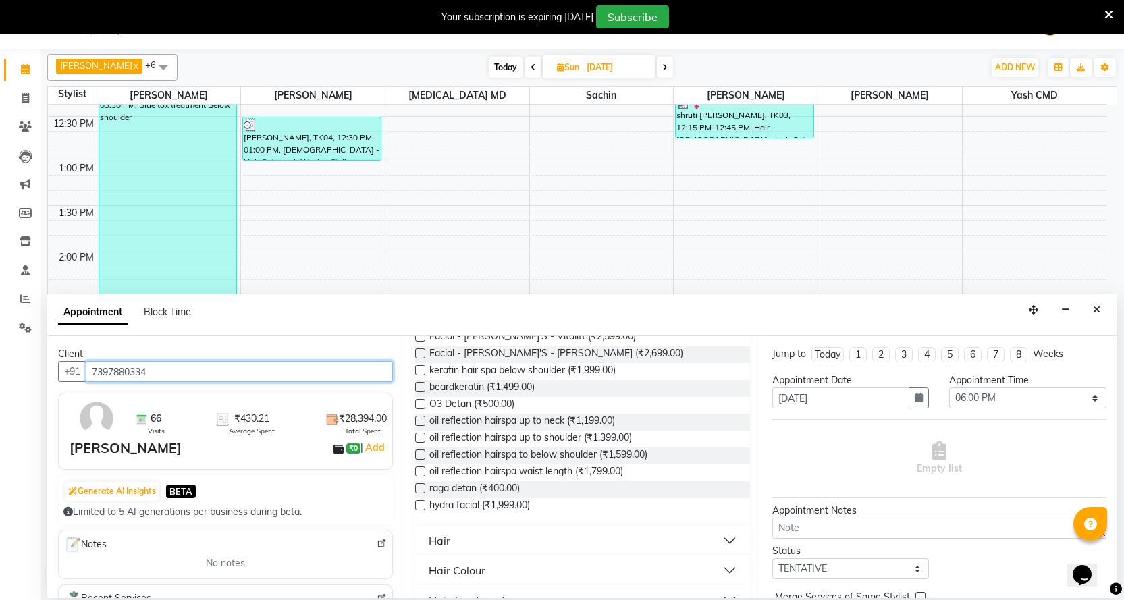
scroll to position [405, 0]
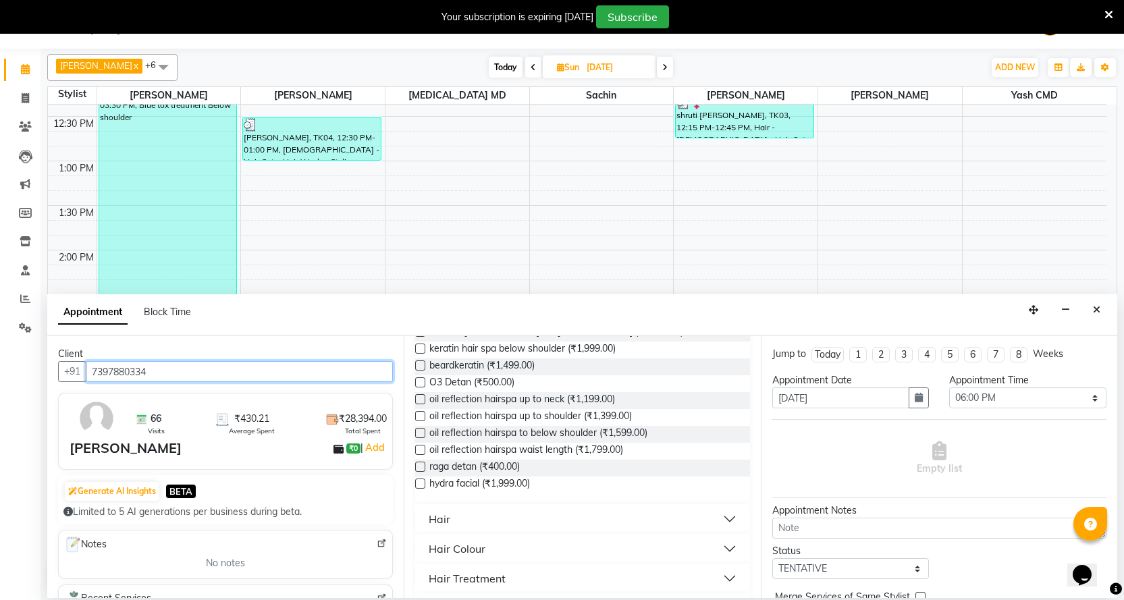
type input "7397880334"
click at [460, 517] on button "Hair" at bounding box center [582, 519] width 323 height 24
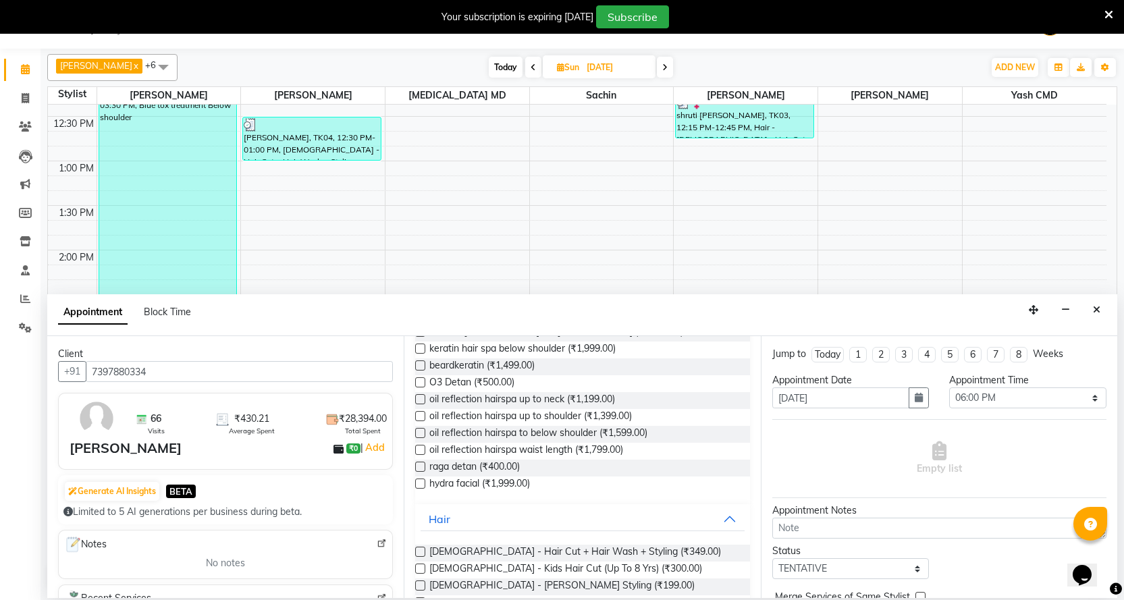
click at [414, 551] on div "Requested Stylist Any Abhi B [PERSON_NAME] J [PERSON_NAME] [MEDICAL_DATA] MD [P…" at bounding box center [582, 467] width 356 height 262
click at [417, 552] on label at bounding box center [420, 552] width 10 height 10
click at [417, 552] on input "checkbox" at bounding box center [419, 553] width 9 height 9
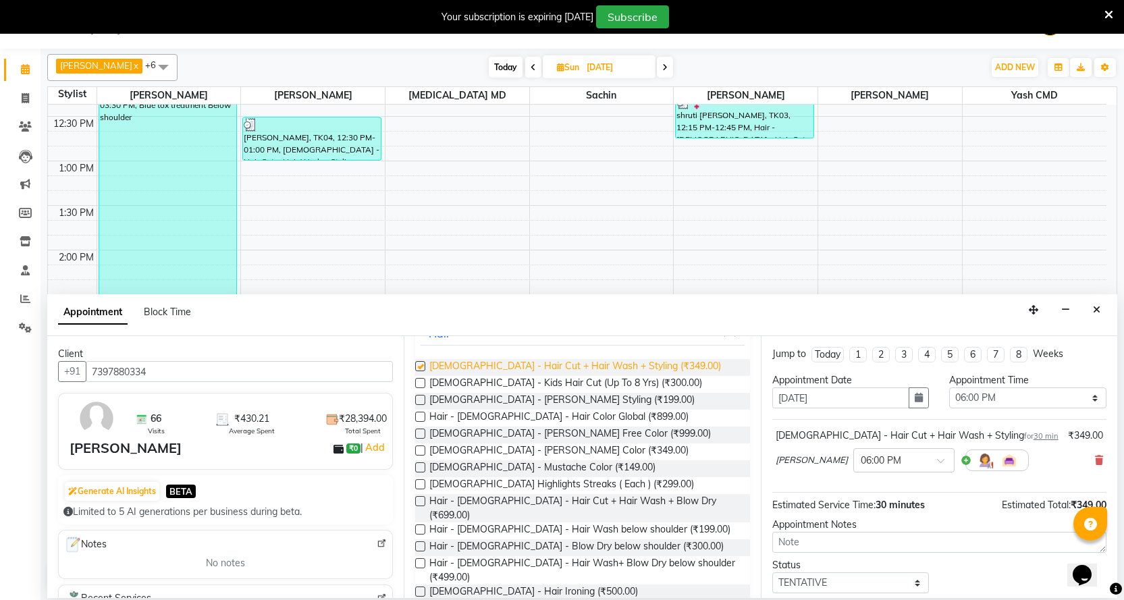
checkbox input "false"
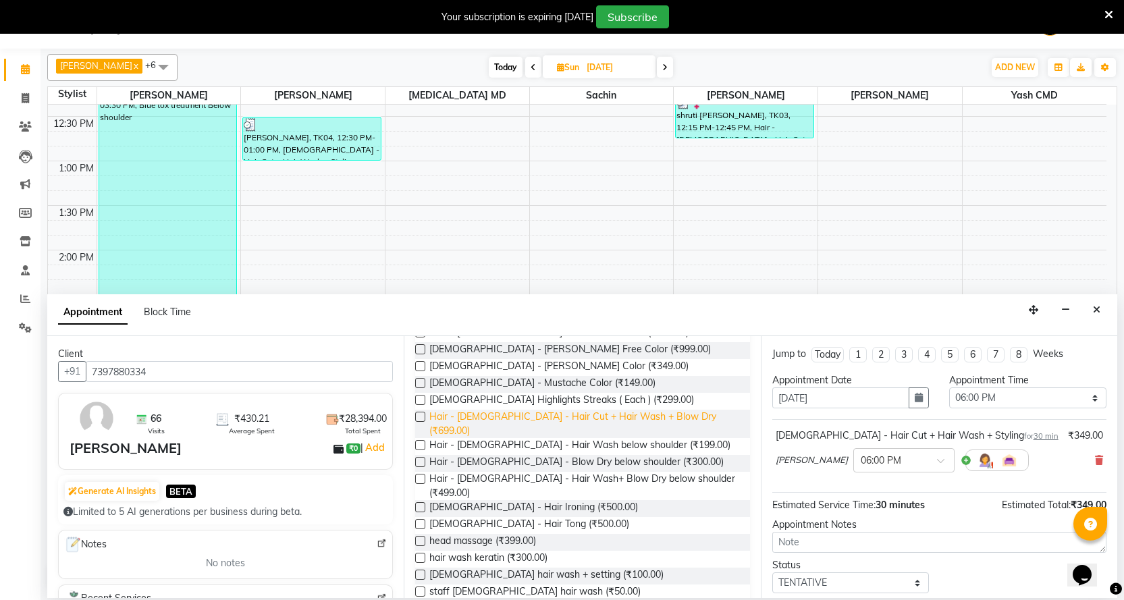
scroll to position [607, 0]
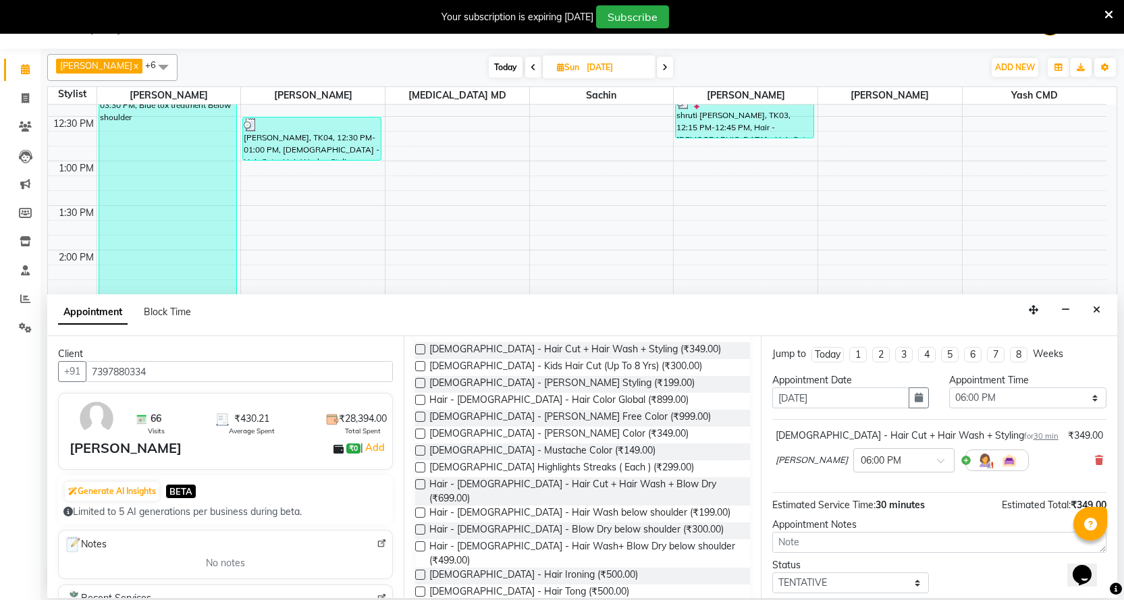
click at [417, 400] on label at bounding box center [420, 400] width 10 height 10
click at [417, 400] on input "checkbox" at bounding box center [419, 401] width 9 height 9
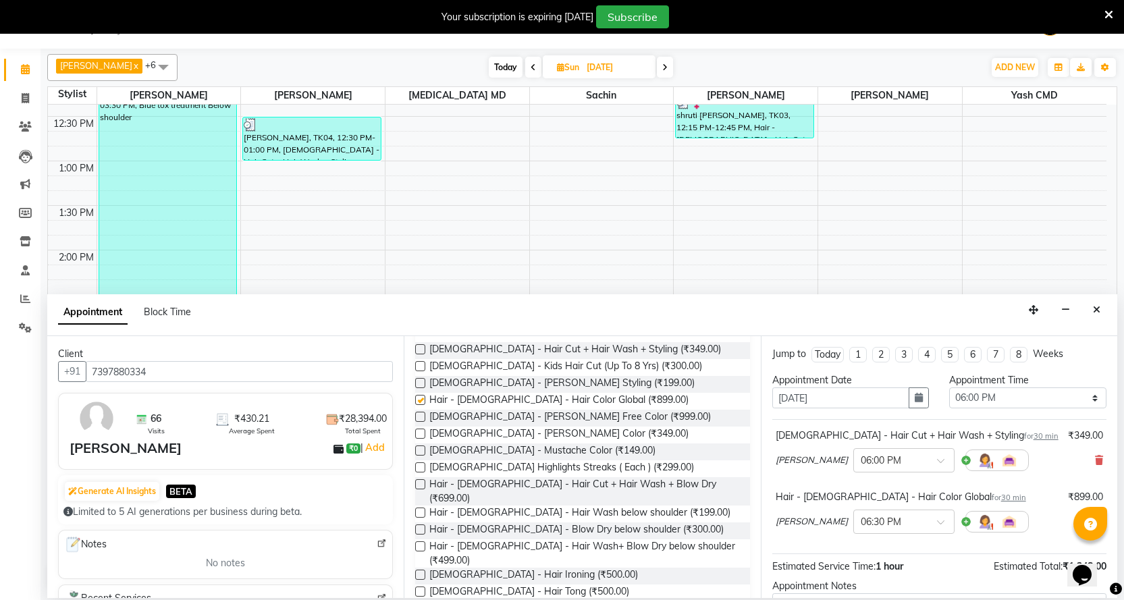
checkbox input "false"
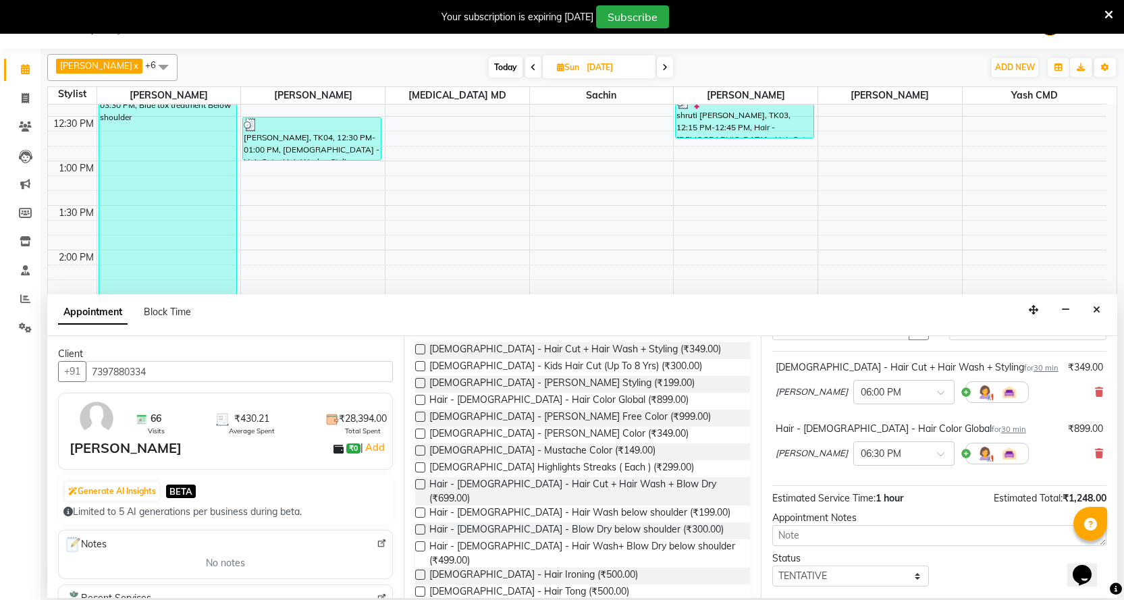
scroll to position [142, 0]
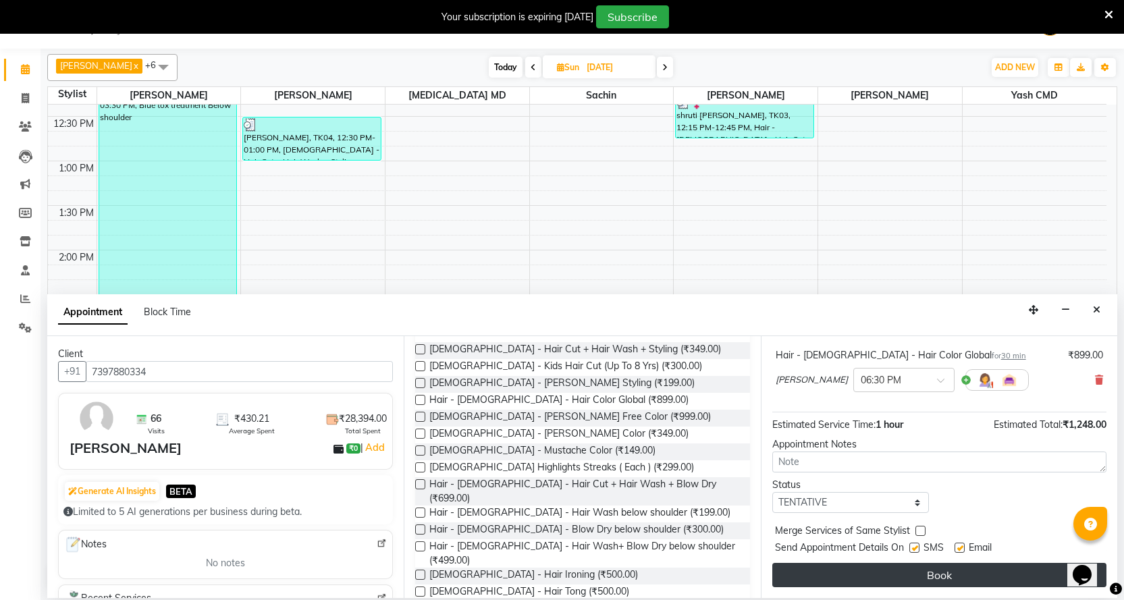
click at [906, 570] on button "Book" at bounding box center [939, 575] width 334 height 24
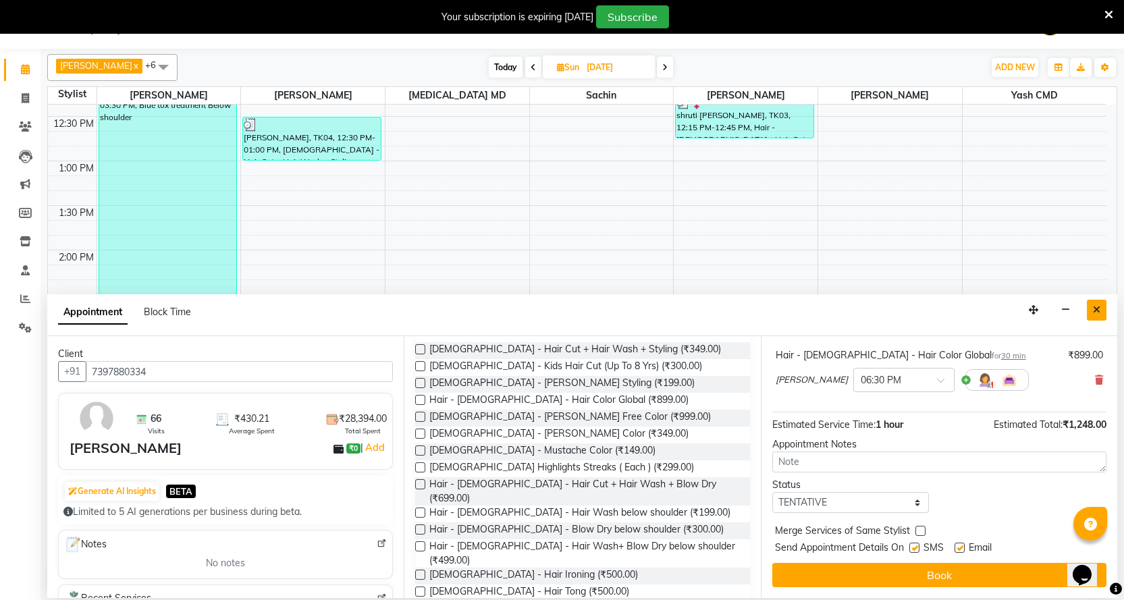
click at [1099, 313] on icon "Close" at bounding box center [1096, 309] width 7 height 9
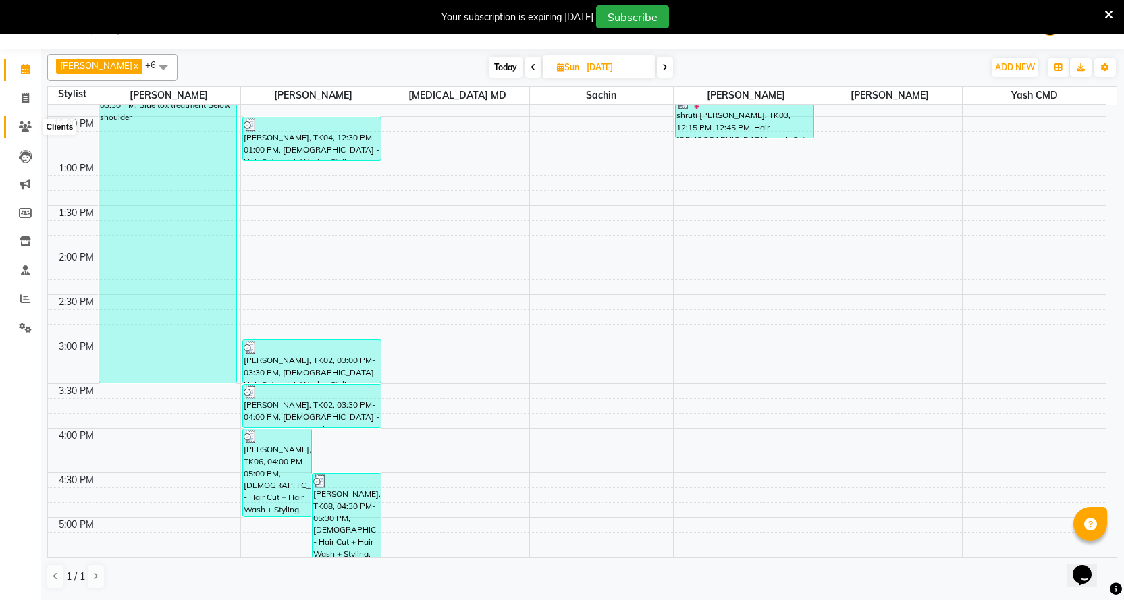
click at [26, 131] on icon at bounding box center [25, 126] width 13 height 10
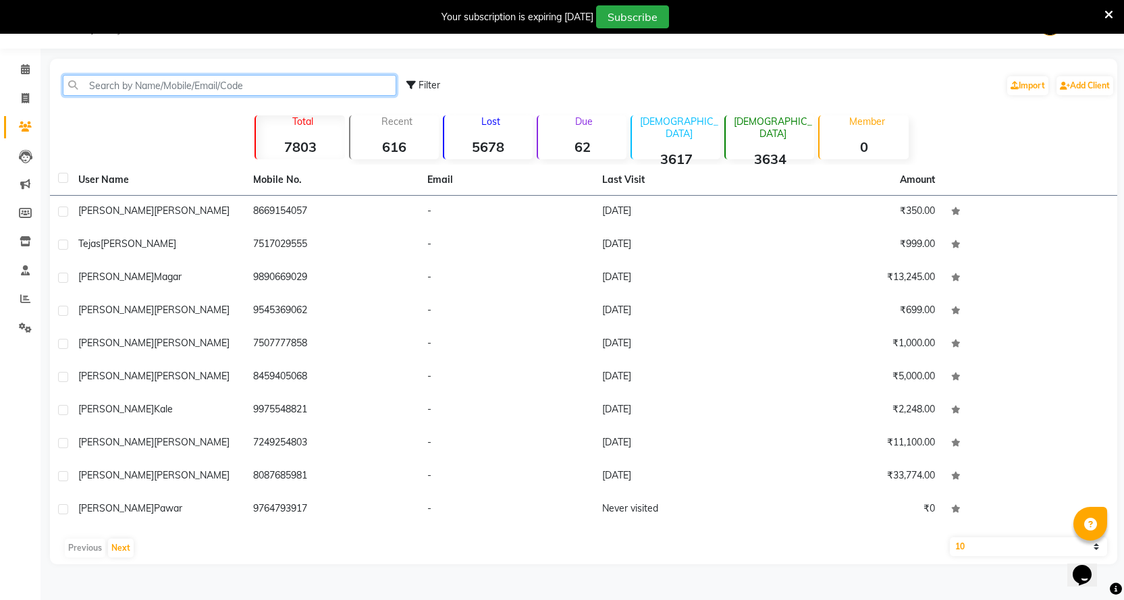
click at [158, 88] on input "text" at bounding box center [229, 85] width 333 height 21
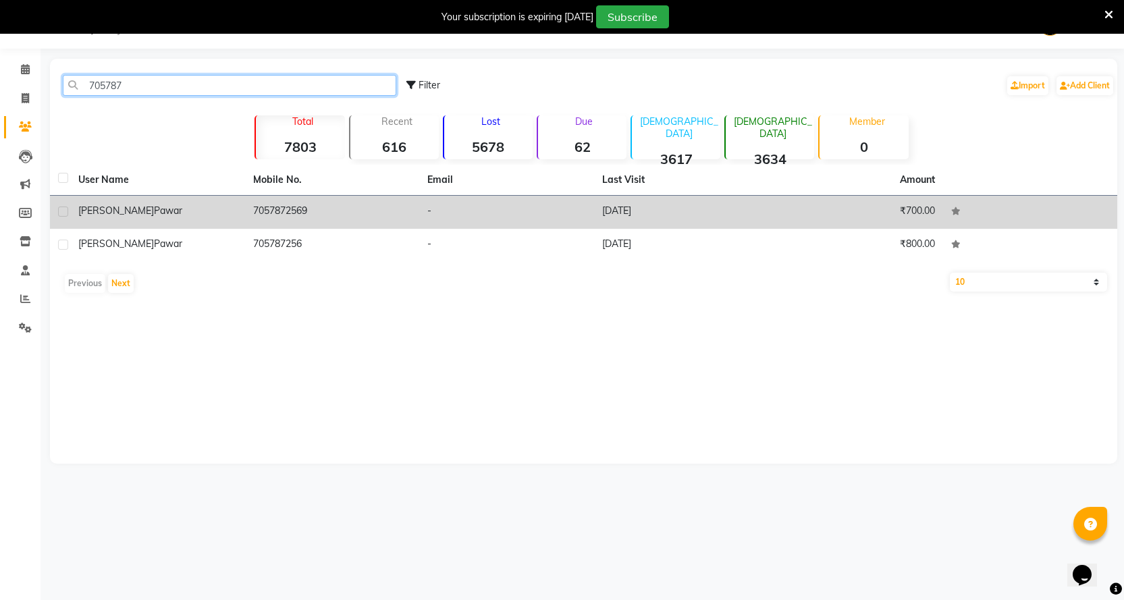
type input "705787"
click at [172, 212] on div "[PERSON_NAME]" at bounding box center [157, 211] width 159 height 14
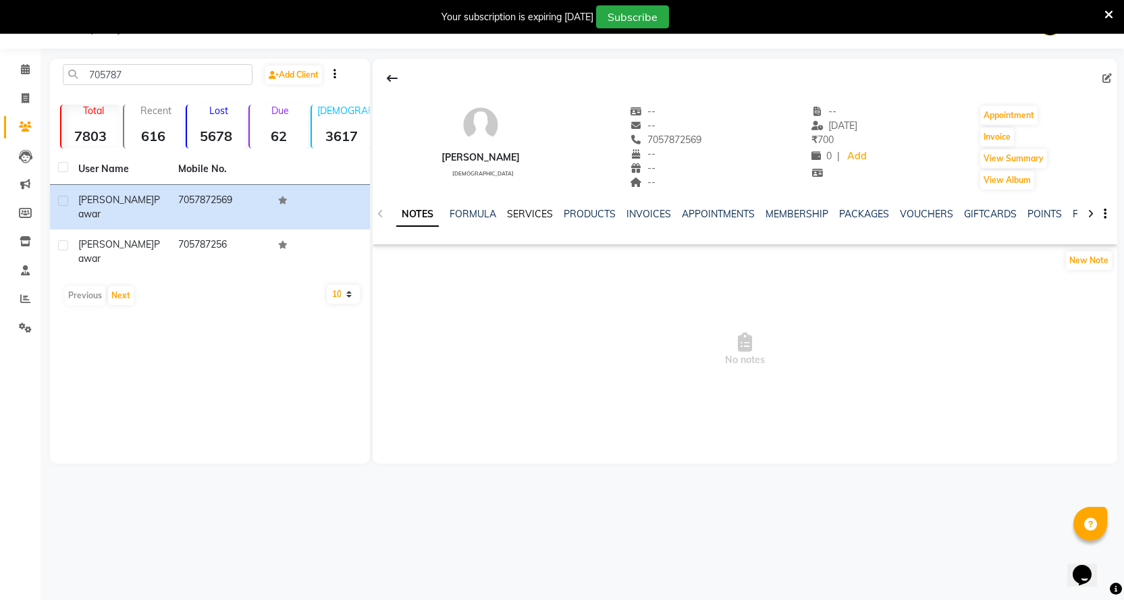
click at [520, 217] on link "SERVICES" at bounding box center [530, 214] width 46 height 12
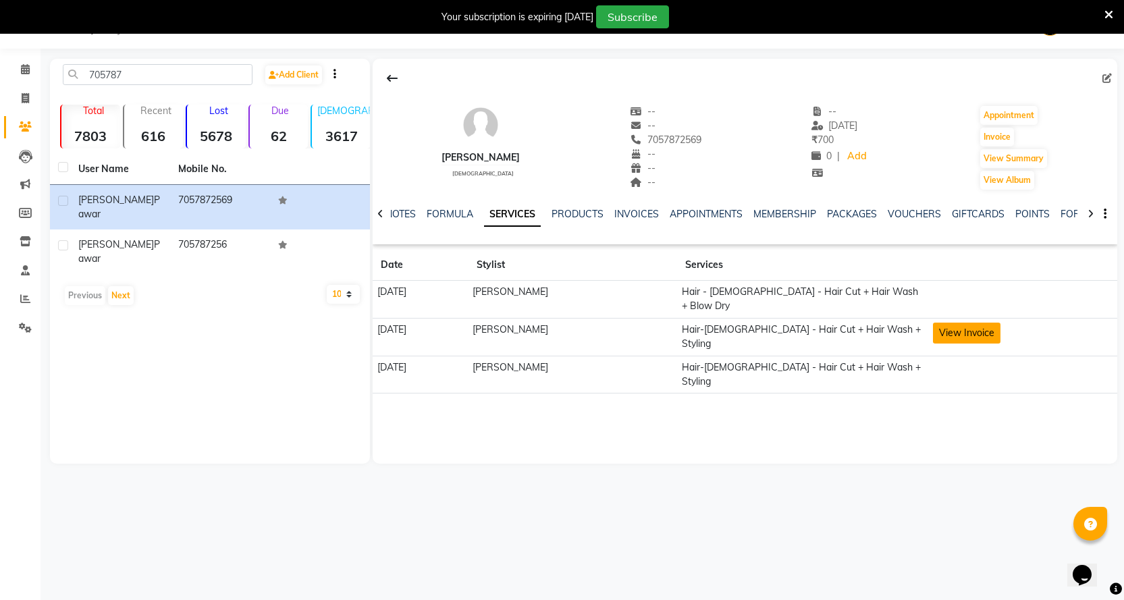
click at [965, 323] on button "View Invoice" at bounding box center [966, 333] width 67 height 21
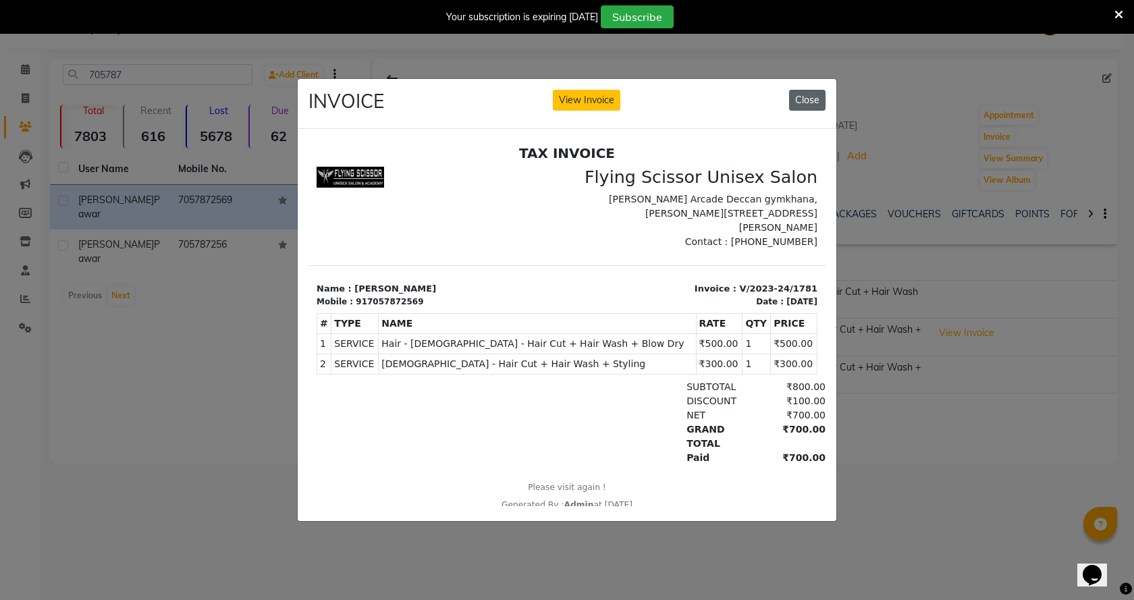
click at [815, 94] on button "Close" at bounding box center [807, 100] width 36 height 21
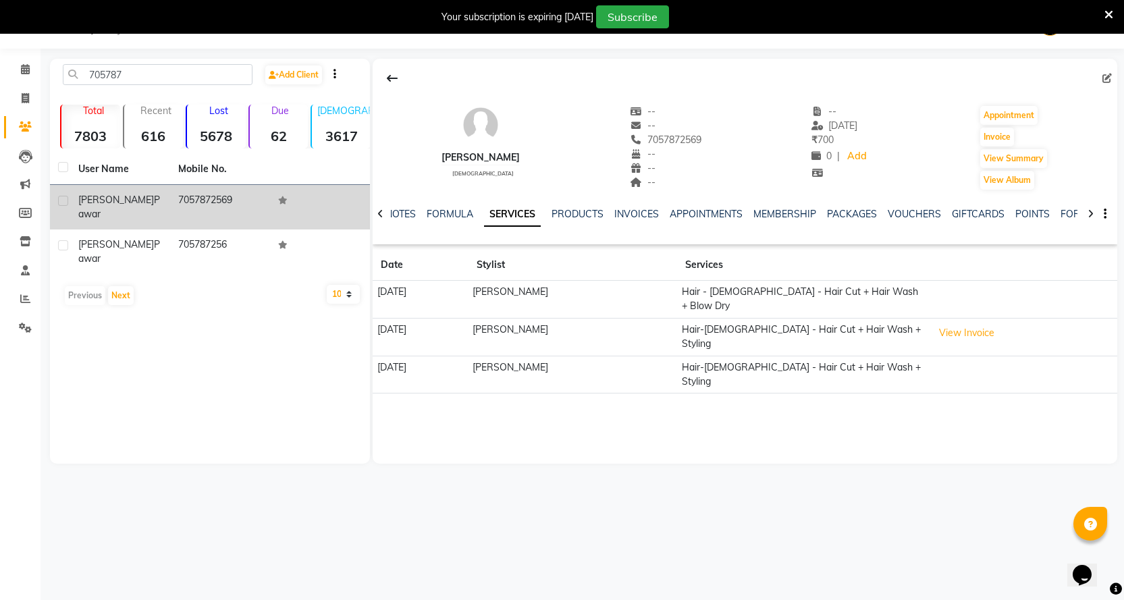
click at [243, 196] on td "7057872569" at bounding box center [220, 207] width 100 height 45
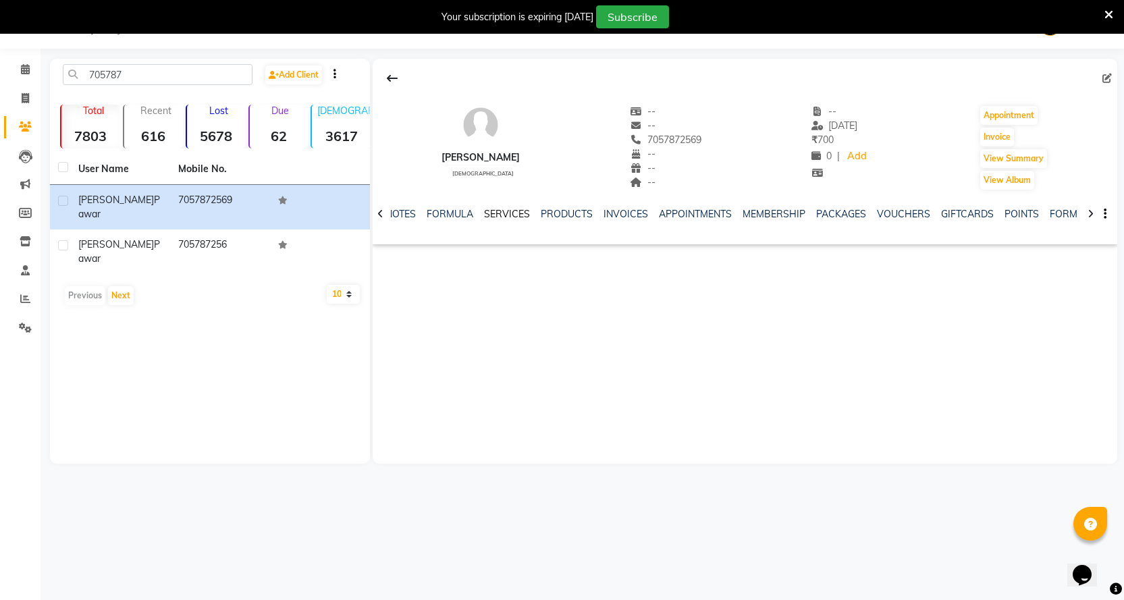
click at [512, 217] on link "SERVICES" at bounding box center [507, 214] width 46 height 12
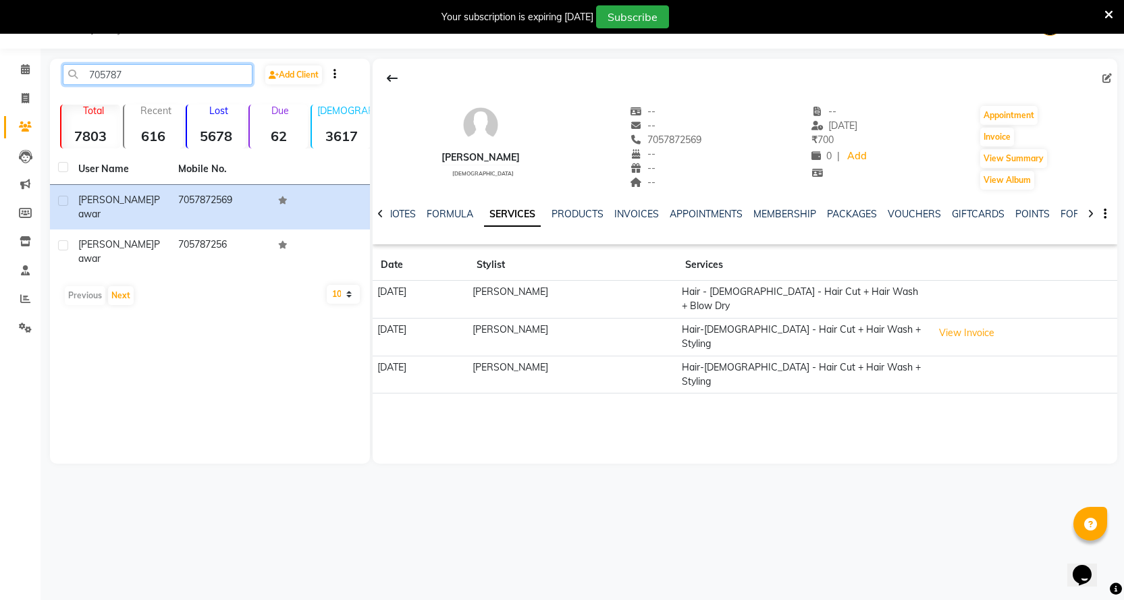
drag, startPoint x: 169, startPoint y: 78, endPoint x: 0, endPoint y: 59, distance: 169.7
click at [0, 59] on app-home "08047224946 Select Location × Flying Scissor Unisex Salon, Shivaji Nagar Englis…" at bounding box center [562, 242] width 1124 height 484
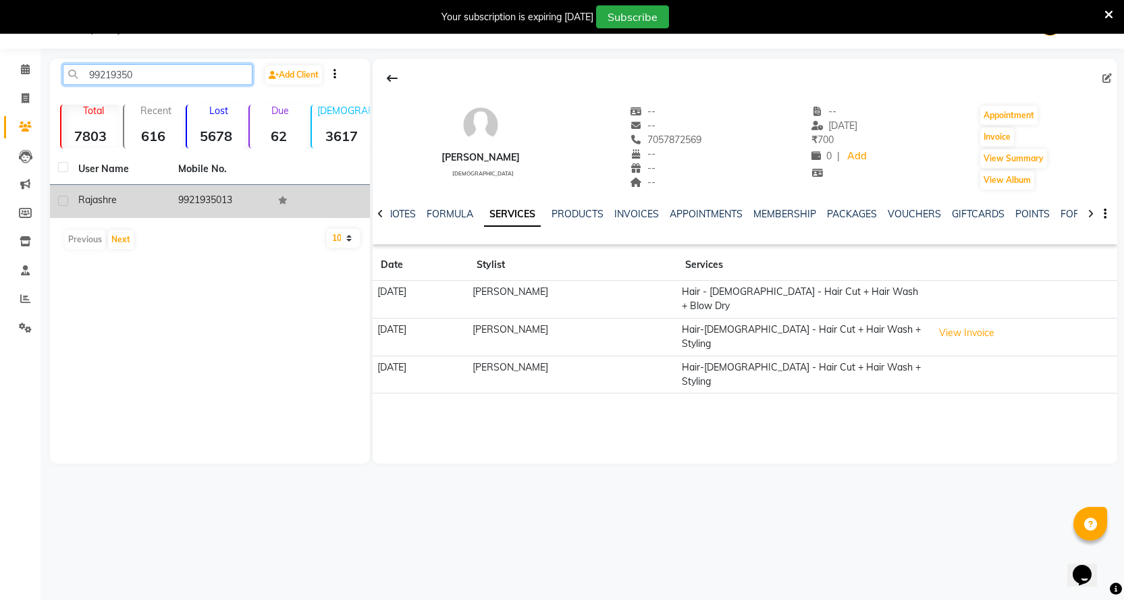
type input "99219350"
click at [200, 194] on td "9921935013" at bounding box center [220, 201] width 100 height 33
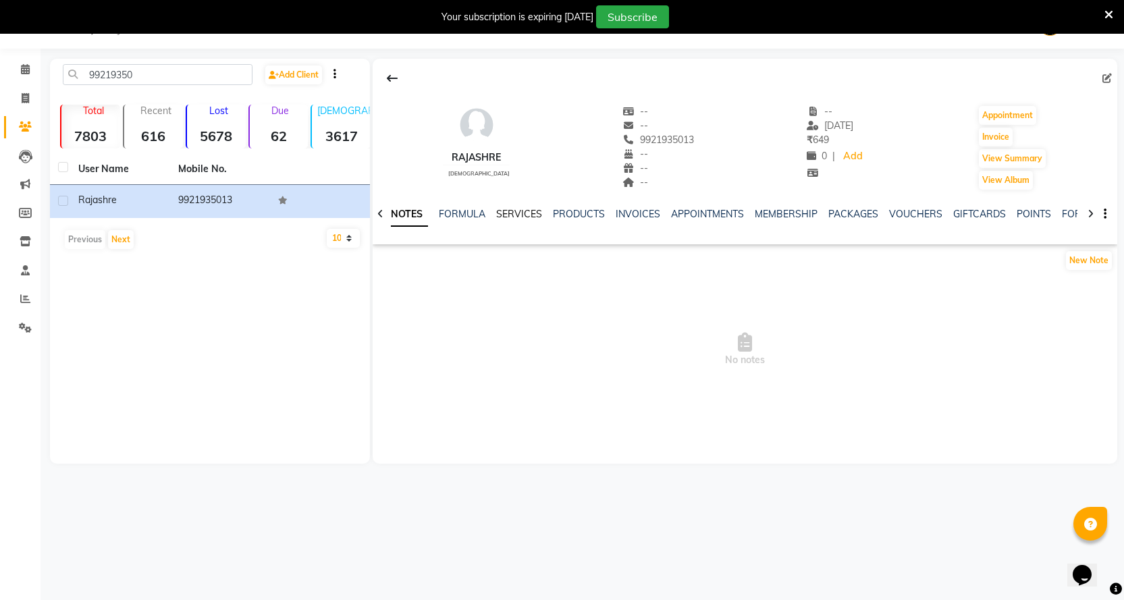
click at [508, 211] on link "SERVICES" at bounding box center [519, 214] width 46 height 12
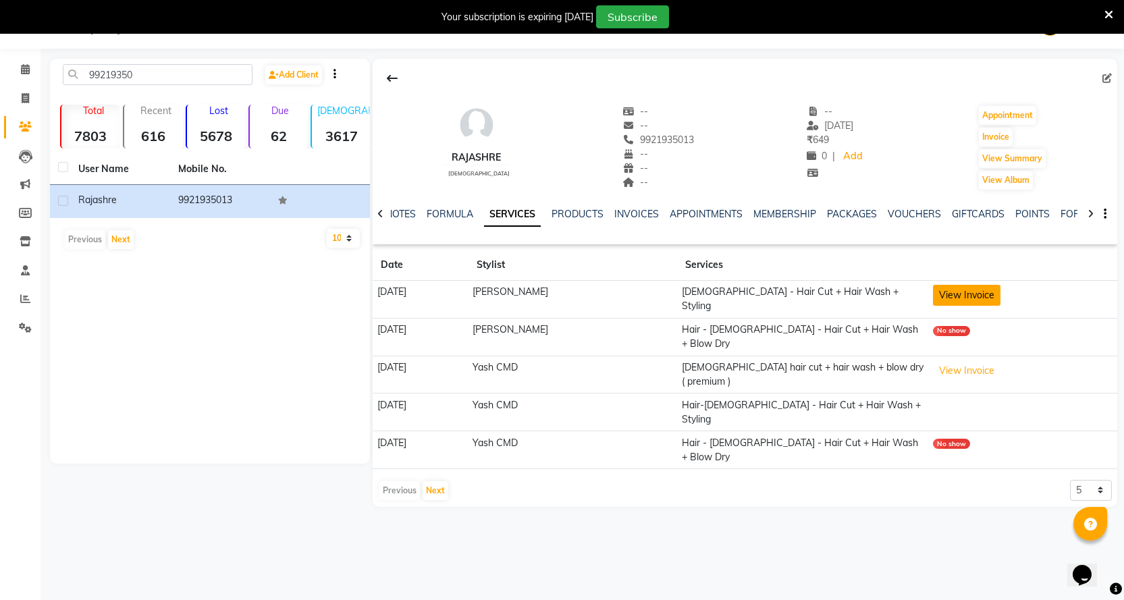
click at [981, 298] on button "View Invoice" at bounding box center [966, 295] width 67 height 21
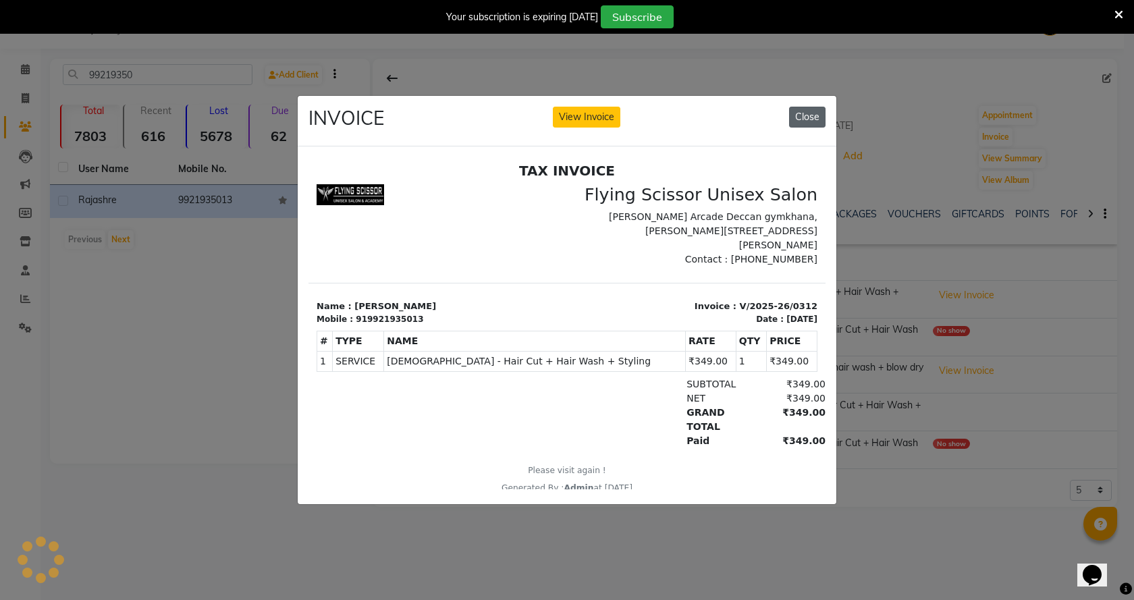
click at [811, 117] on button "Close" at bounding box center [807, 117] width 36 height 21
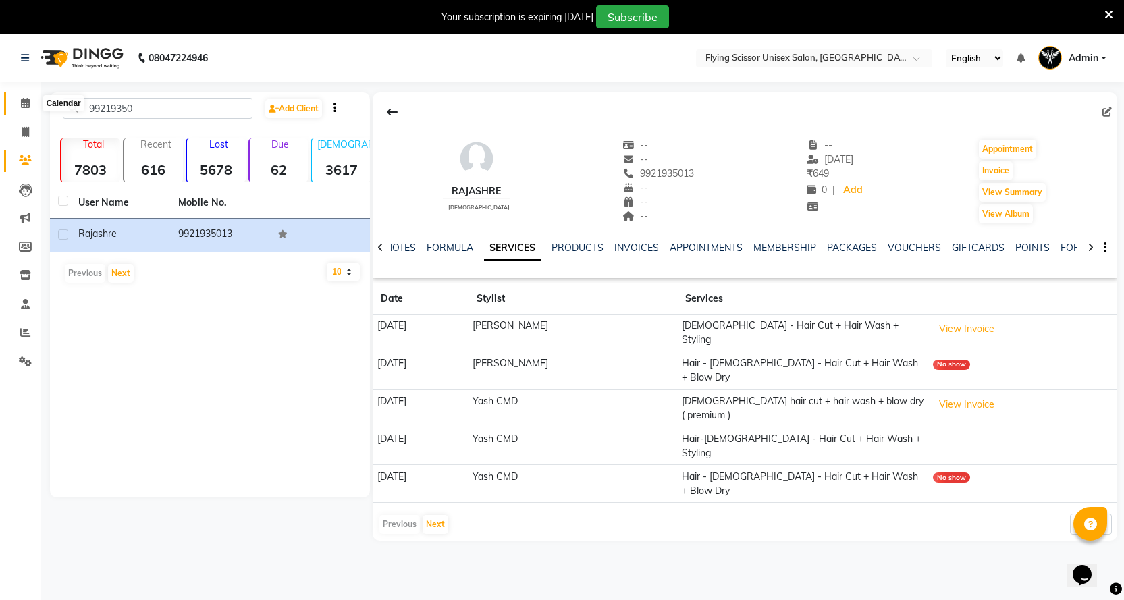
click at [32, 105] on span at bounding box center [25, 104] width 24 height 16
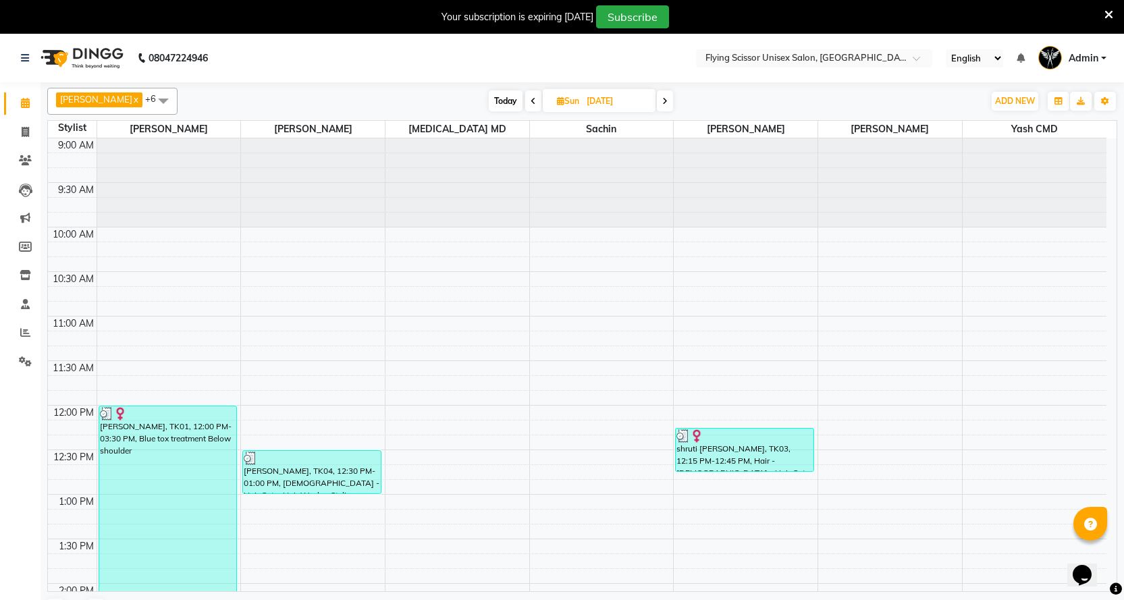
click at [1106, 15] on icon at bounding box center [1108, 15] width 9 height 12
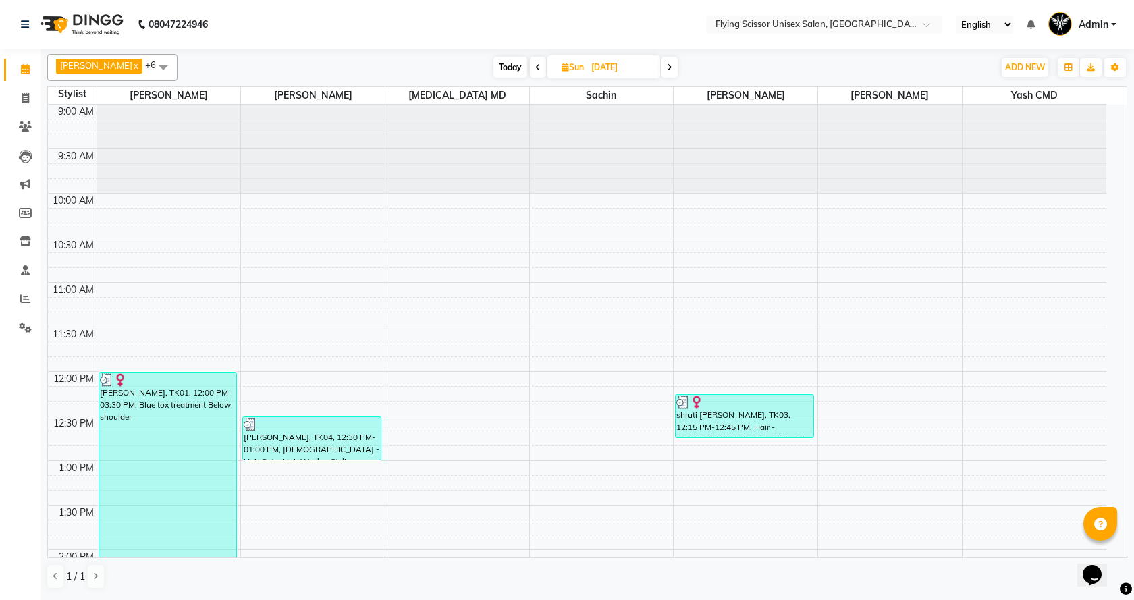
click at [499, 70] on span "Today" at bounding box center [510, 67] width 34 height 21
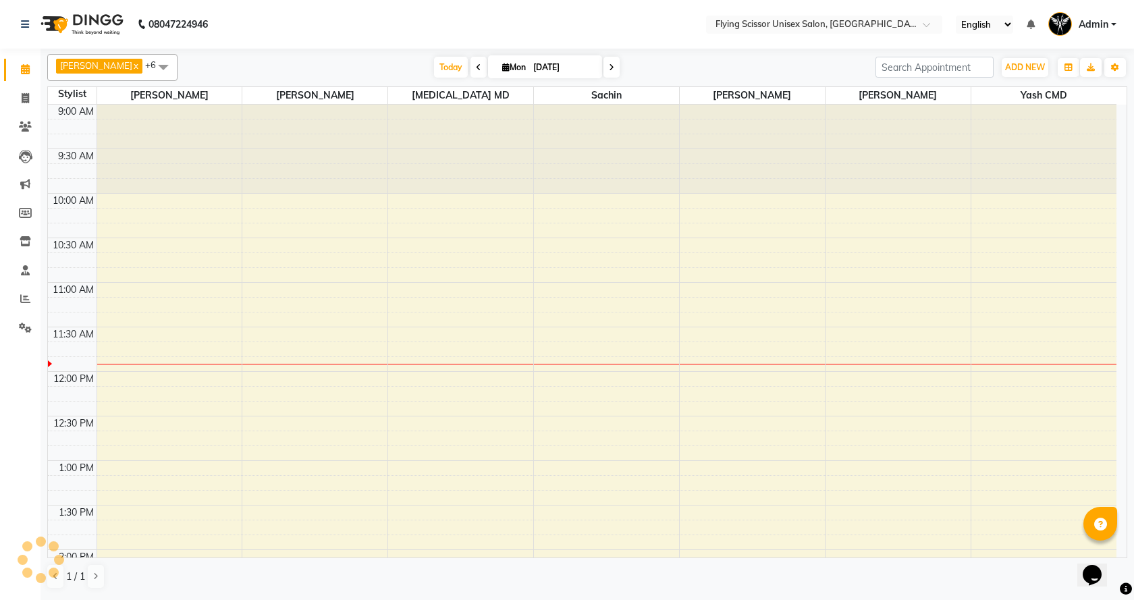
scroll to position [179, 0]
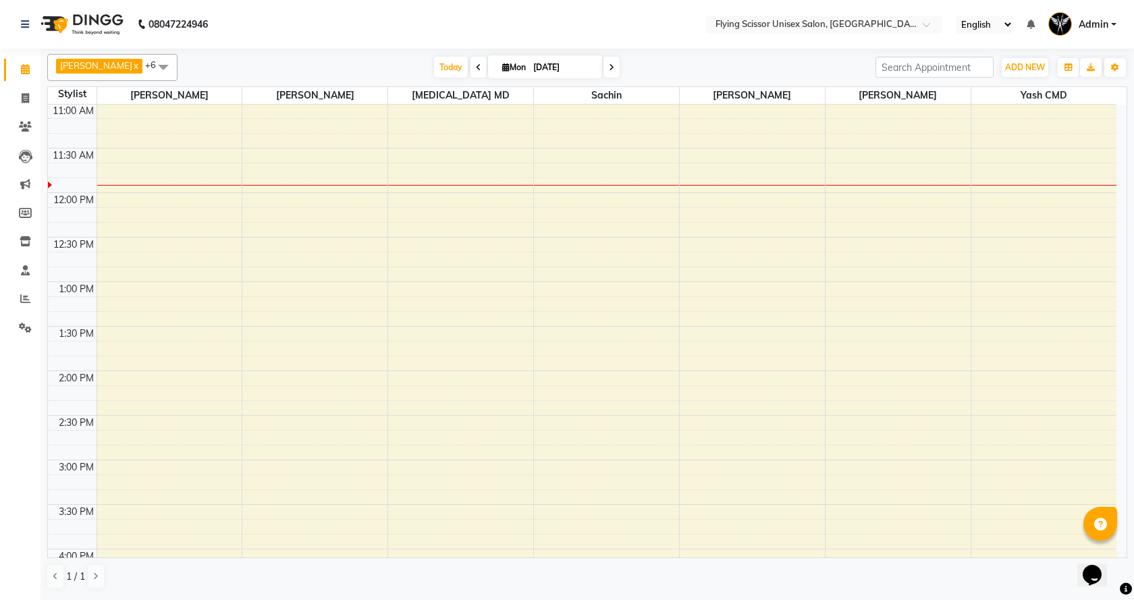
click at [603, 61] on span at bounding box center [611, 67] width 16 height 21
type input "[DATE]"
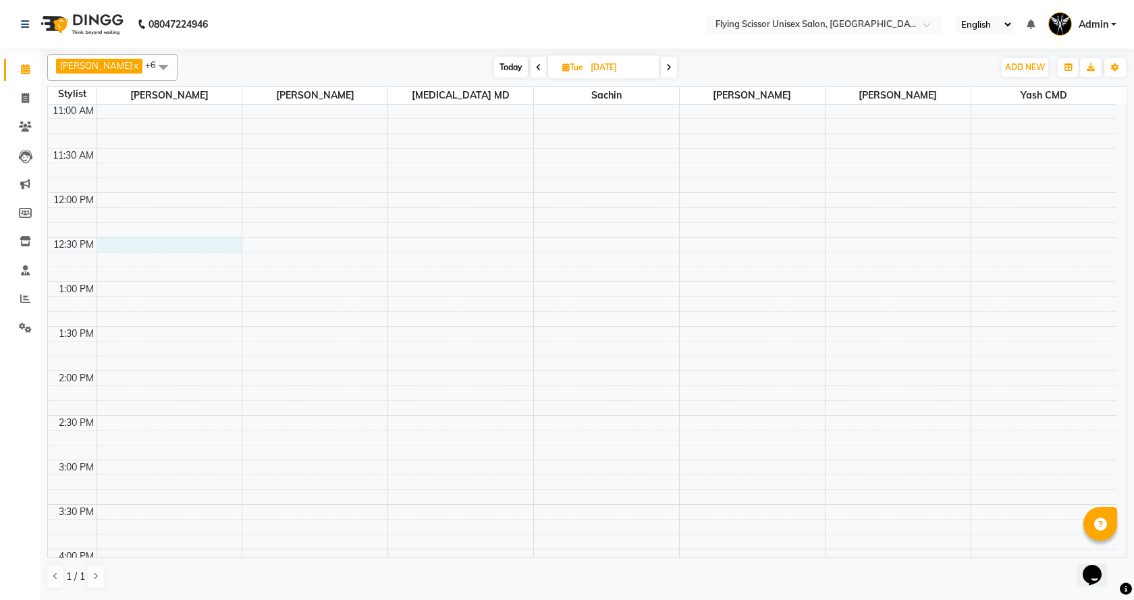
click at [146, 246] on div "9:00 AM 9:30 AM 10:00 AM 10:30 AM 11:00 AM 11:30 AM 12:00 PM 12:30 PM 1:00 PM 1…" at bounding box center [582, 505] width 1068 height 1158
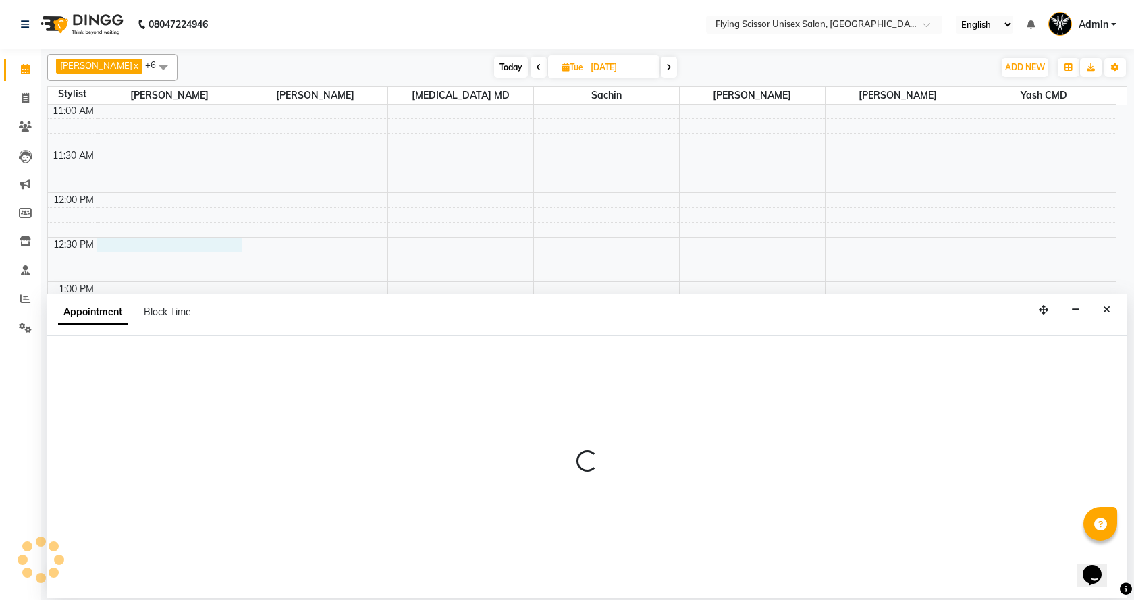
select select "15730"
select select "750"
select select "tentative"
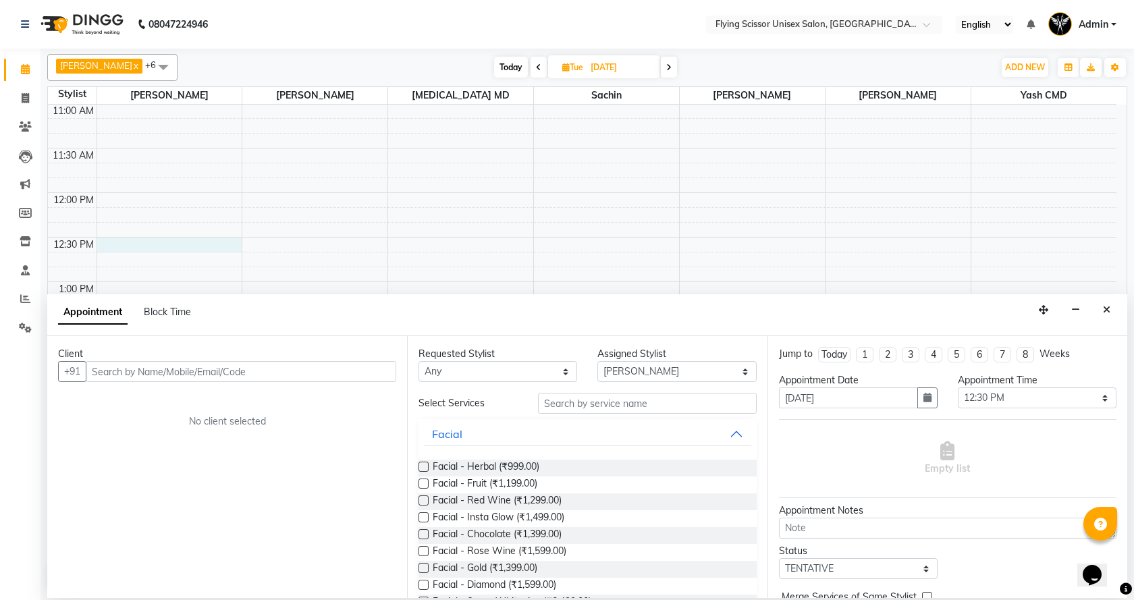
click at [165, 373] on input "text" at bounding box center [241, 371] width 310 height 21
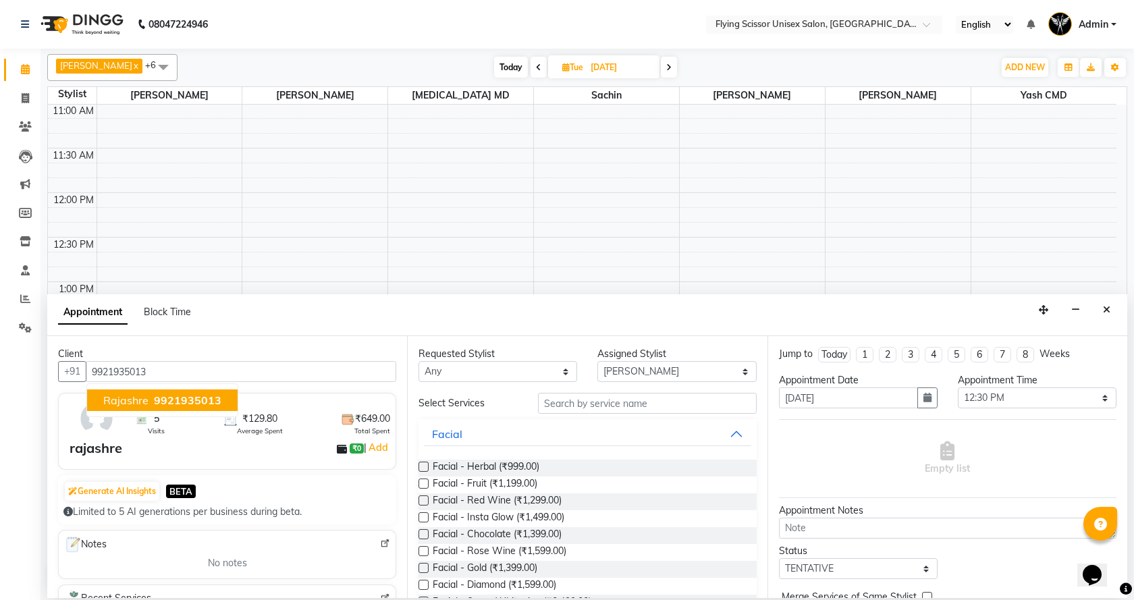
type input "9921935013"
click at [580, 403] on input "text" at bounding box center [647, 403] width 219 height 21
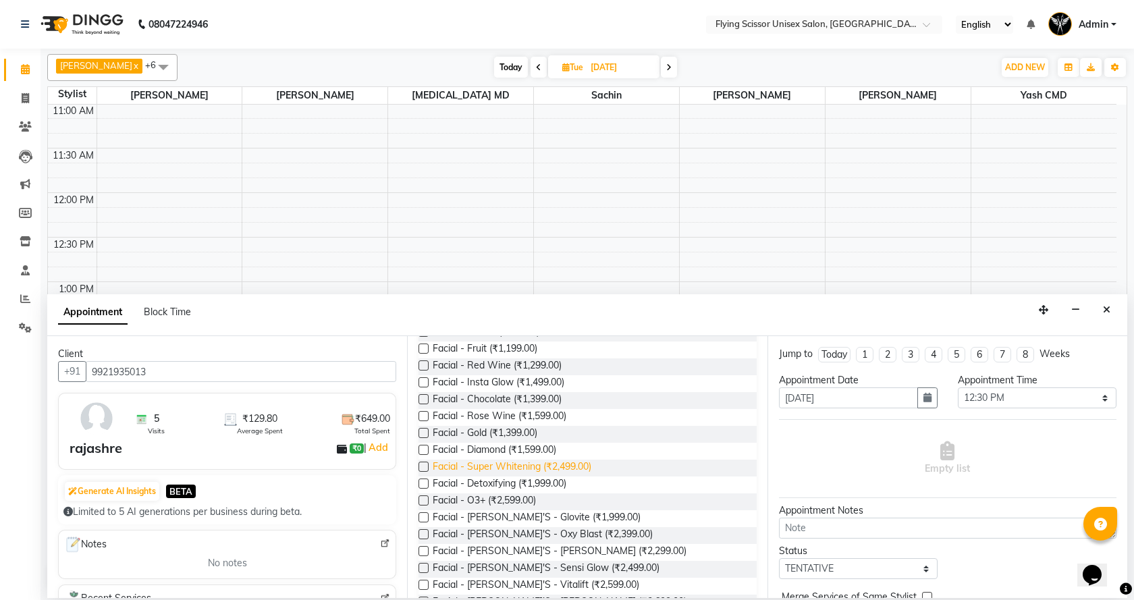
scroll to position [0, 0]
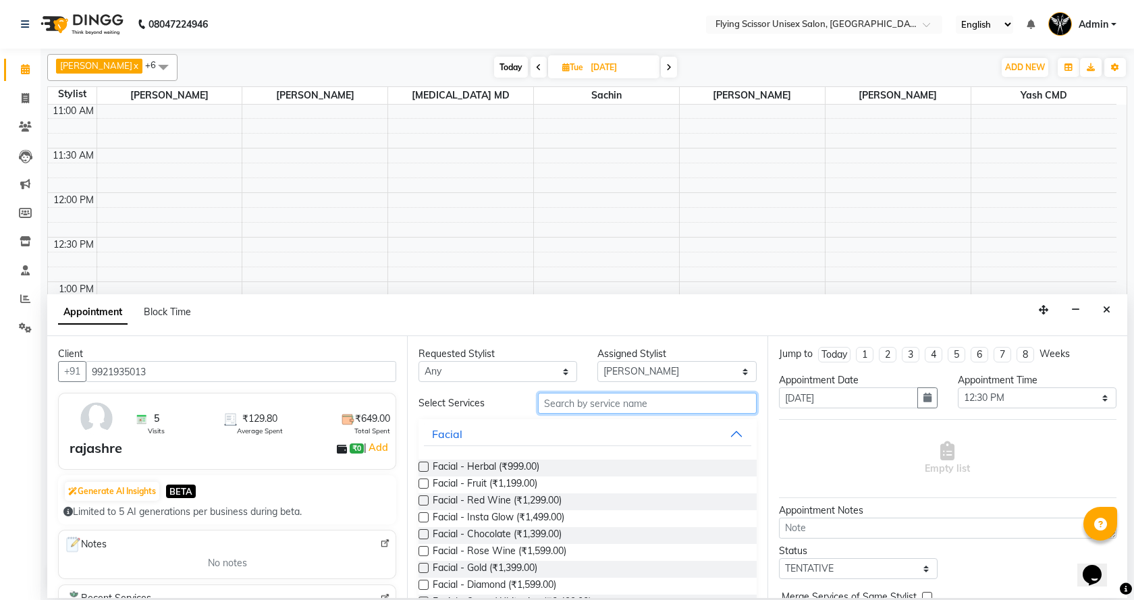
click at [553, 405] on input "text" at bounding box center [647, 403] width 219 height 21
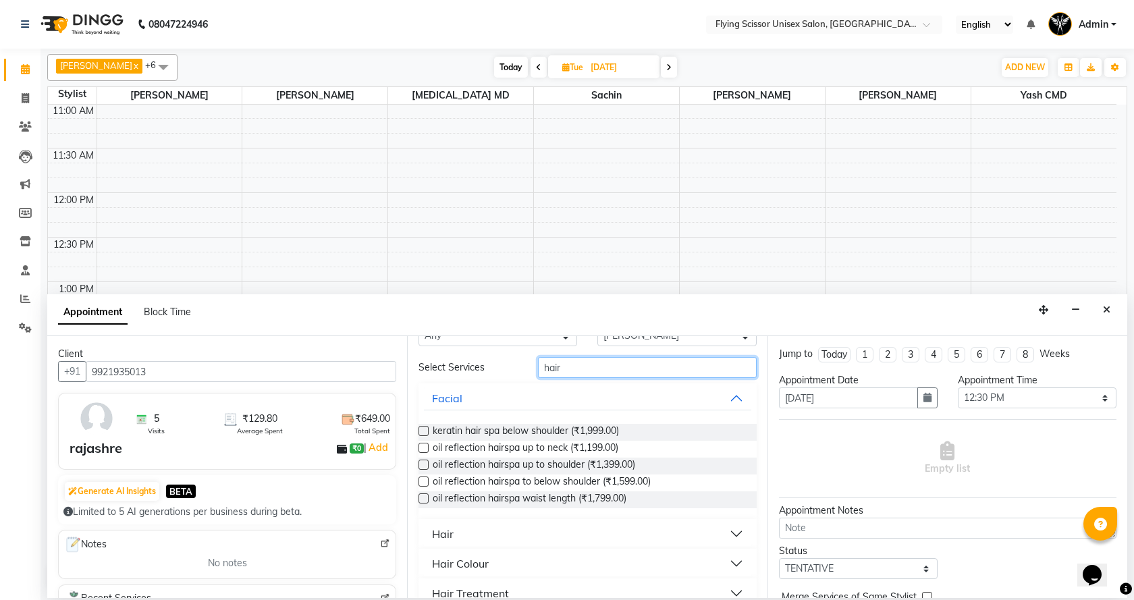
scroll to position [135, 0]
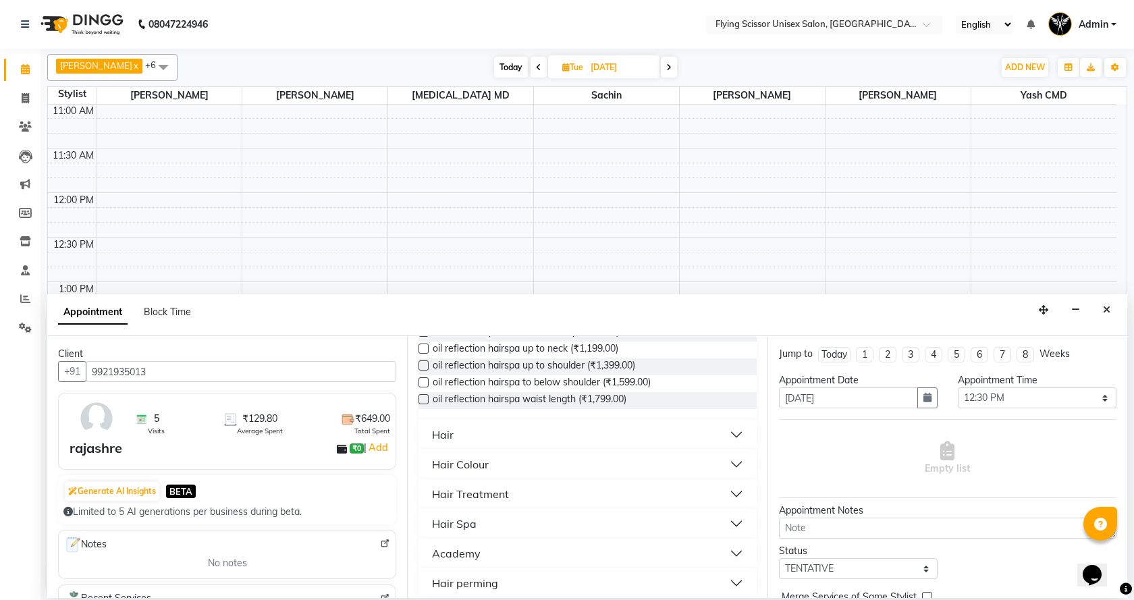
type input "hair"
click at [723, 429] on button "Hair" at bounding box center [587, 435] width 327 height 24
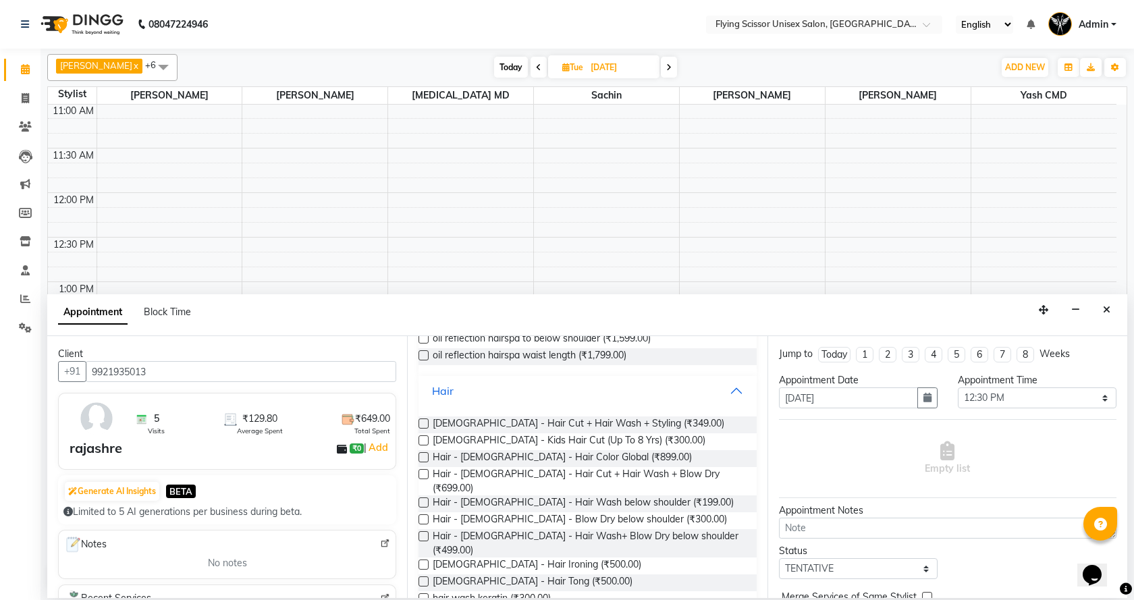
scroll to position [202, 0]
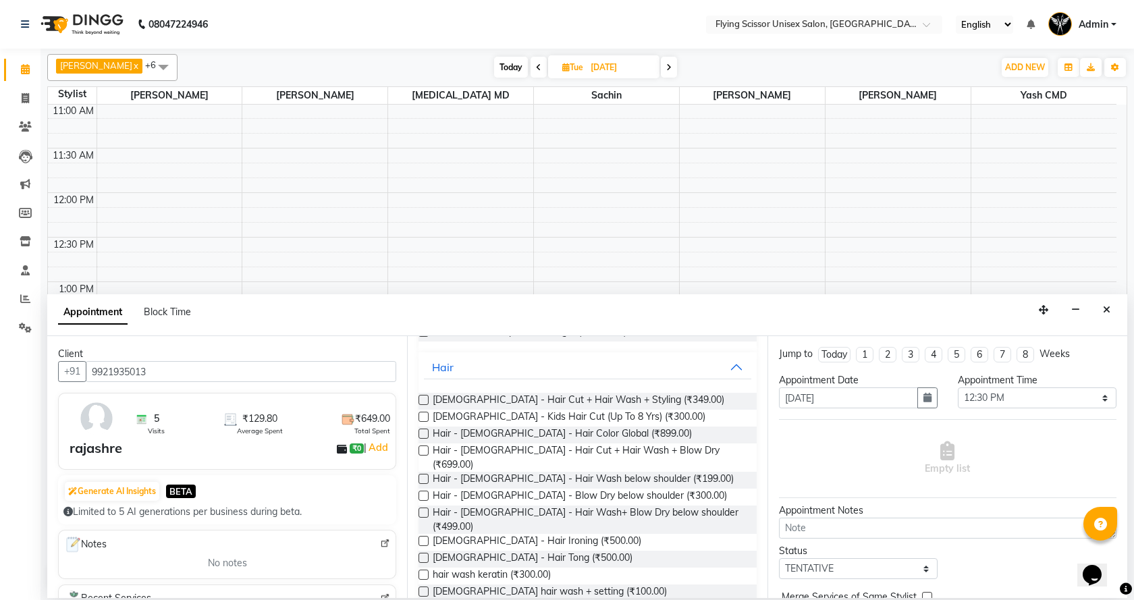
click at [652, 443] on div "Hair - [DEMOGRAPHIC_DATA] - Hair Color Global (₹899.00)" at bounding box center [586, 435] width 337 height 17
click at [649, 449] on span "Hair - [DEMOGRAPHIC_DATA] - Hair Cut + Hair Wash + Blow Dry (₹699.00)" at bounding box center [589, 457] width 313 height 28
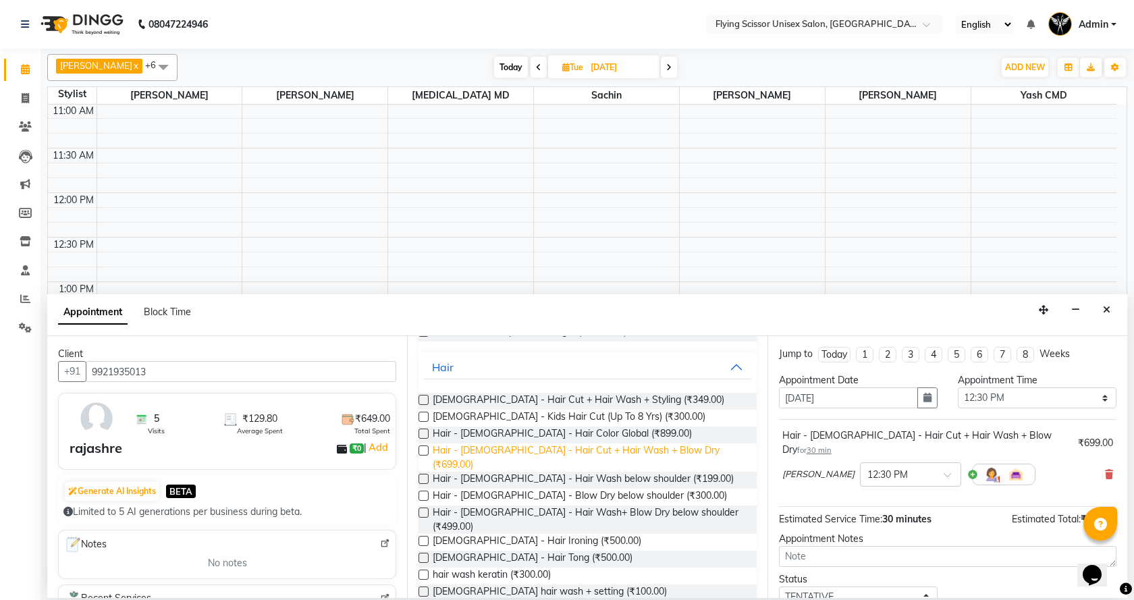
click at [634, 451] on span "Hair - [DEMOGRAPHIC_DATA] - Hair Cut + Hair Wash + Blow Dry (₹699.00)" at bounding box center [589, 457] width 313 height 28
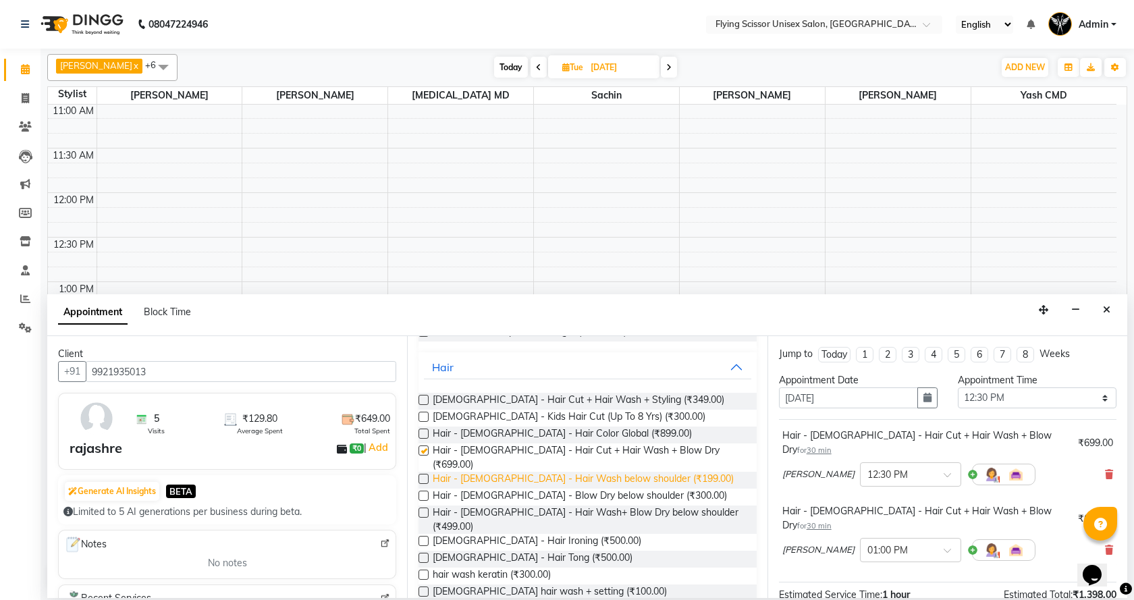
checkbox input "false"
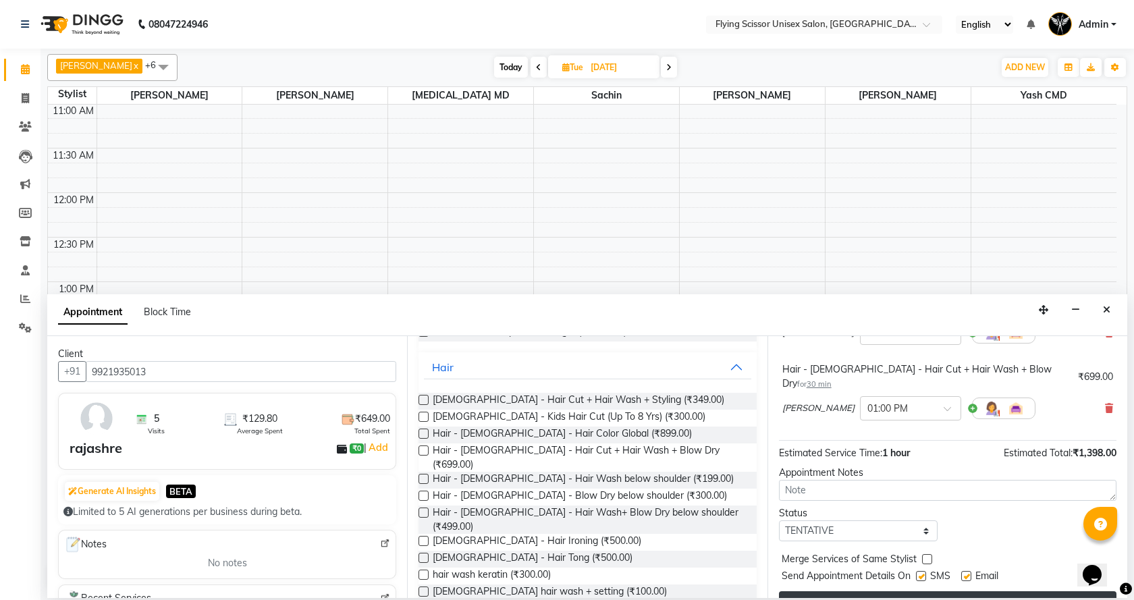
click at [925, 591] on button "Book" at bounding box center [947, 603] width 337 height 24
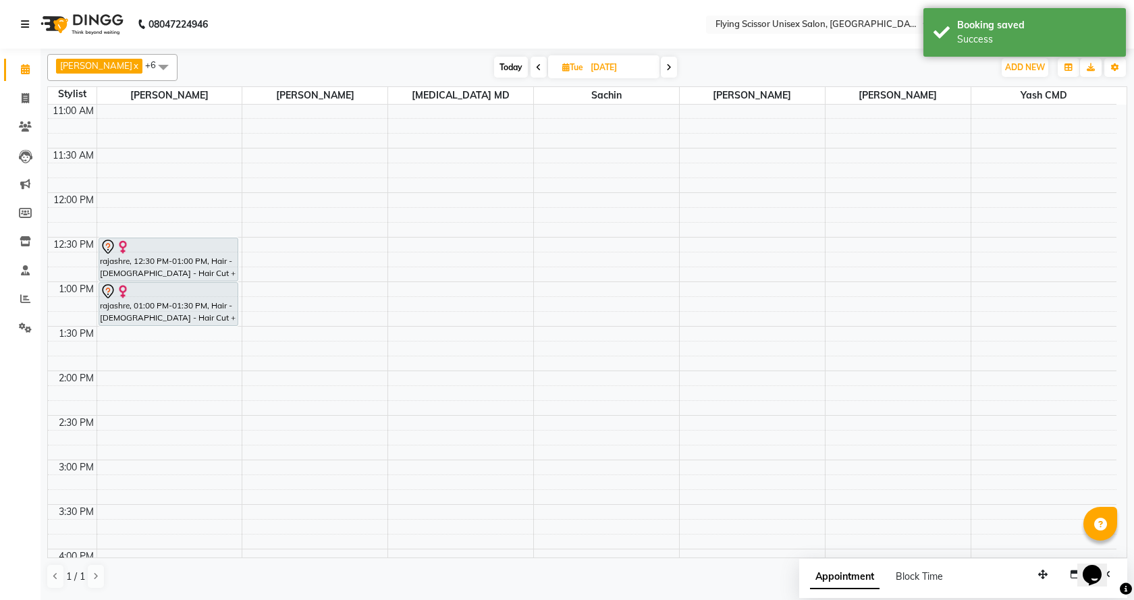
click at [25, 24] on icon at bounding box center [25, 24] width 8 height 9
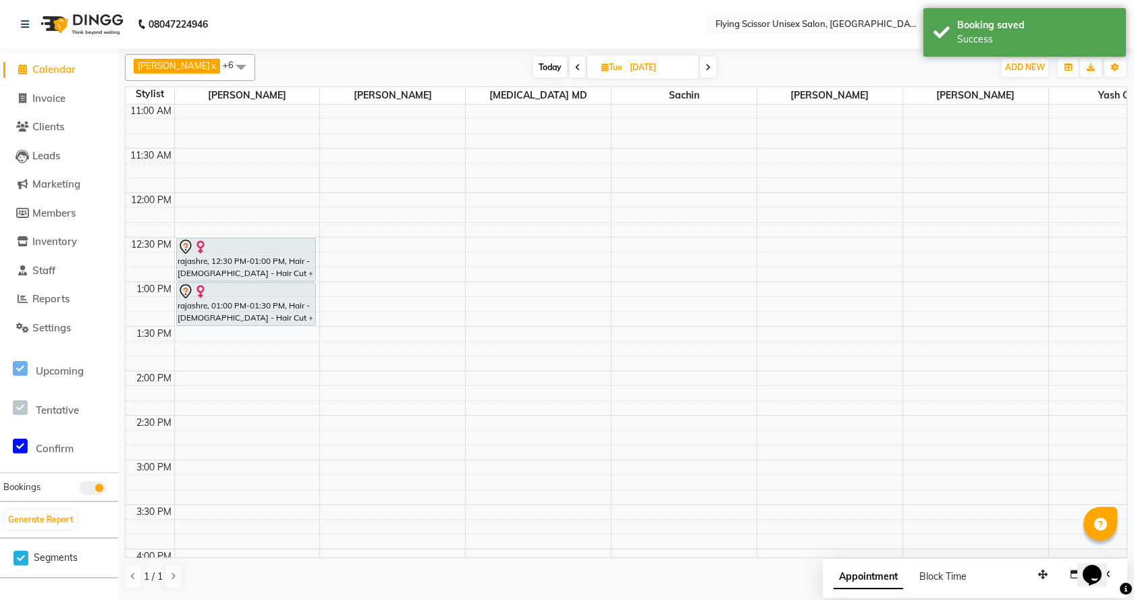
click at [18, 74] on icon at bounding box center [22, 69] width 9 height 10
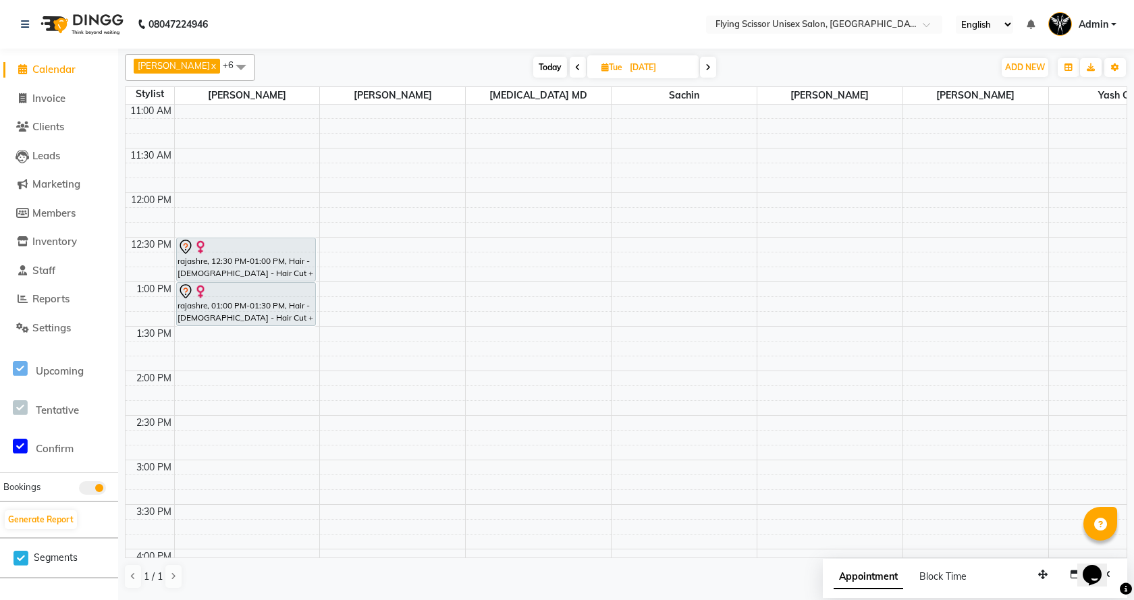
click at [533, 64] on span "Today" at bounding box center [550, 67] width 34 height 21
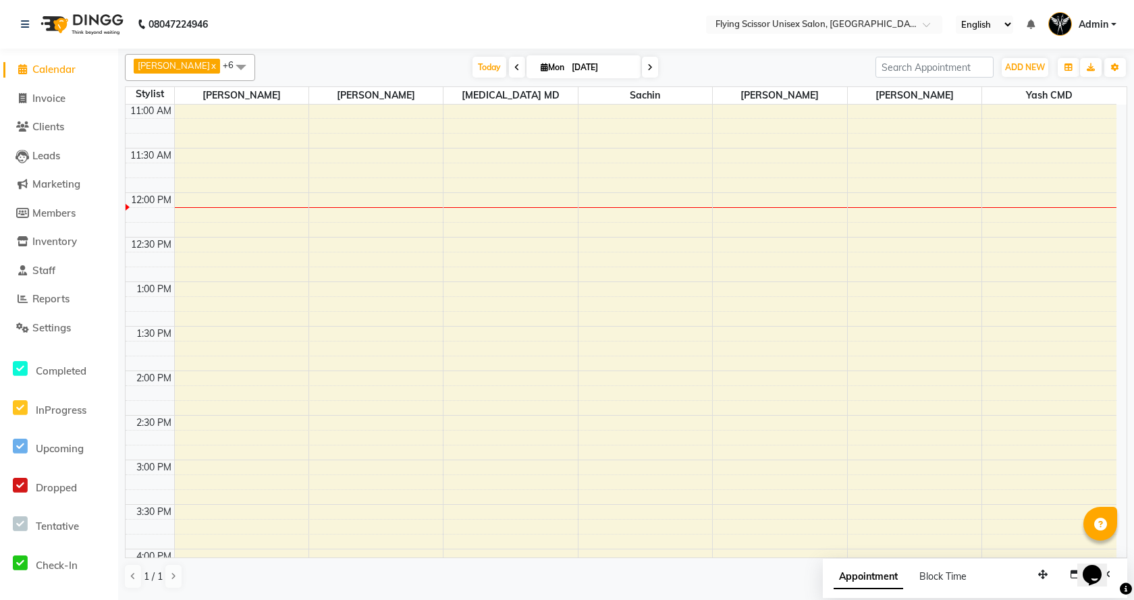
click at [642, 63] on span at bounding box center [650, 67] width 16 height 21
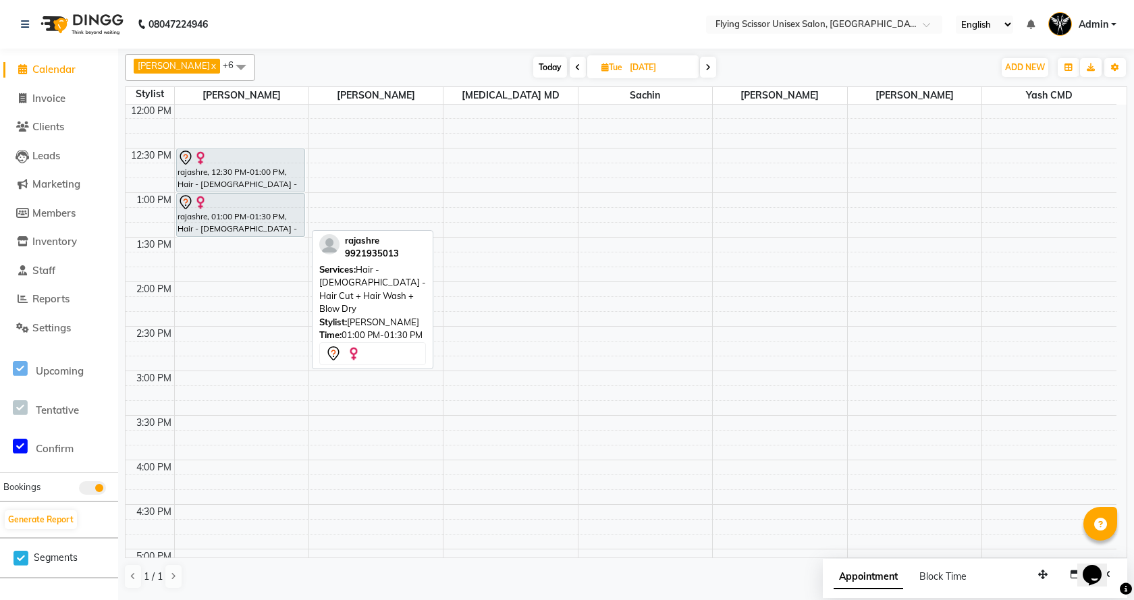
scroll to position [65, 0]
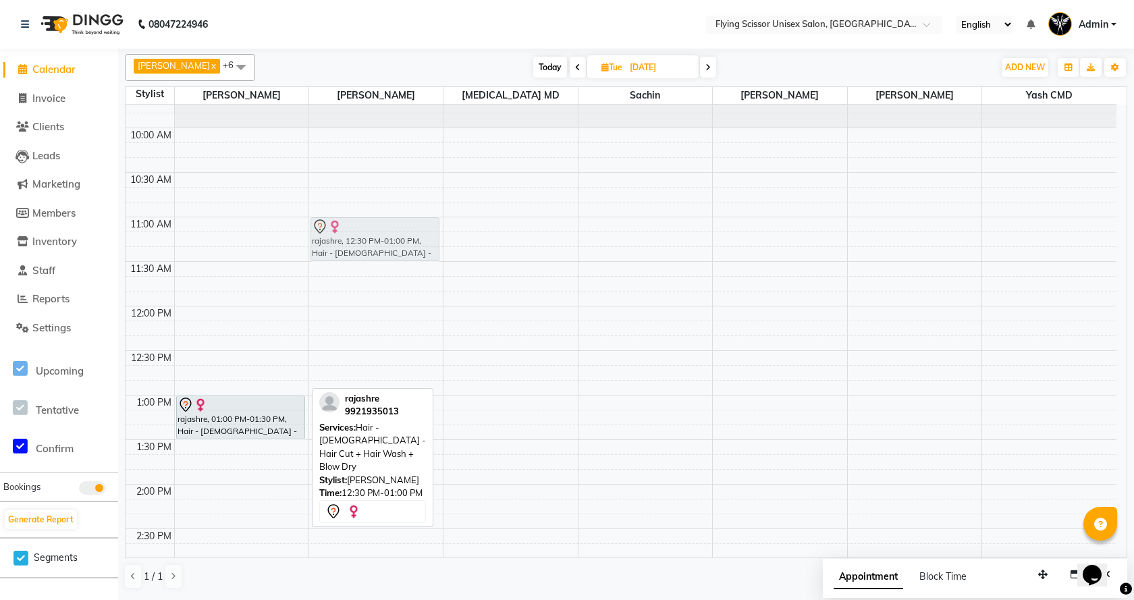
drag, startPoint x: 238, startPoint y: 373, endPoint x: 392, endPoint y: 242, distance: 202.1
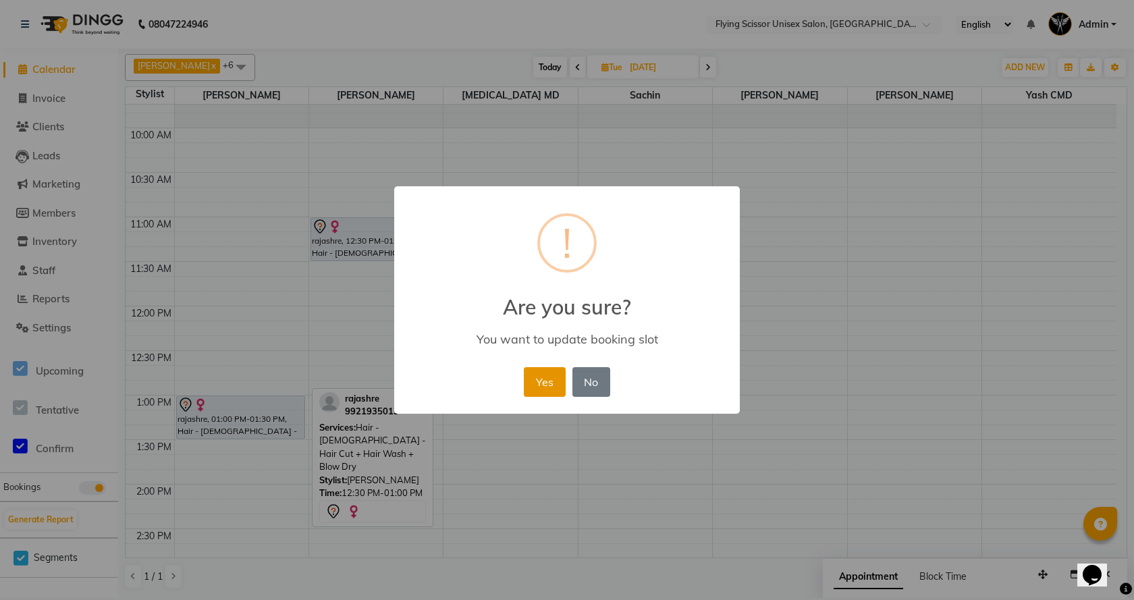
click at [543, 375] on button "Yes" at bounding box center [544, 382] width 41 height 30
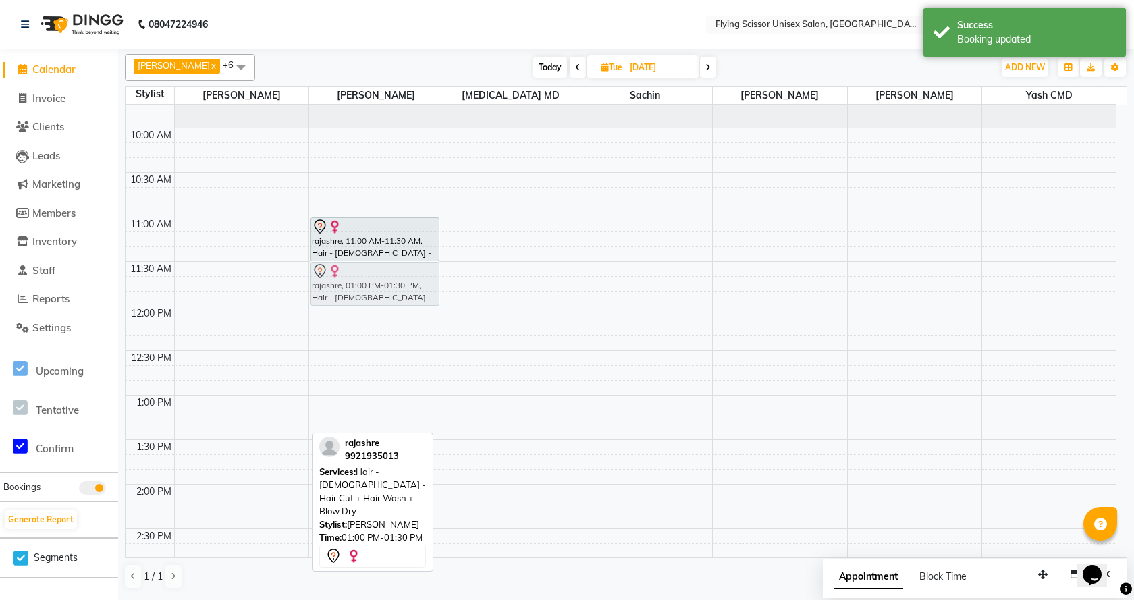
drag, startPoint x: 190, startPoint y: 426, endPoint x: 387, endPoint y: 294, distance: 237.4
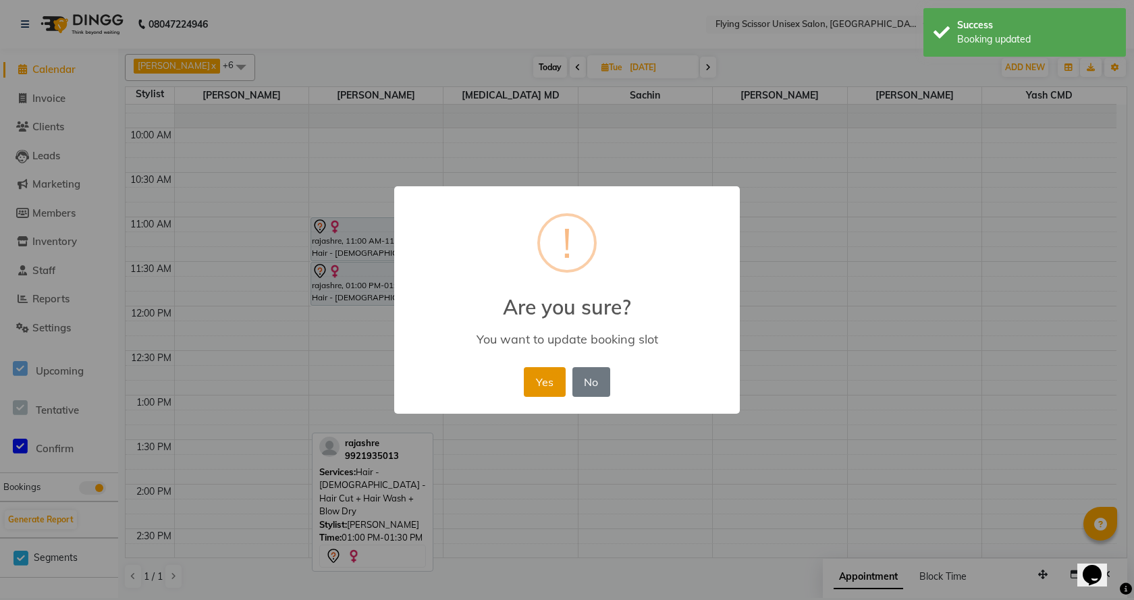
click at [537, 377] on button "Yes" at bounding box center [544, 382] width 41 height 30
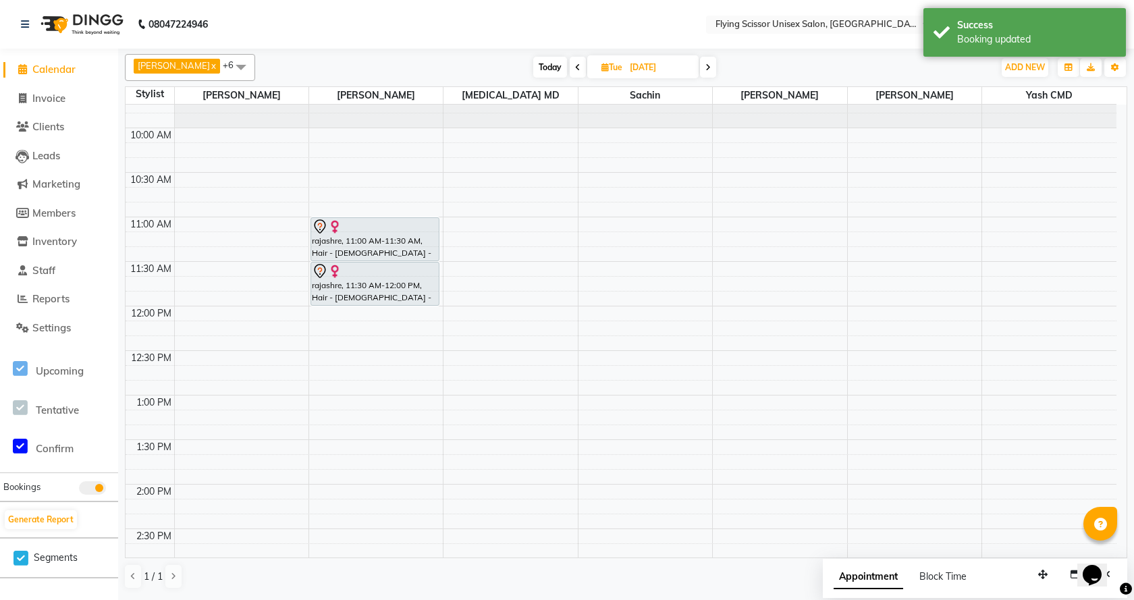
click at [543, 63] on span "Today" at bounding box center [550, 67] width 34 height 21
type input "[DATE]"
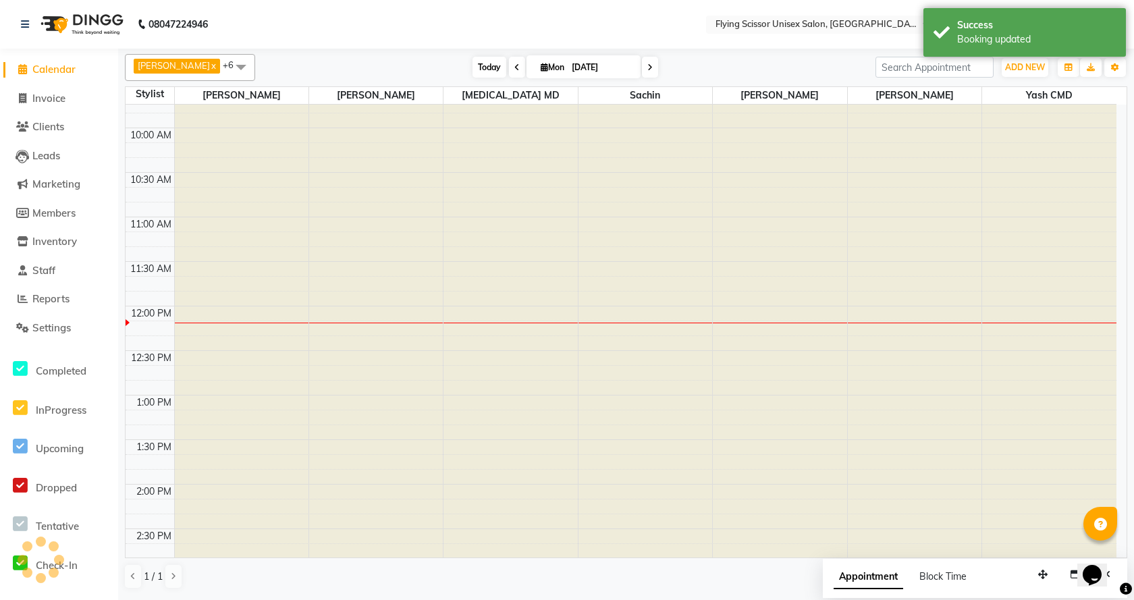
scroll to position [268, 0]
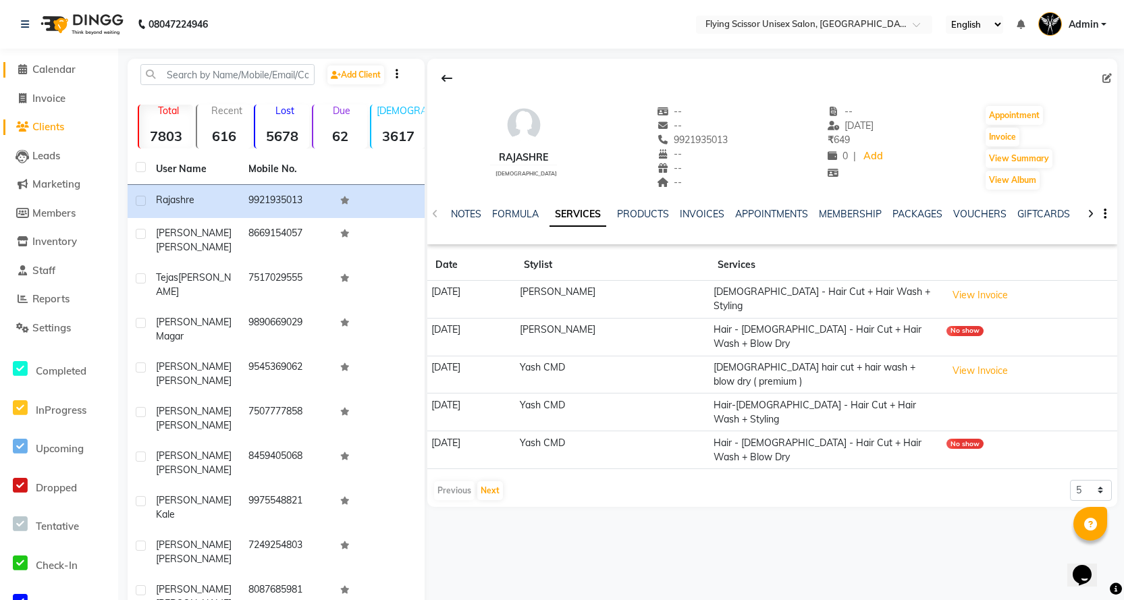
click at [71, 72] on span "Calendar" at bounding box center [53, 69] width 43 height 13
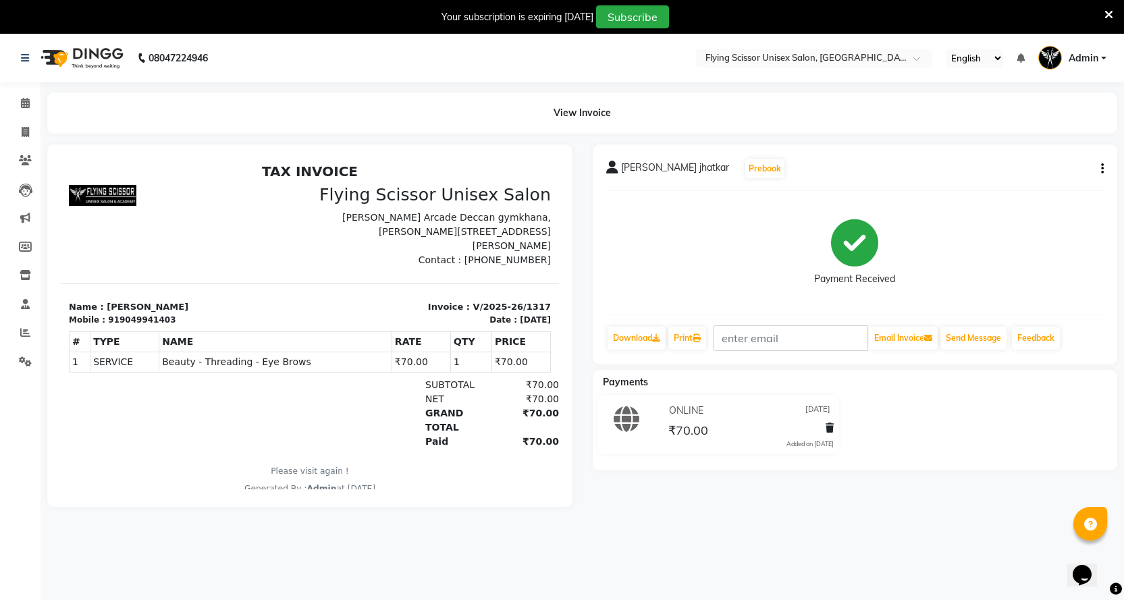
drag, startPoint x: 246, startPoint y: 0, endPoint x: 367, endPoint y: 64, distance: 136.8
click at [27, 99] on icon at bounding box center [25, 103] width 9 height 10
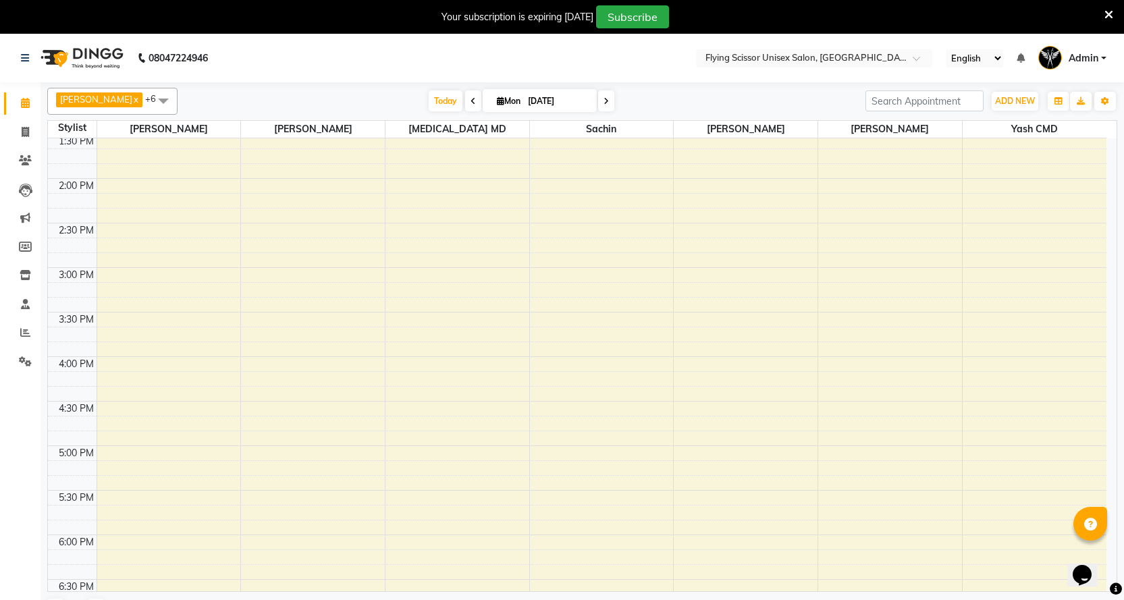
click at [603, 105] on icon at bounding box center [605, 101] width 5 height 8
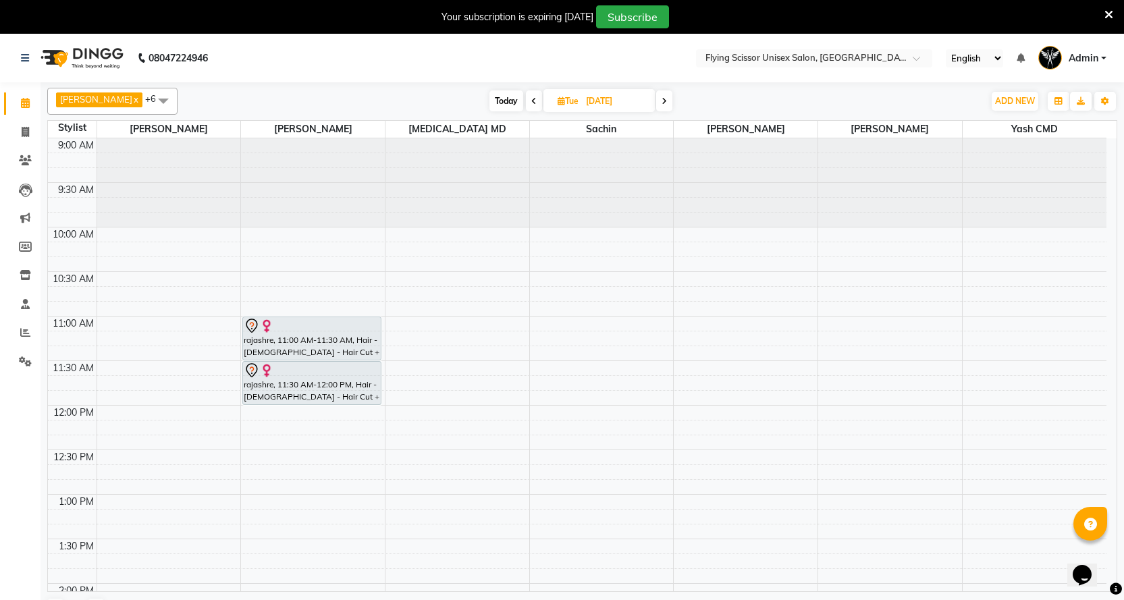
click at [503, 95] on span "Today" at bounding box center [506, 100] width 34 height 21
type input "[DATE]"
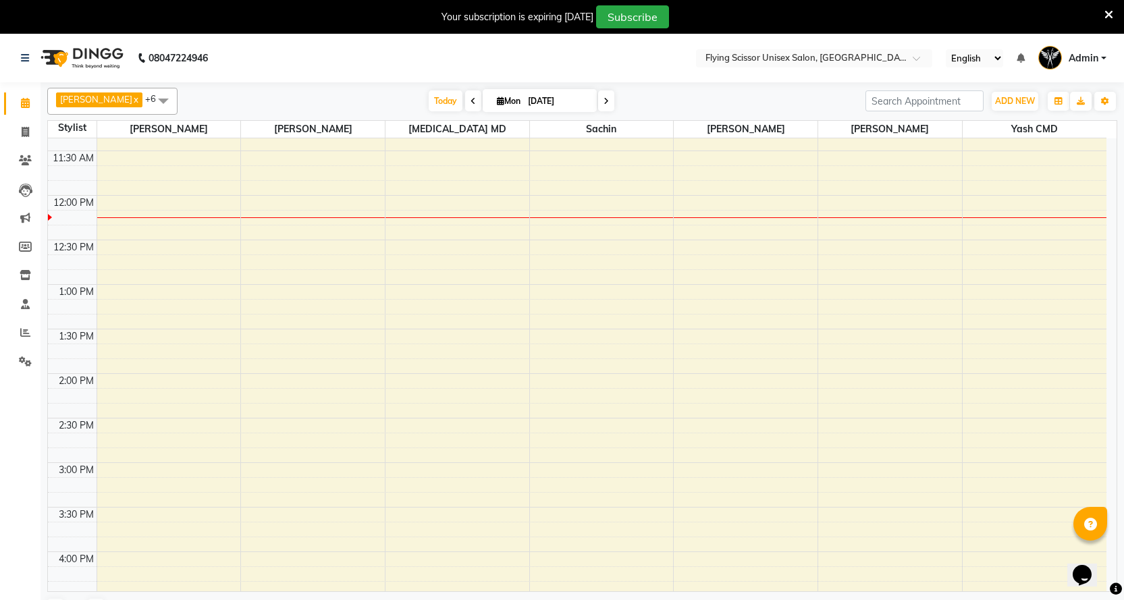
scroll to position [133, 0]
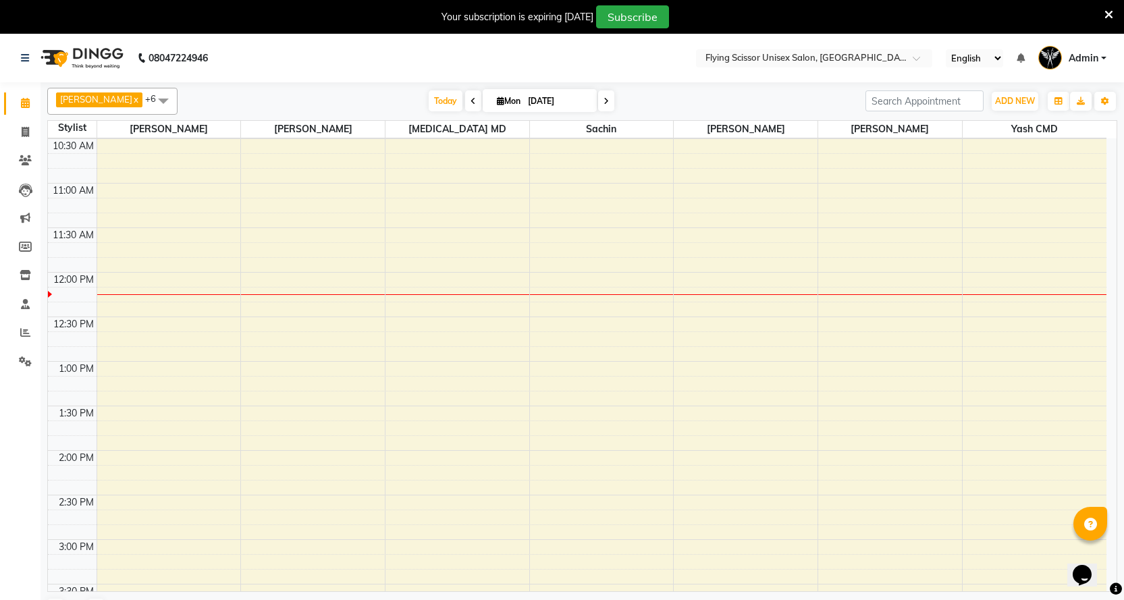
click at [128, 277] on div "9:00 AM 9:30 AM 10:00 AM 10:30 AM 11:00 AM 11:30 AM 12:00 PM 12:30 PM 1:00 PM 1…" at bounding box center [577, 584] width 1058 height 1158
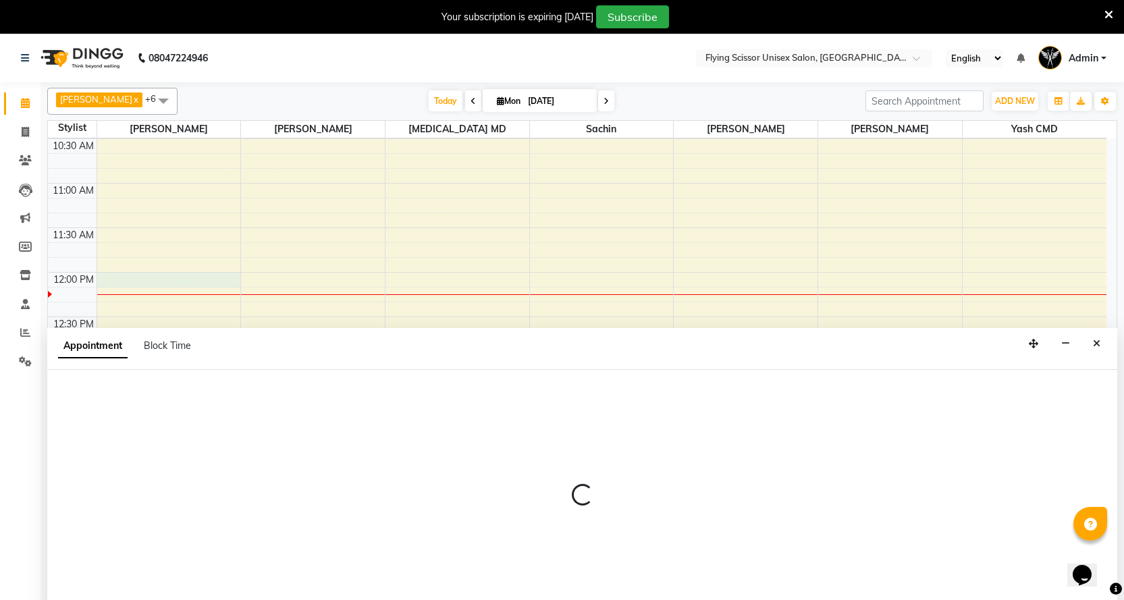
scroll to position [18, 0]
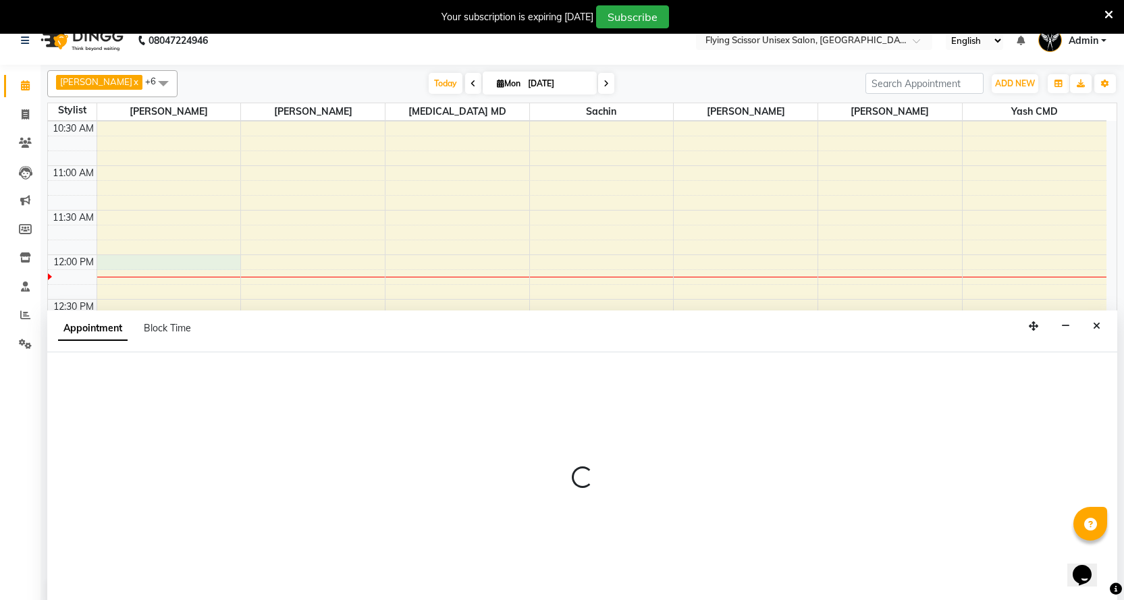
select select "15730"
select select "720"
select select "tentative"
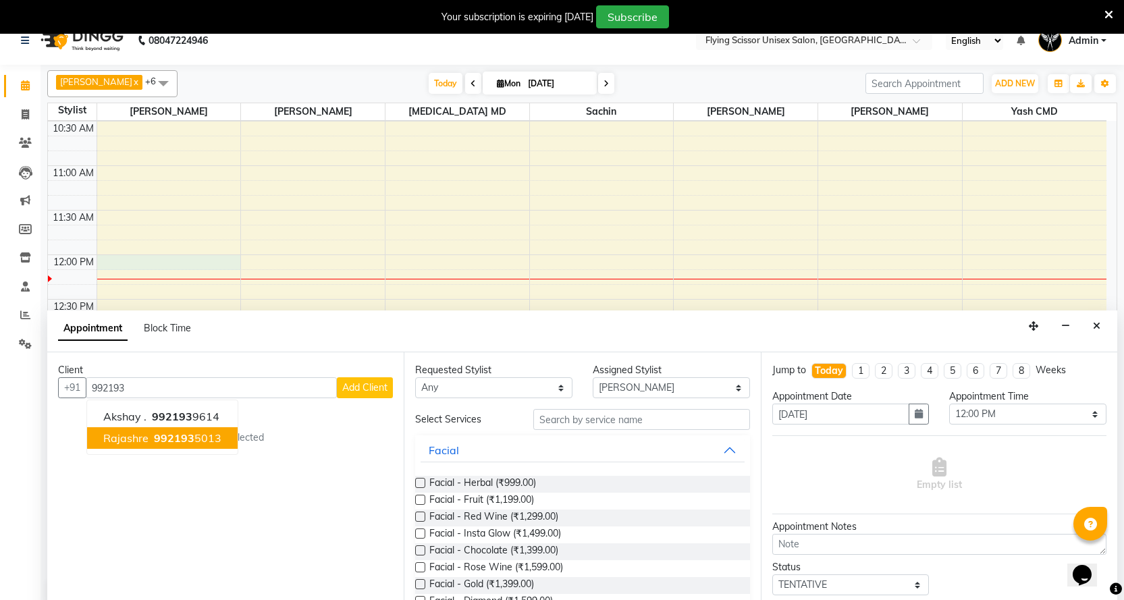
click at [145, 446] on button "rajashre 992193 5013" at bounding box center [162, 438] width 151 height 22
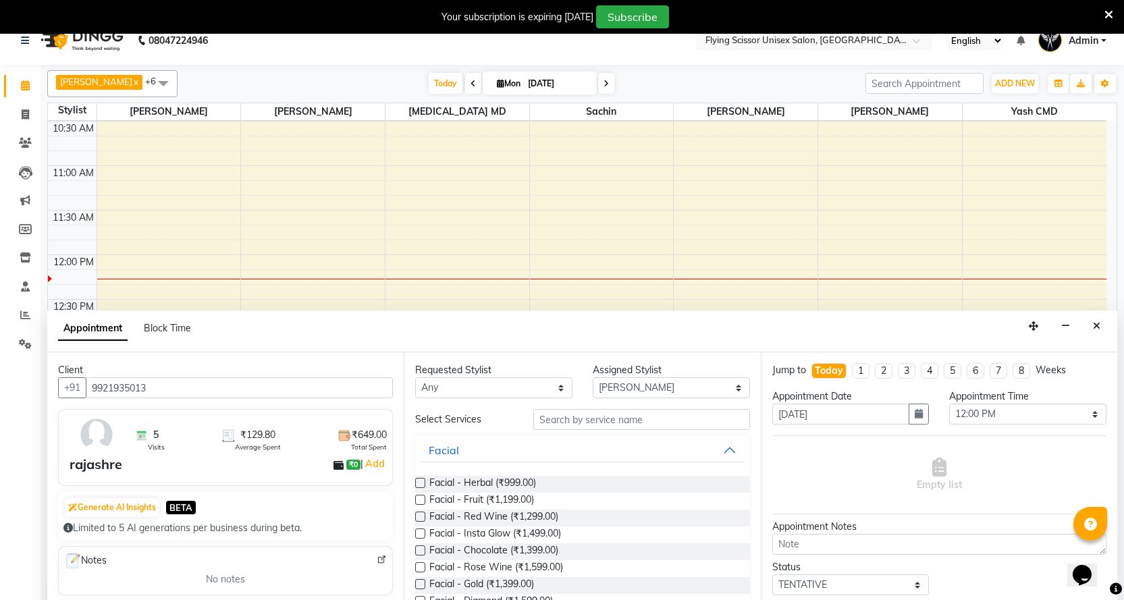
type input "9921935013"
click at [535, 418] on input "text" at bounding box center [641, 419] width 216 height 21
type input "9"
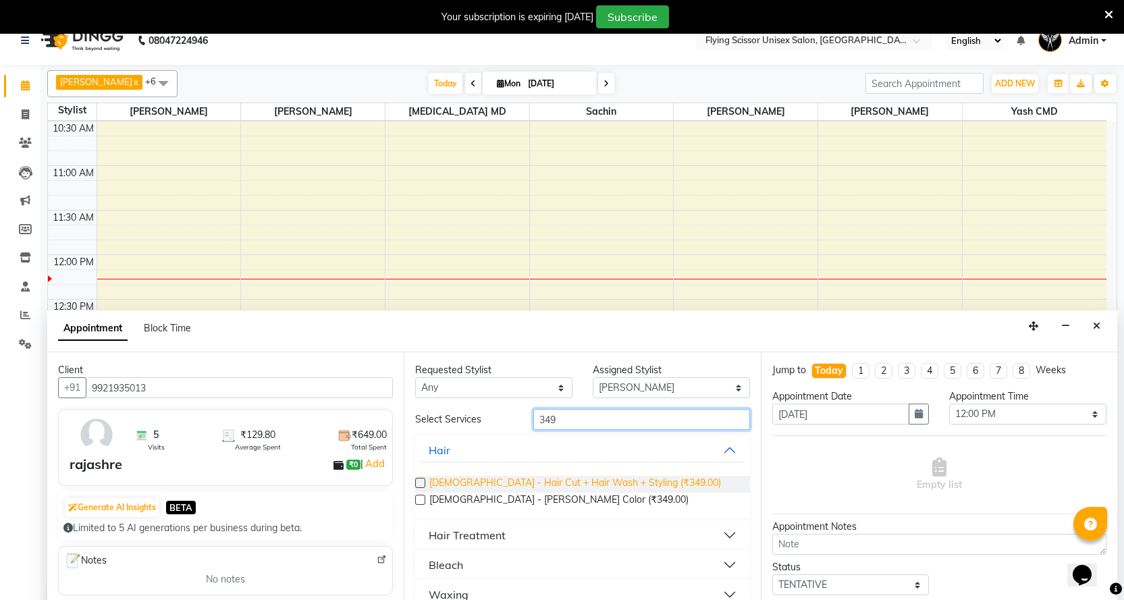
type input "349"
click at [547, 477] on span "[DEMOGRAPHIC_DATA] - Hair Cut + Hair Wash + Styling (₹349.00)" at bounding box center [575, 484] width 292 height 17
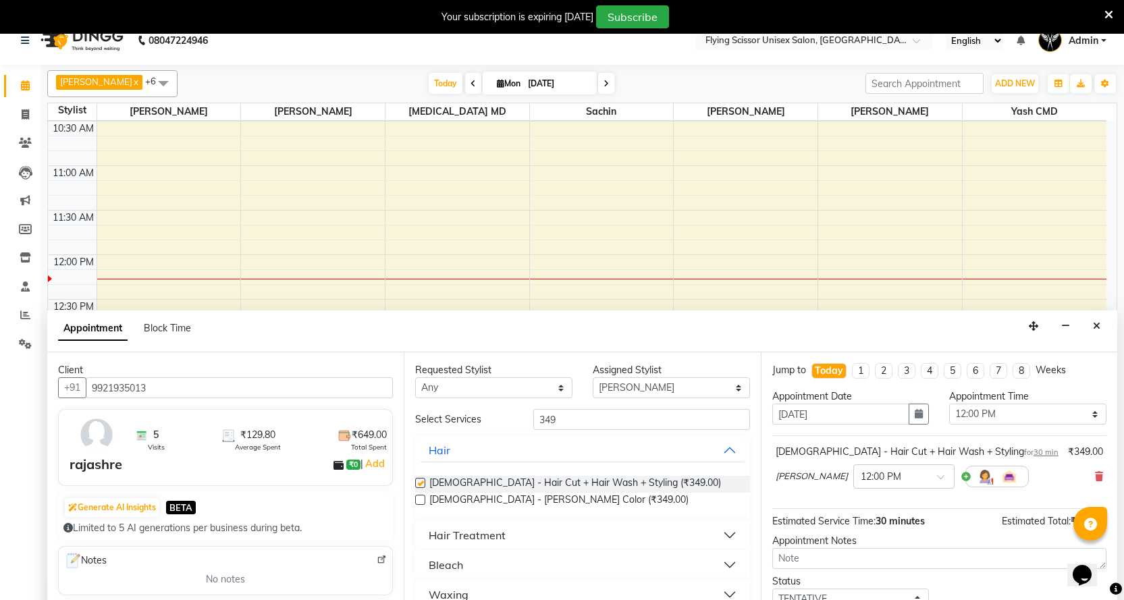
checkbox input "false"
click at [579, 418] on input "349" at bounding box center [641, 419] width 216 height 21
type input "3"
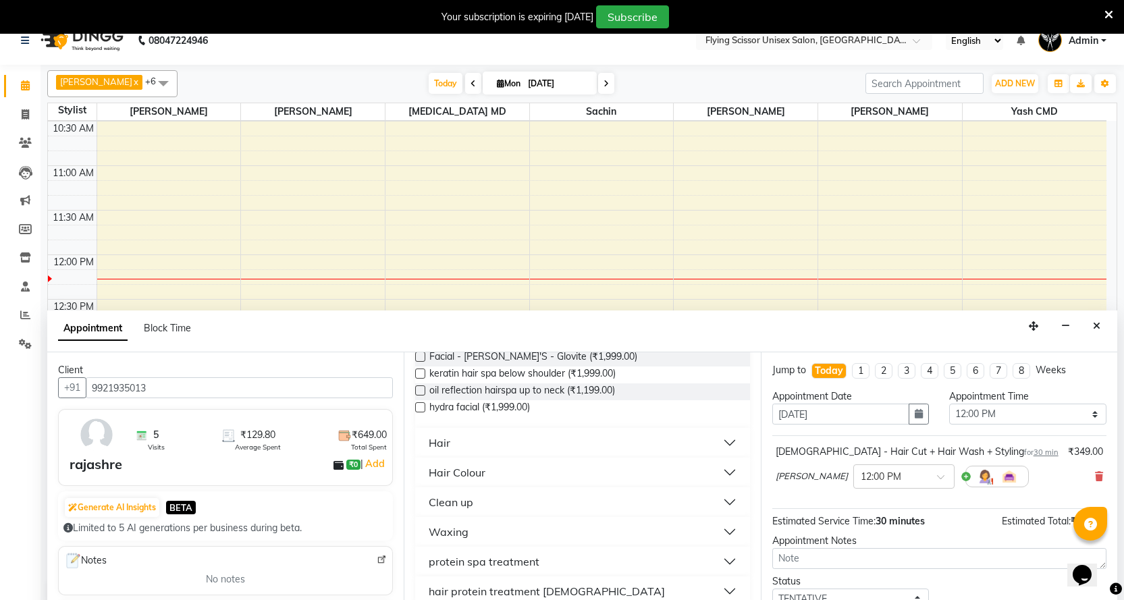
scroll to position [163, 0]
type input "199"
click at [444, 439] on div "Hair" at bounding box center [440, 440] width 22 height 16
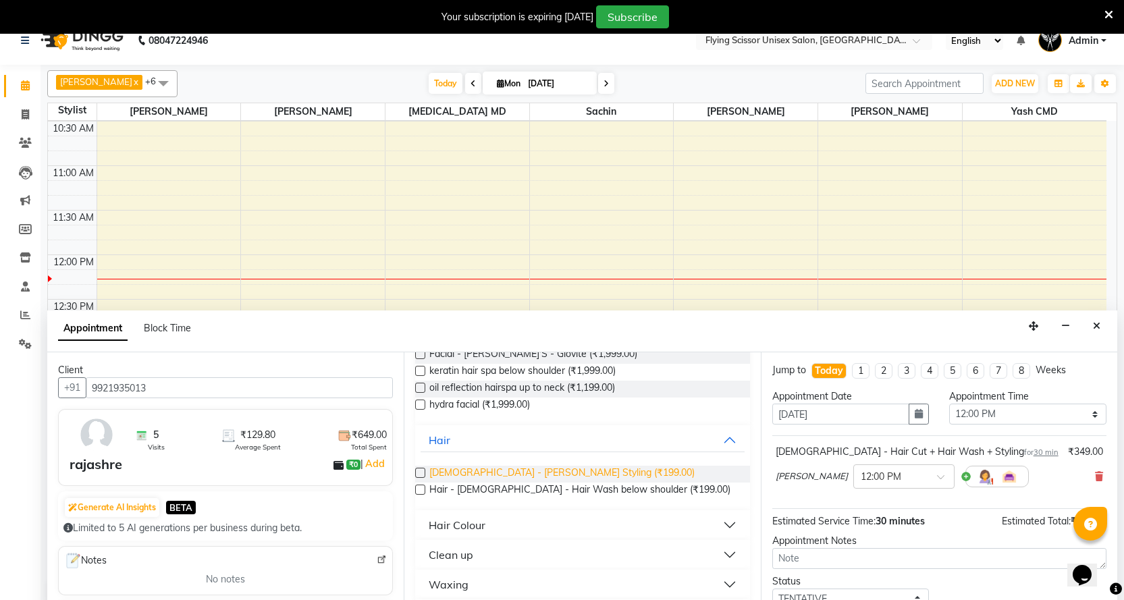
click at [475, 480] on span "[DEMOGRAPHIC_DATA] - [PERSON_NAME] Styling (₹199.00)" at bounding box center [561, 474] width 265 height 17
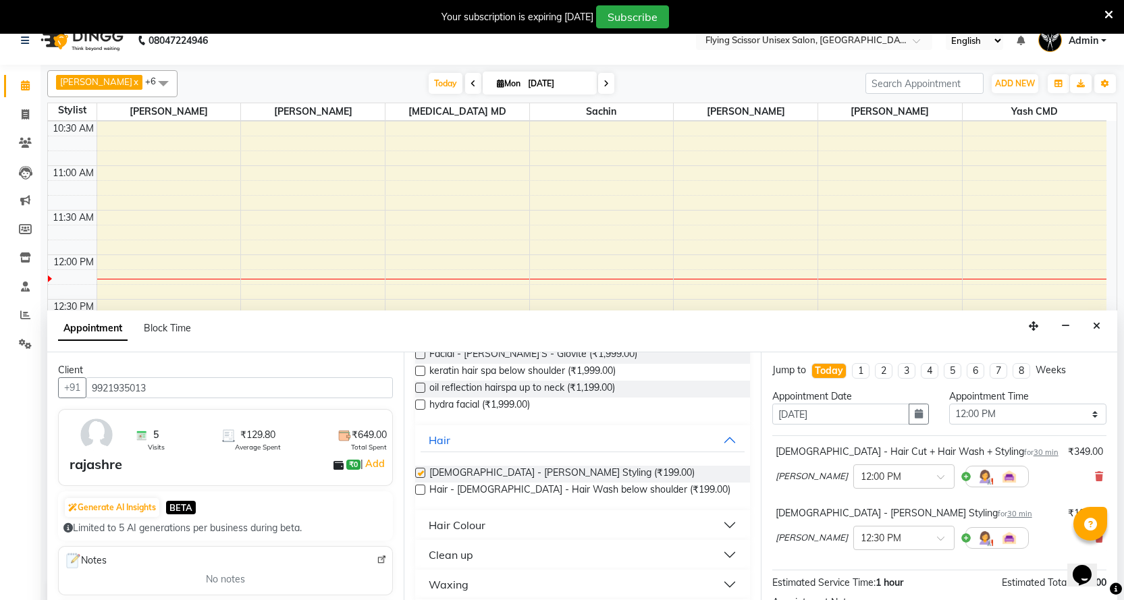
checkbox input "false"
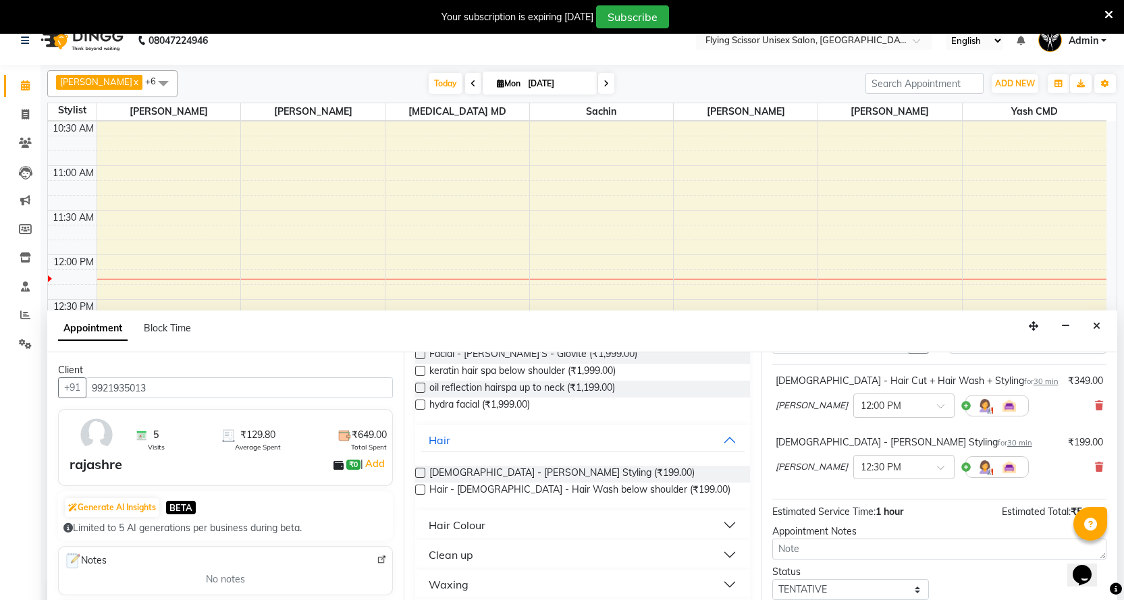
scroll to position [142, 0]
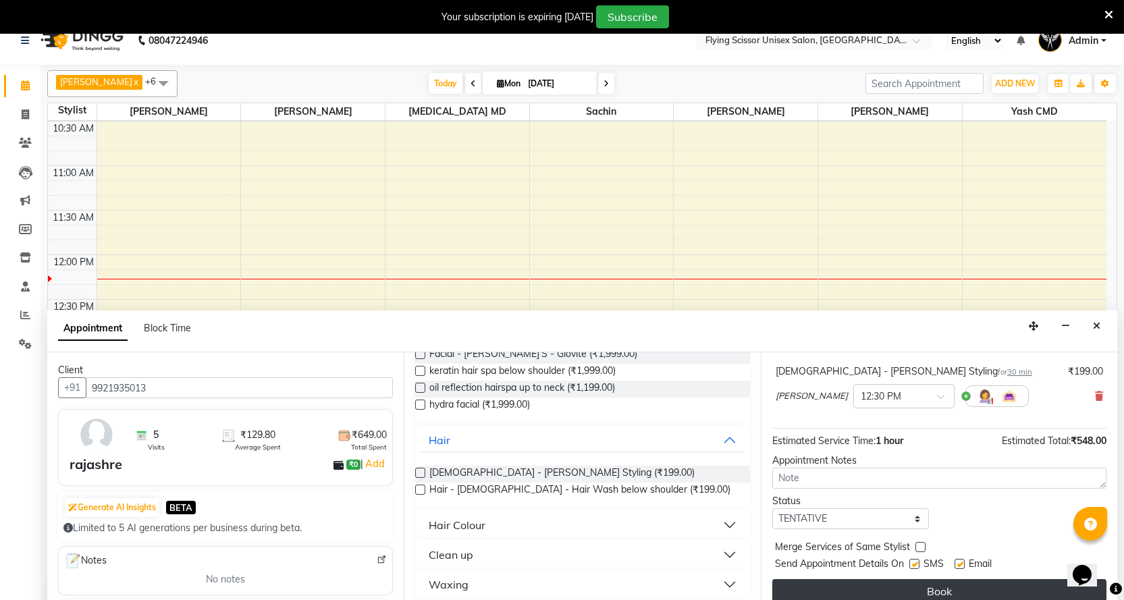
click at [906, 584] on button "Book" at bounding box center [939, 591] width 334 height 24
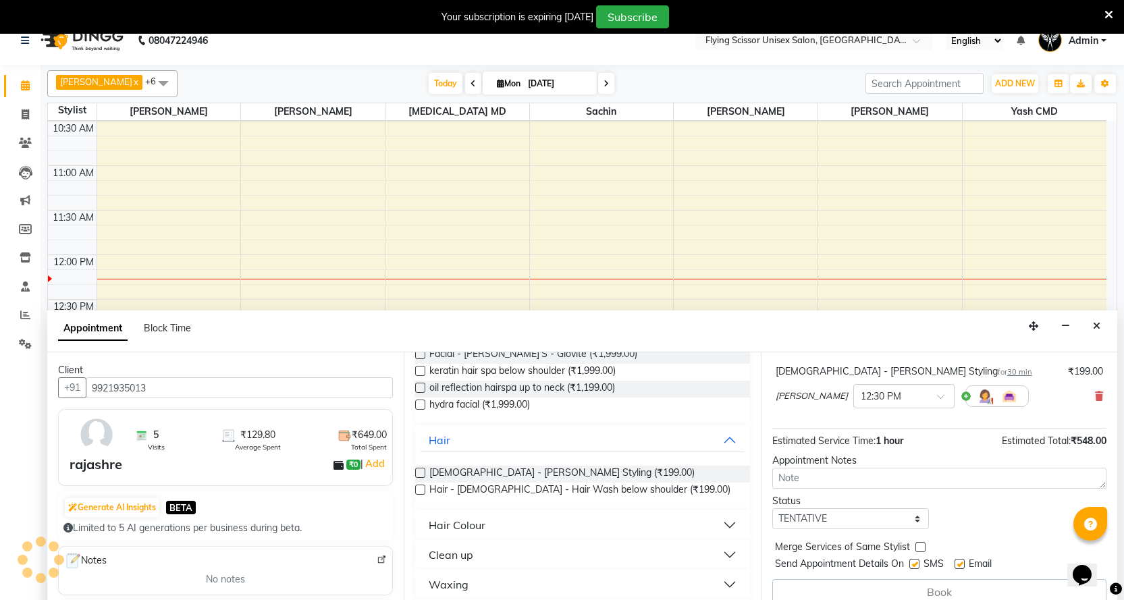
click at [906, 584] on div "Book" at bounding box center [939, 592] width 334 height 26
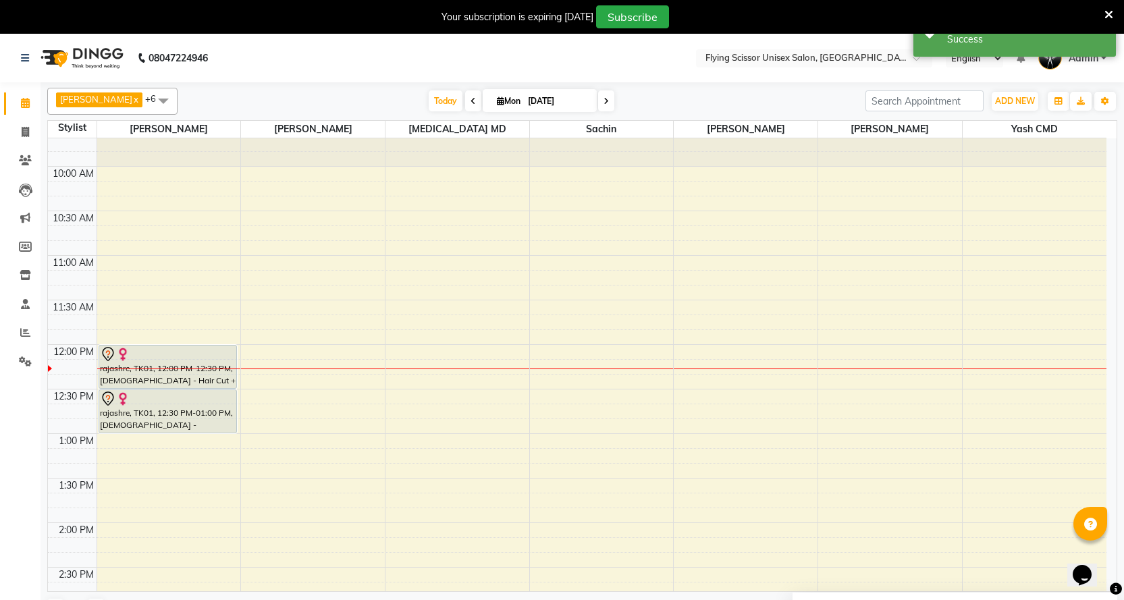
scroll to position [0, 0]
